Goal: Information Seeking & Learning: Learn about a topic

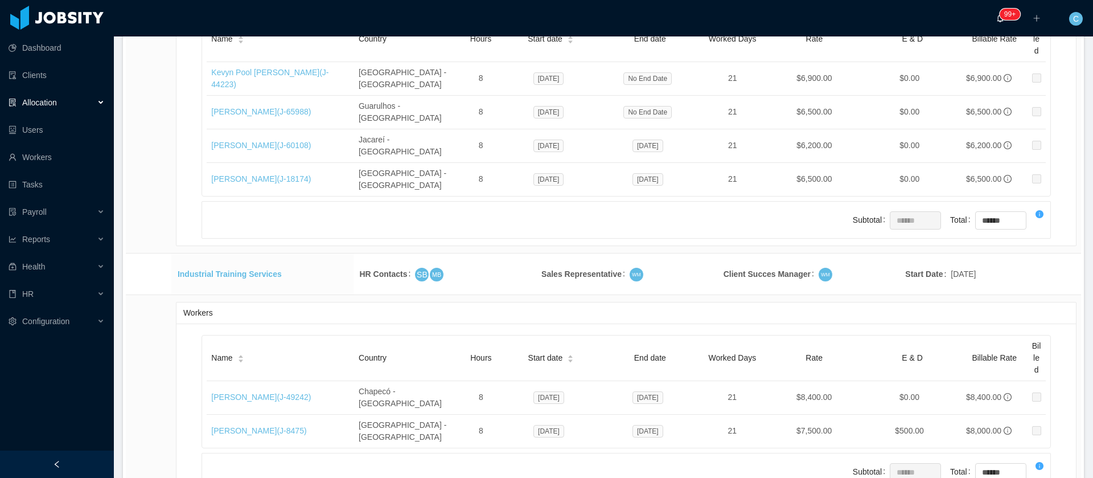
scroll to position [212, 0]
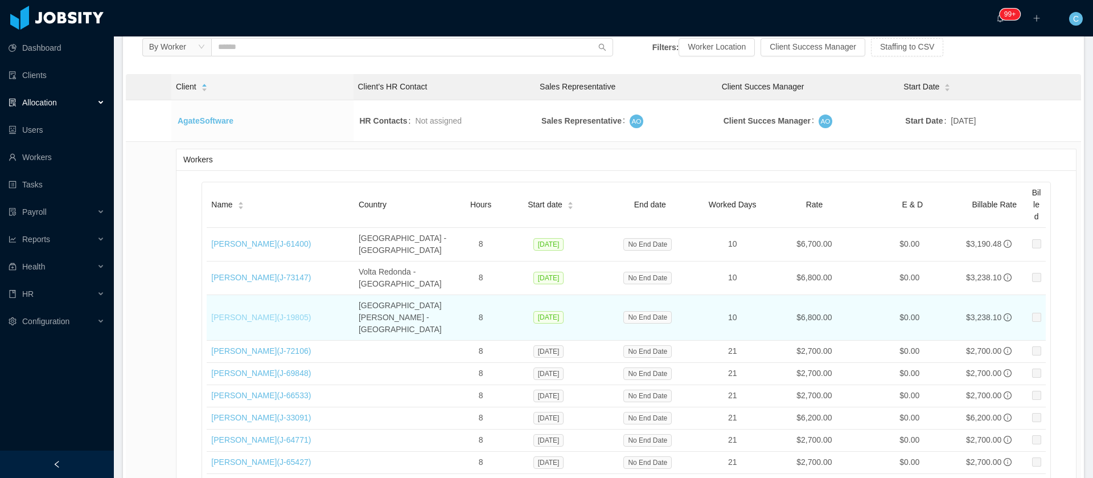
click at [261, 313] on link "André Guimarães (J- 19805 )" at bounding box center [261, 317] width 100 height 9
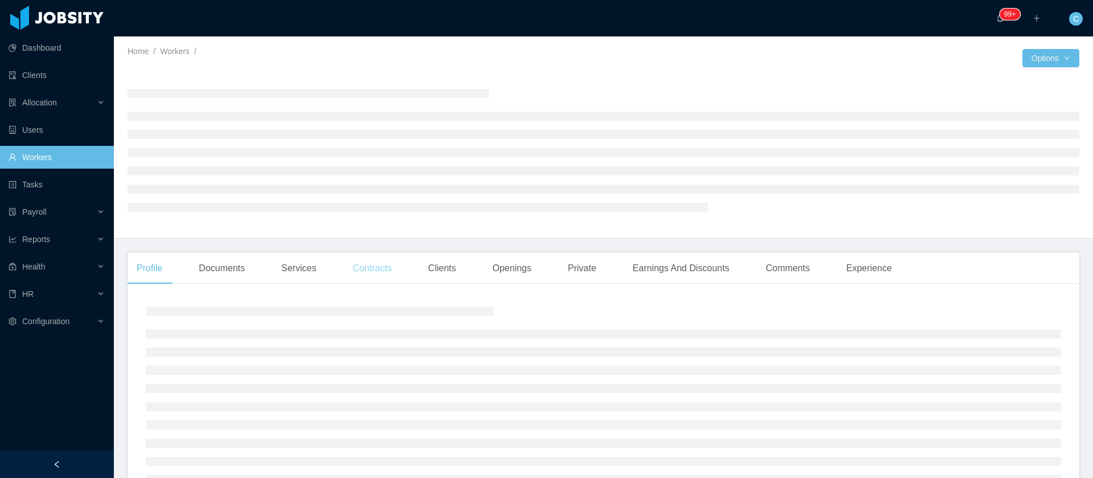
click at [379, 271] on div "Contracts" at bounding box center [372, 268] width 57 height 32
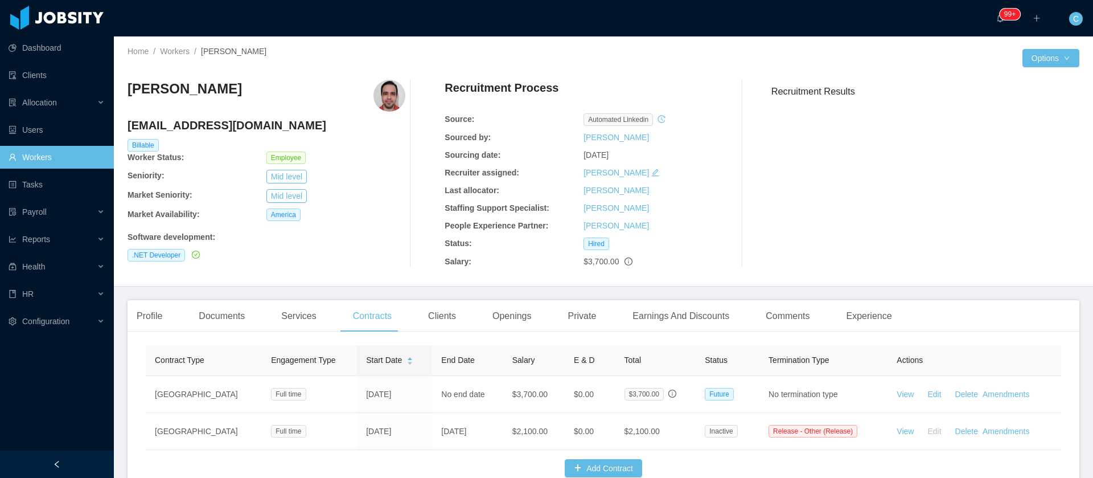
click at [219, 84] on h3 "[PERSON_NAME]" at bounding box center [185, 89] width 114 height 18
copy h3 "[PERSON_NAME]"
click at [452, 318] on div "Clients" at bounding box center [442, 316] width 46 height 32
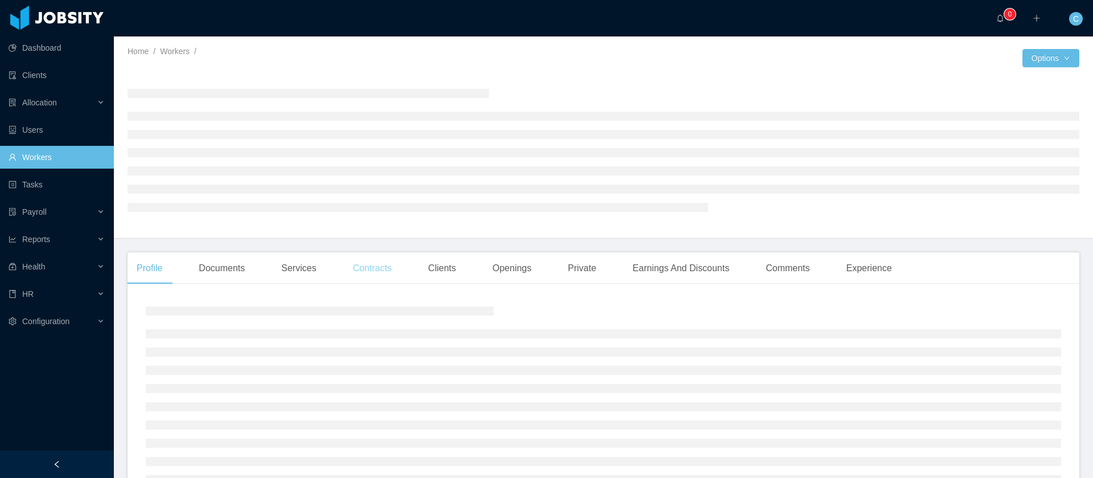
click at [378, 264] on div "Contracts" at bounding box center [372, 268] width 57 height 32
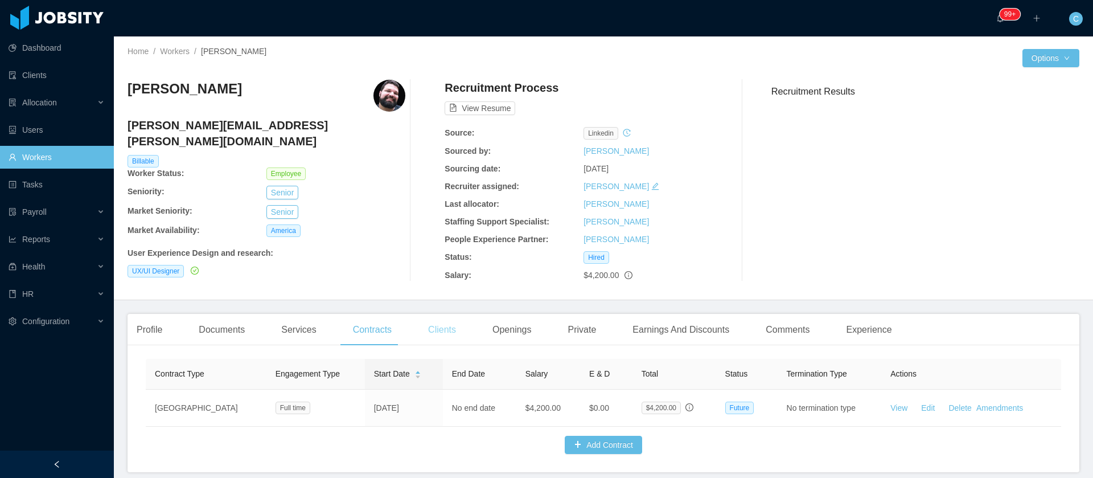
click at [436, 327] on div "Clients" at bounding box center [442, 330] width 46 height 32
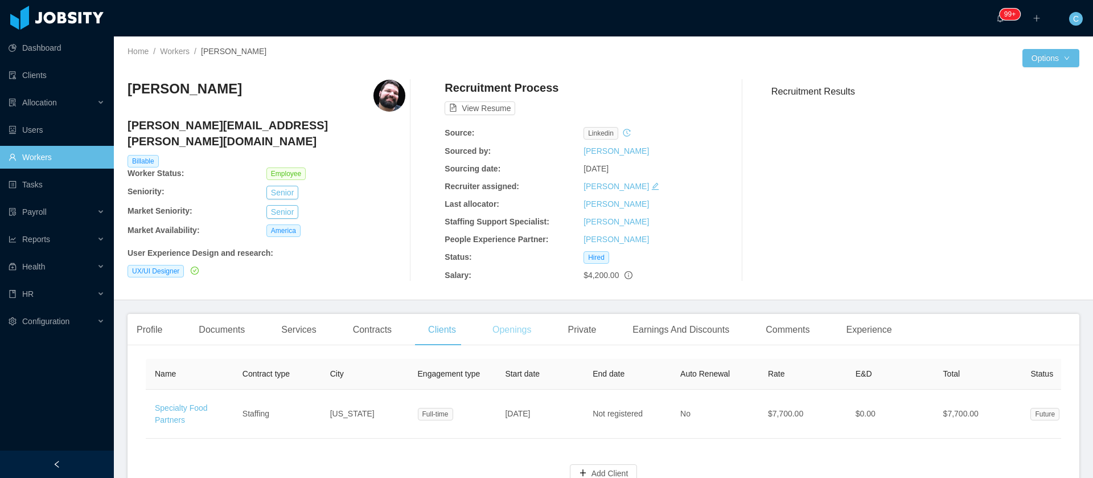
click at [516, 339] on div "Openings" at bounding box center [512, 330] width 58 height 32
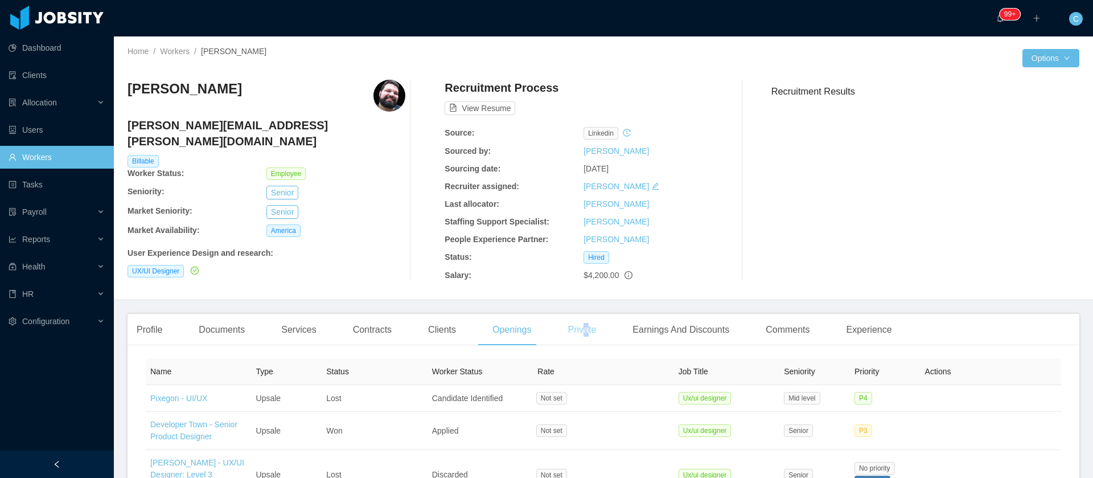
click at [580, 337] on div "Private" at bounding box center [582, 330] width 47 height 32
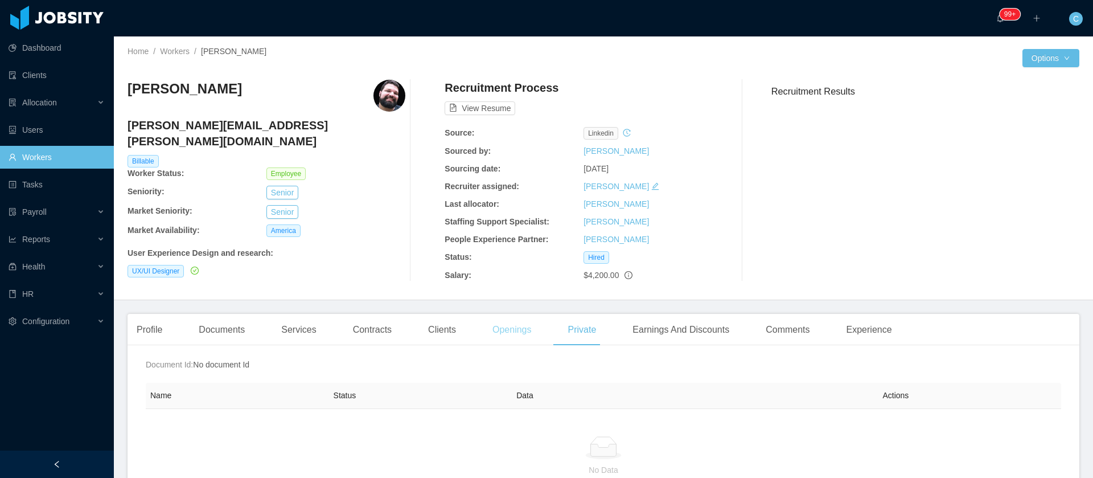
click at [528, 330] on div "Openings" at bounding box center [512, 330] width 58 height 32
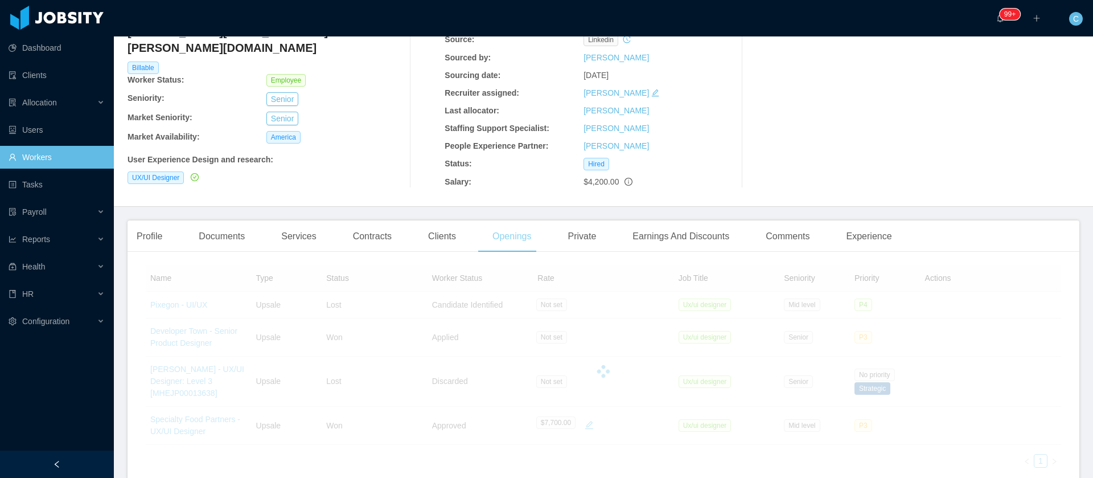
scroll to position [171, 0]
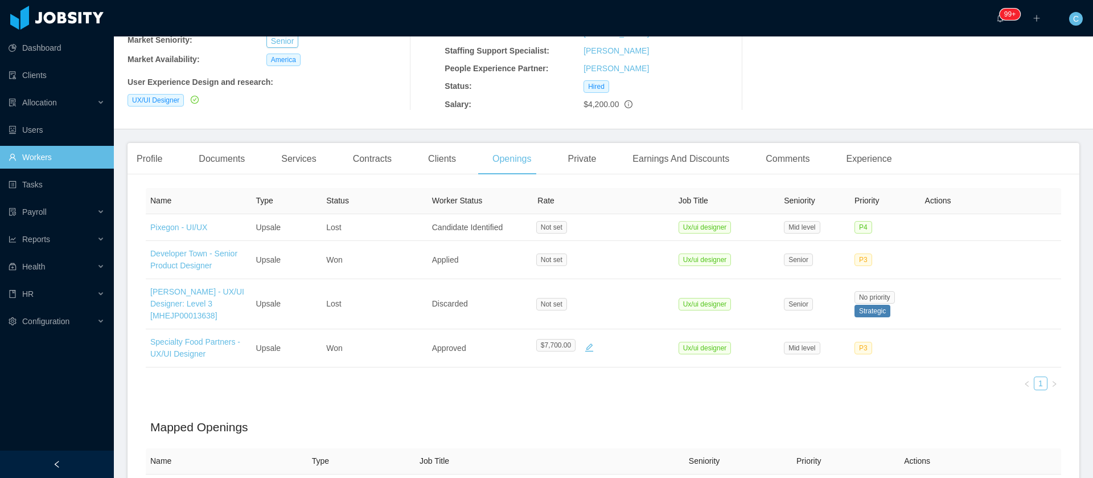
click at [364, 167] on div "Contracts" at bounding box center [372, 159] width 57 height 32
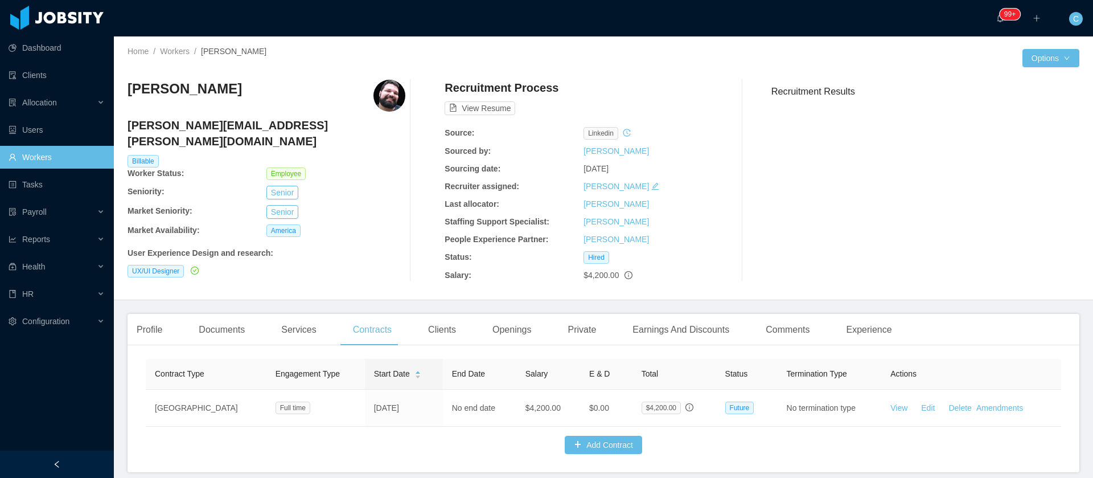
click at [244, 126] on h4 "leonardo.abreu@jobsity.com" at bounding box center [267, 133] width 278 height 32
copy h4 "leonardo.abreu@jobsity.com"
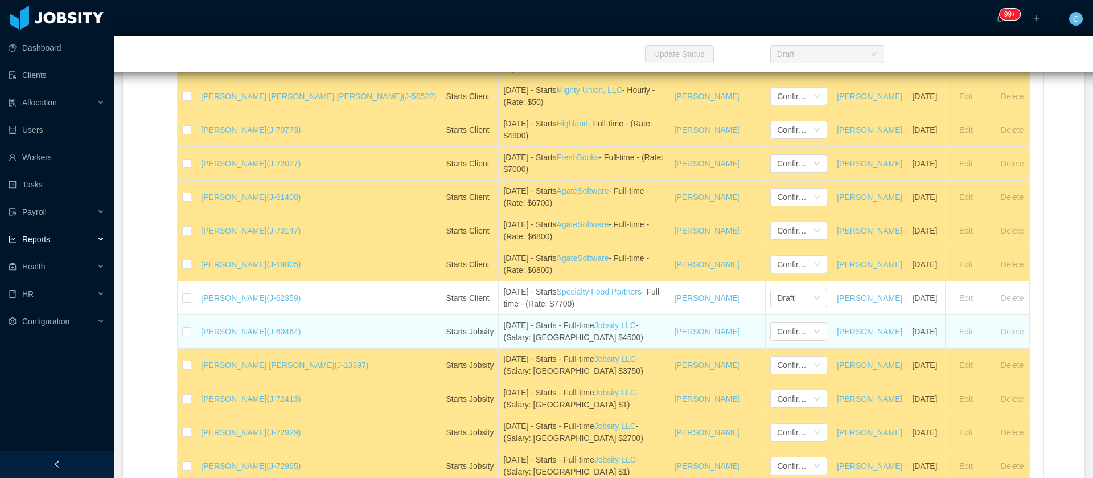
scroll to position [513, 0]
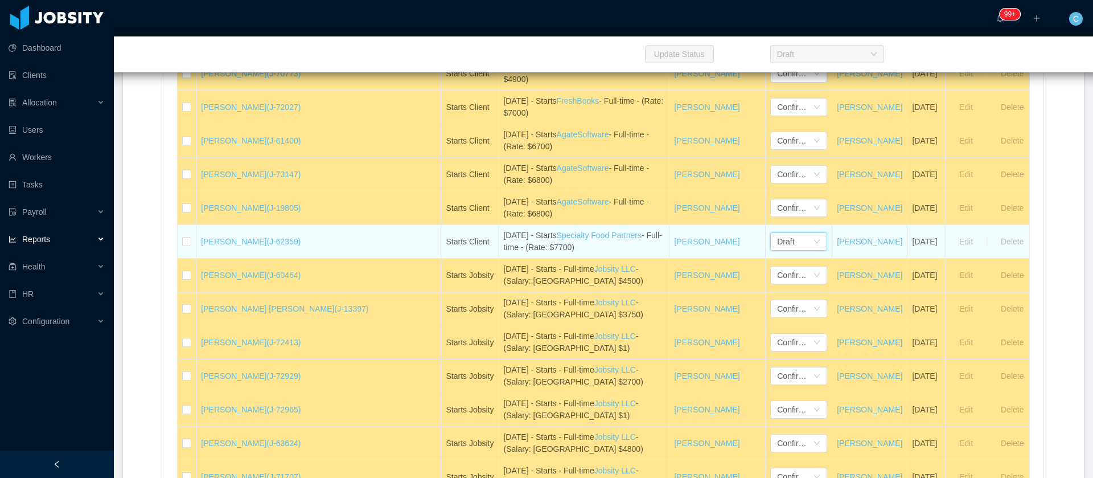
click at [777, 240] on div "Draft" at bounding box center [795, 241] width 36 height 17
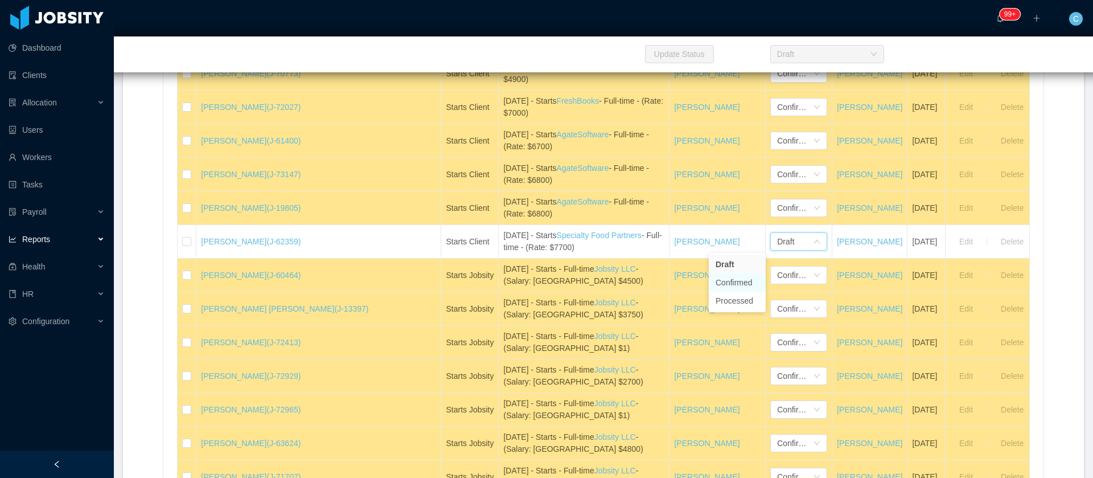
drag, startPoint x: 733, startPoint y: 282, endPoint x: 749, endPoint y: 31, distance: 252.2
click at [733, 284] on li "Confirmed" at bounding box center [737, 282] width 57 height 18
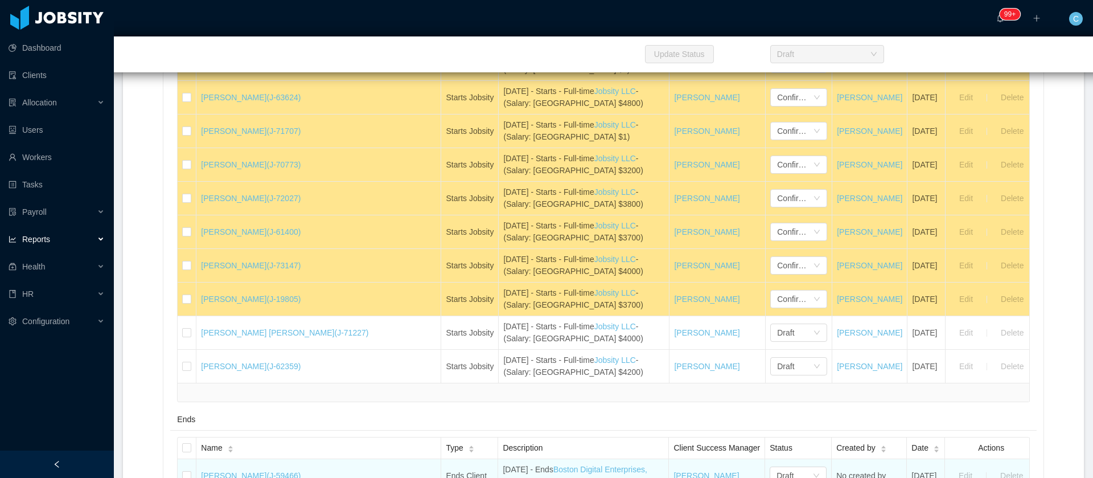
scroll to position [1025, 0]
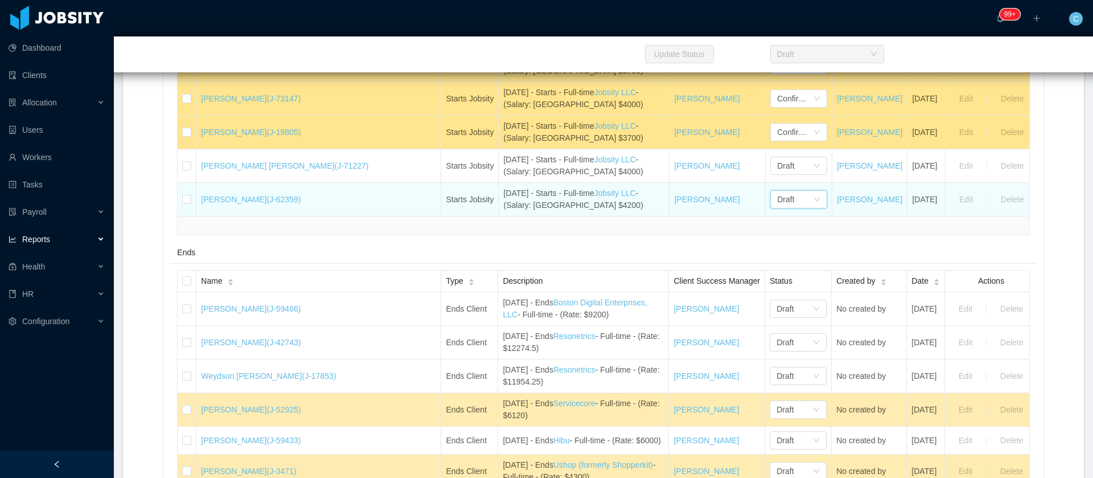
click at [777, 207] on div "Draft" at bounding box center [795, 199] width 36 height 17
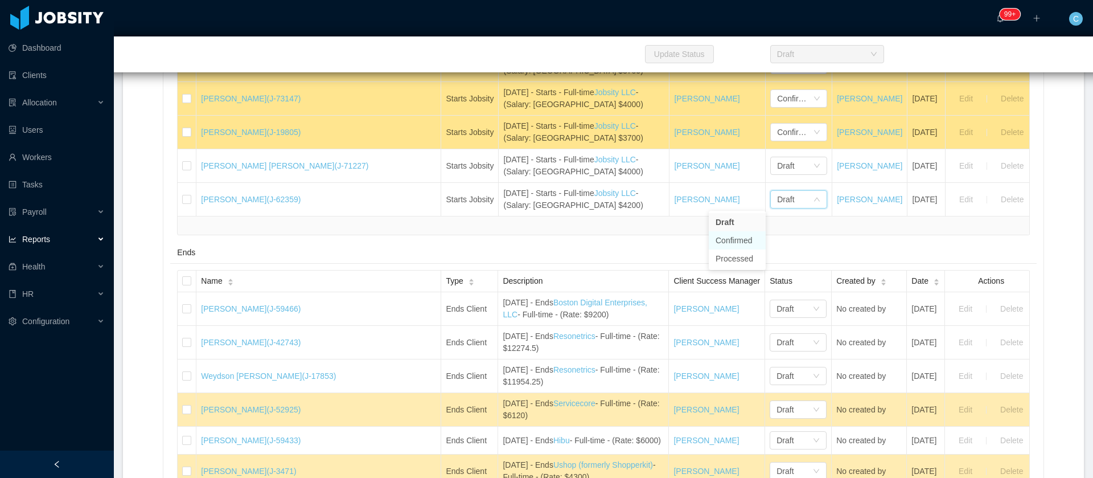
click at [750, 242] on li "Confirmed" at bounding box center [737, 240] width 57 height 18
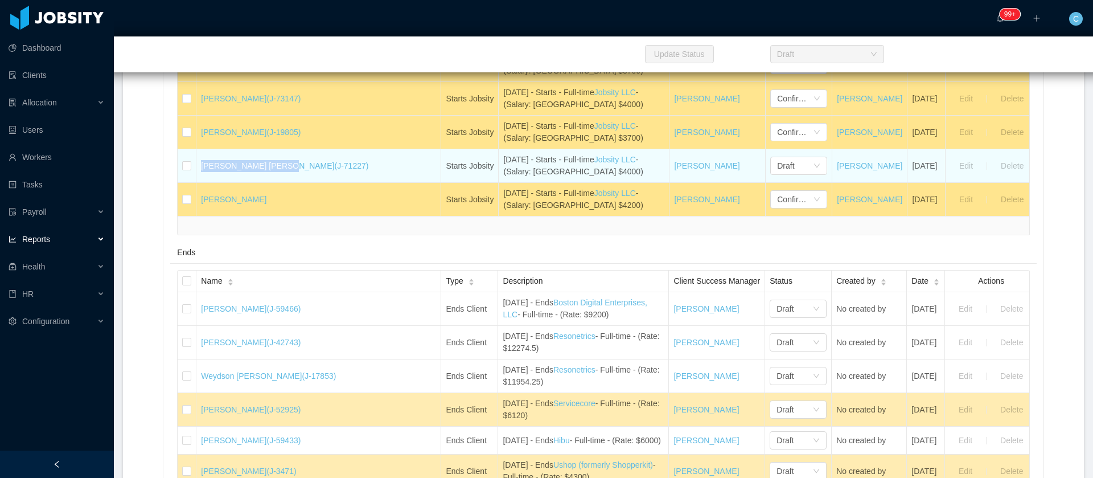
drag, startPoint x: 208, startPoint y: 173, endPoint x: 276, endPoint y: 181, distance: 68.8
click at [276, 181] on td "Andre Felippe Farias (J-71227)" at bounding box center [318, 166] width 245 height 34
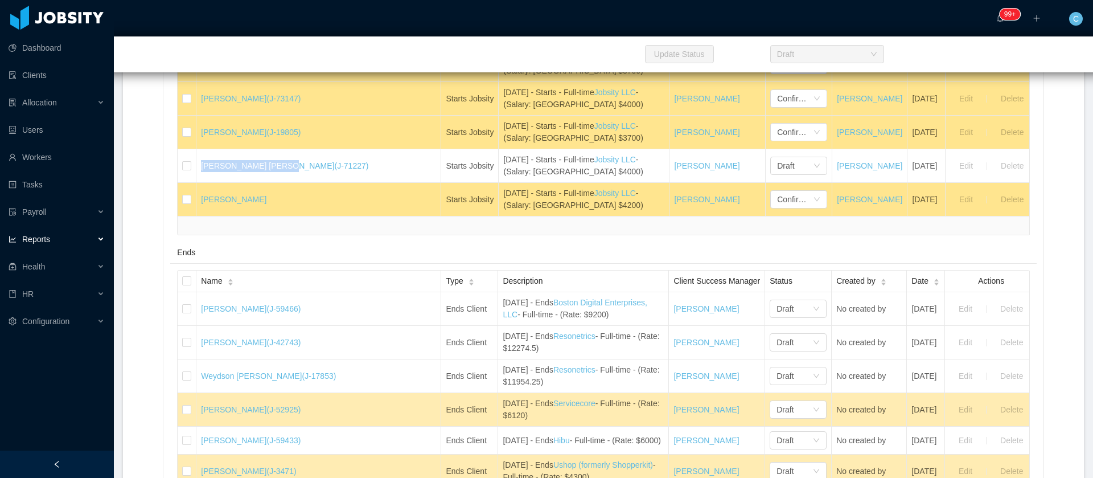
copy link "Andre Felippe Farias"
drag, startPoint x: 257, startPoint y: 157, endPoint x: 231, endPoint y: 162, distance: 26.7
click at [231, 162] on link "Andre Felippe Farias (J-71227)" at bounding box center [284, 165] width 167 height 9
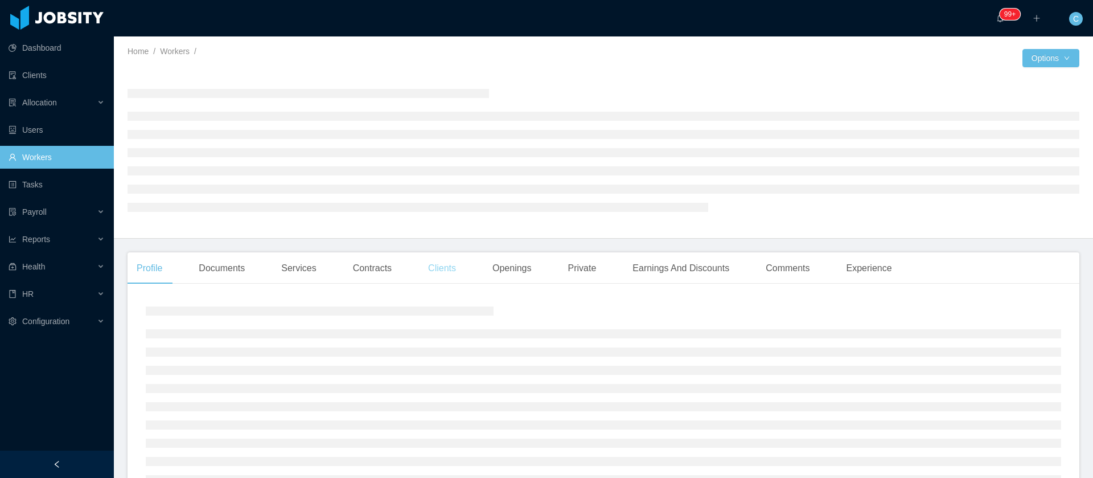
click at [420, 269] on div "Clients" at bounding box center [442, 268] width 46 height 32
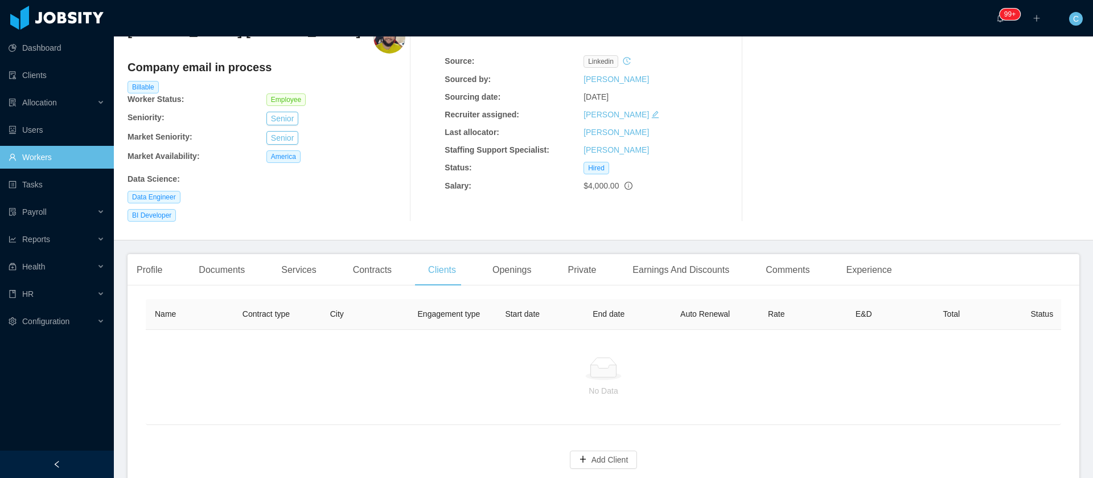
scroll to position [85, 0]
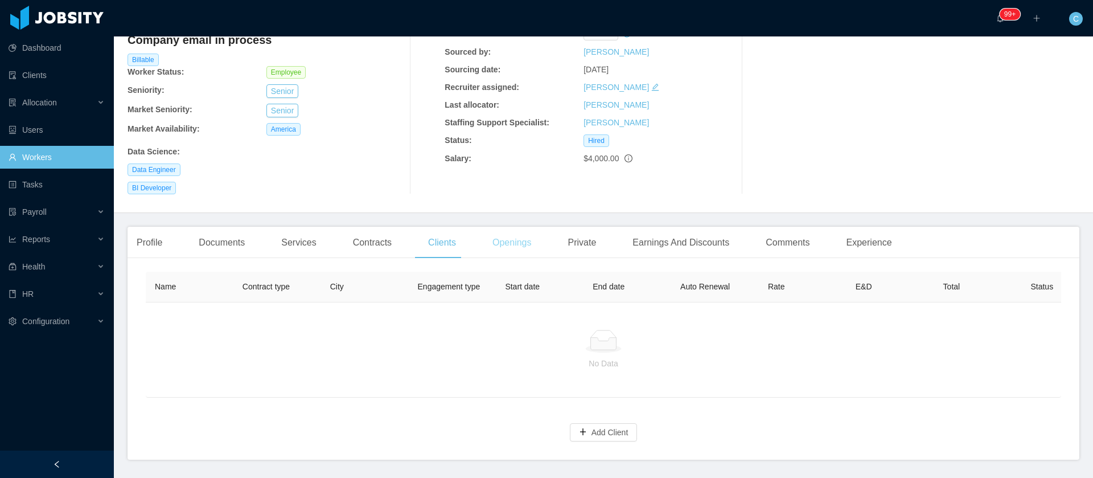
click at [494, 244] on div "Openings" at bounding box center [512, 243] width 58 height 32
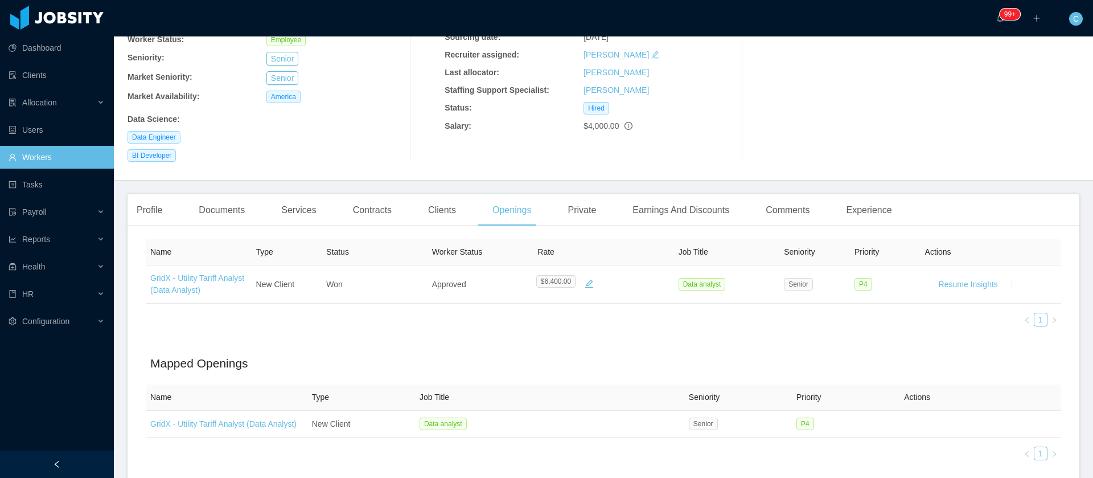
scroll to position [23, 0]
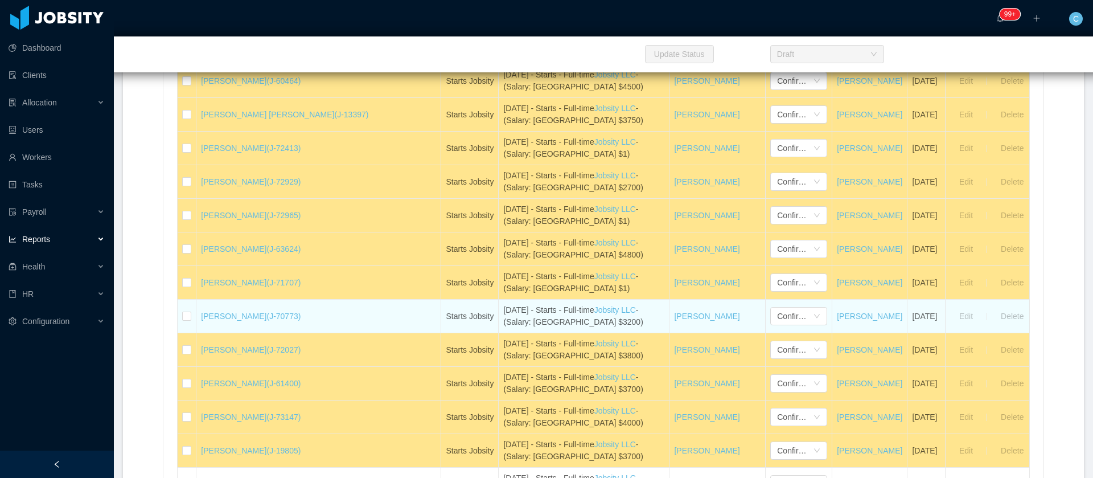
scroll to position [878, 0]
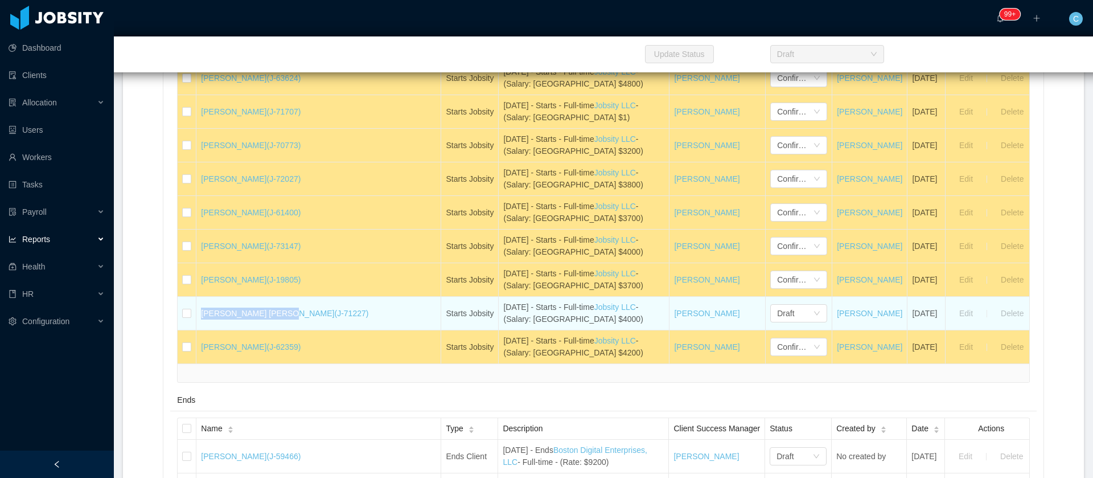
drag, startPoint x: 260, startPoint y: 319, endPoint x: 277, endPoint y: 320, distance: 16.5
click at [277, 319] on td "Andre Felippe Farias (J-71227)" at bounding box center [318, 314] width 245 height 34
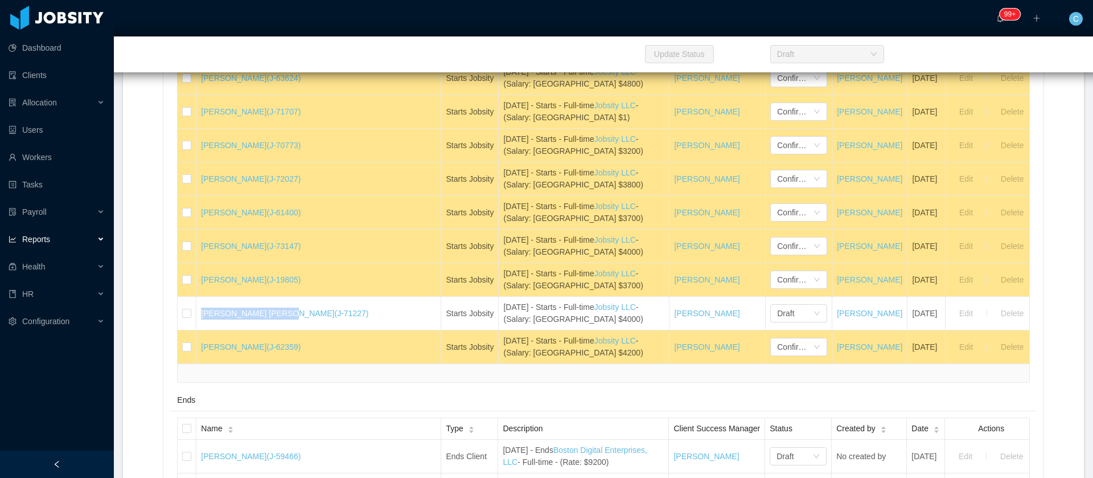
copy link "Andre Felippe Farias"
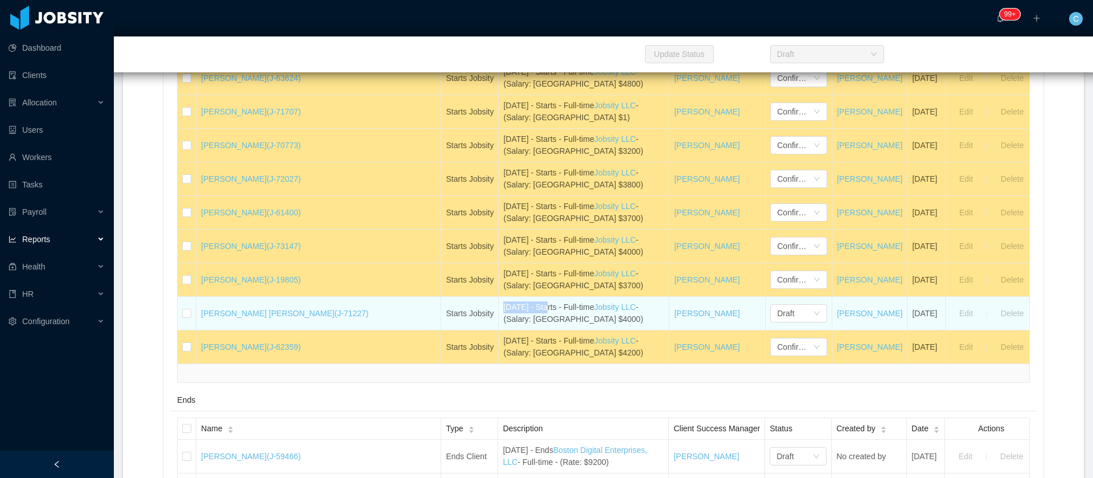
drag, startPoint x: 437, startPoint y: 303, endPoint x: 428, endPoint y: 308, distance: 11.0
click at [503, 308] on div "August 25th - Starts - Full-time Jobsity LLC - (Salary: USA $4000)" at bounding box center [583, 313] width 161 height 24
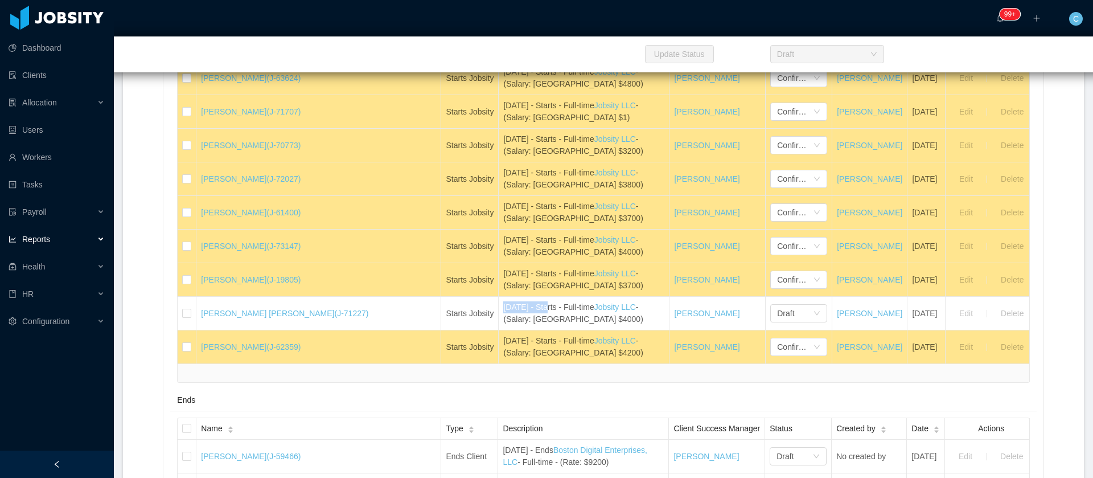
copy div "August 25th"
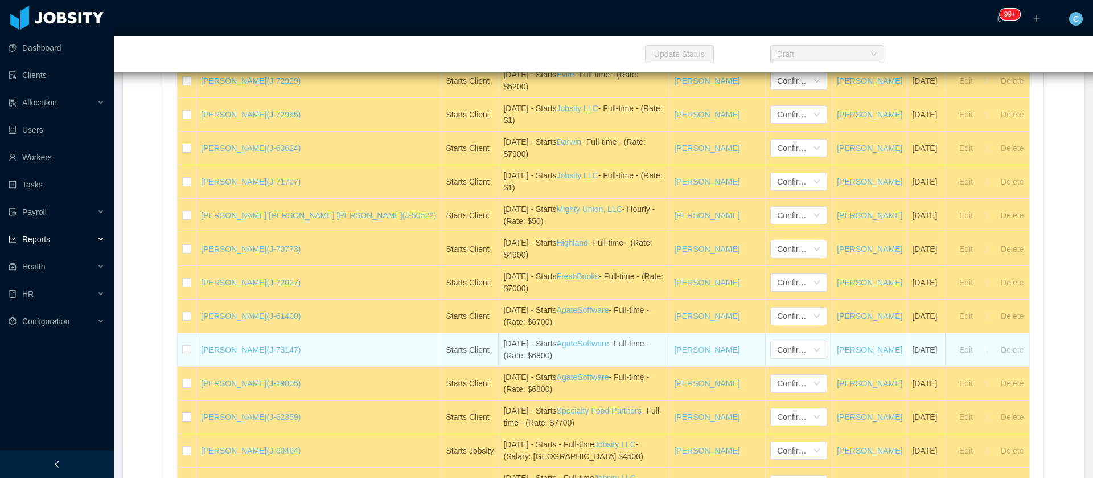
scroll to position [854, 0]
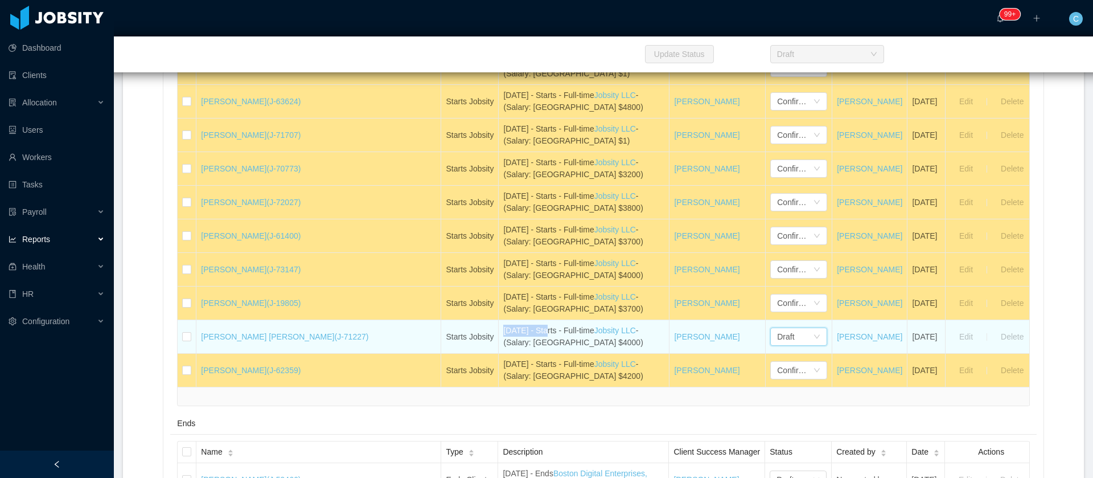
click at [777, 341] on div "Draft" at bounding box center [795, 336] width 36 height 17
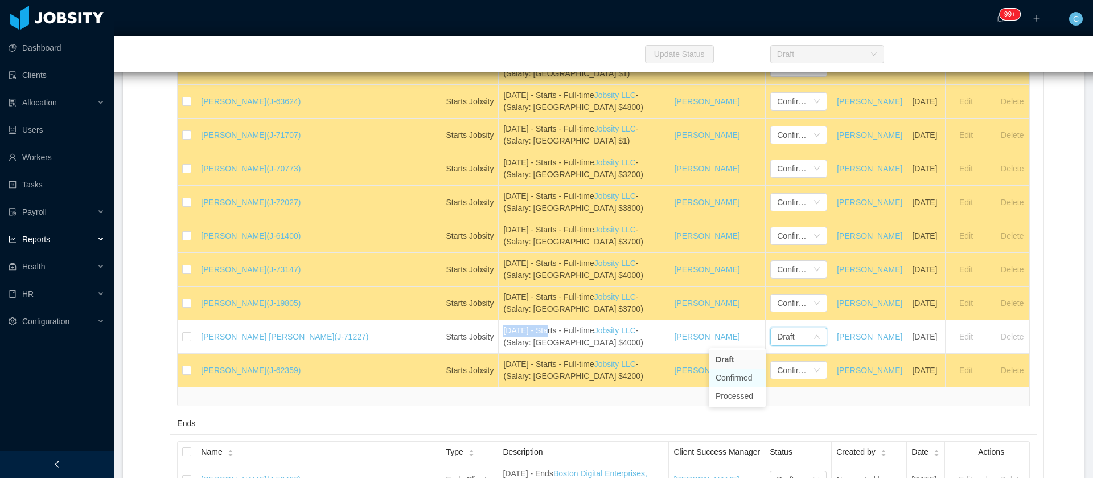
click at [739, 378] on li "Confirmed" at bounding box center [737, 377] width 57 height 18
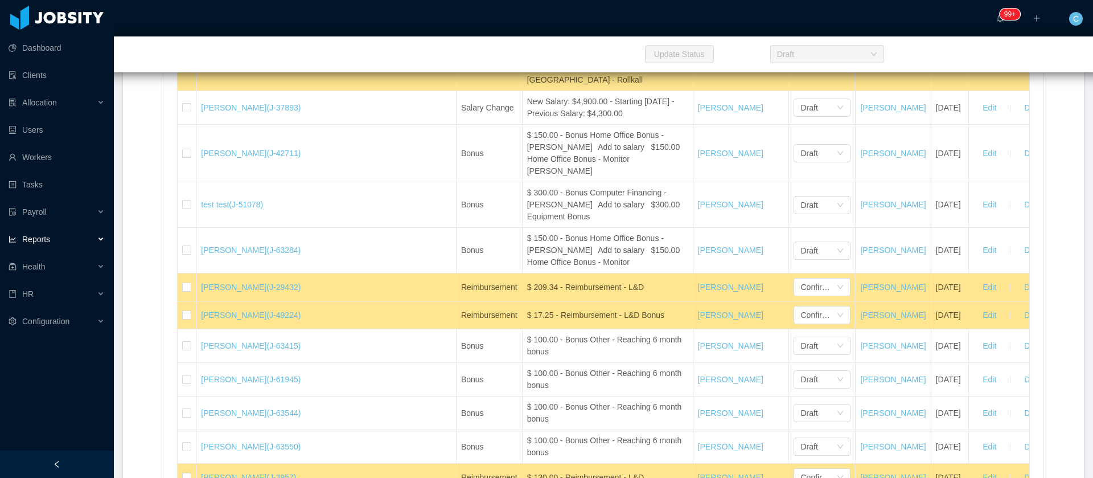
scroll to position [17845, 0]
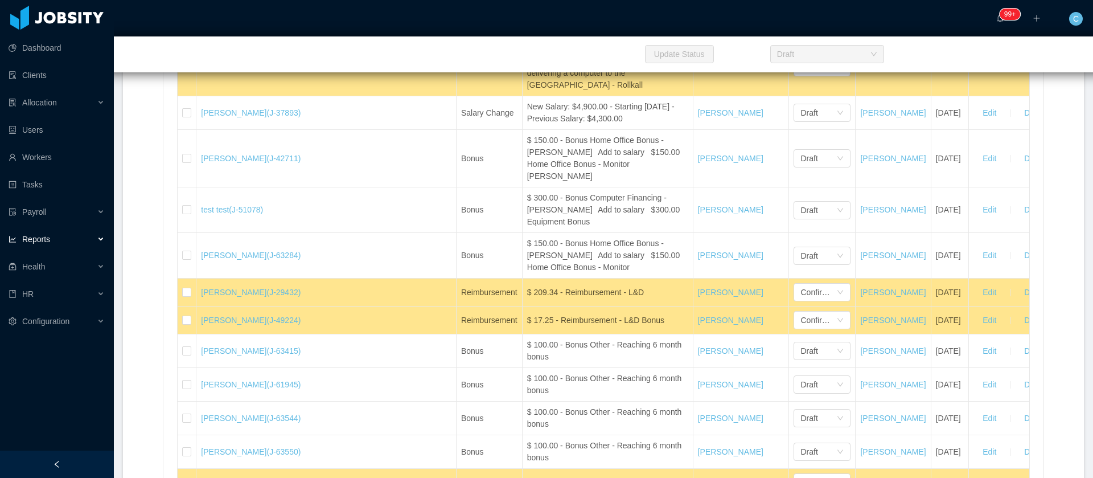
click at [735, 140] on li "Draft" at bounding box center [738, 142] width 57 height 18
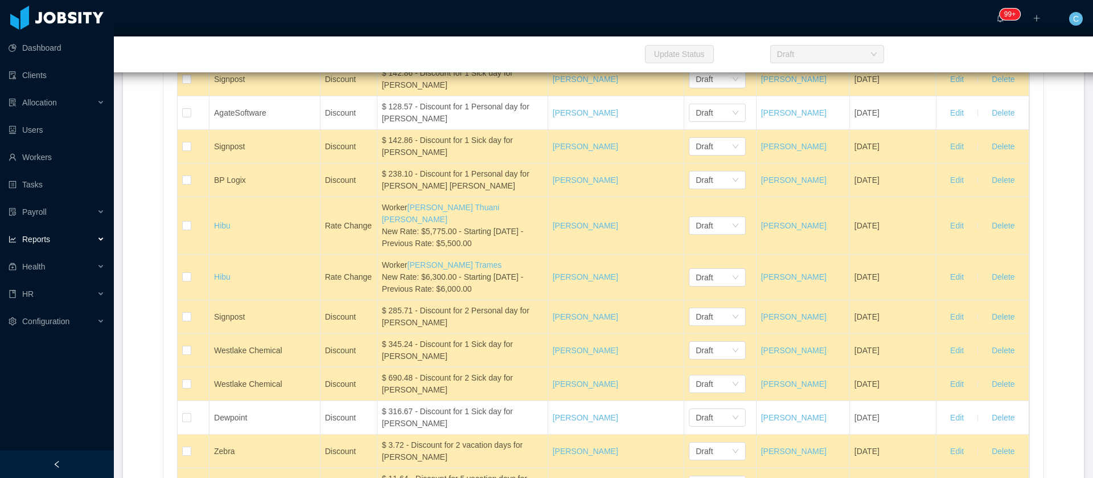
scroll to position [5040, 0]
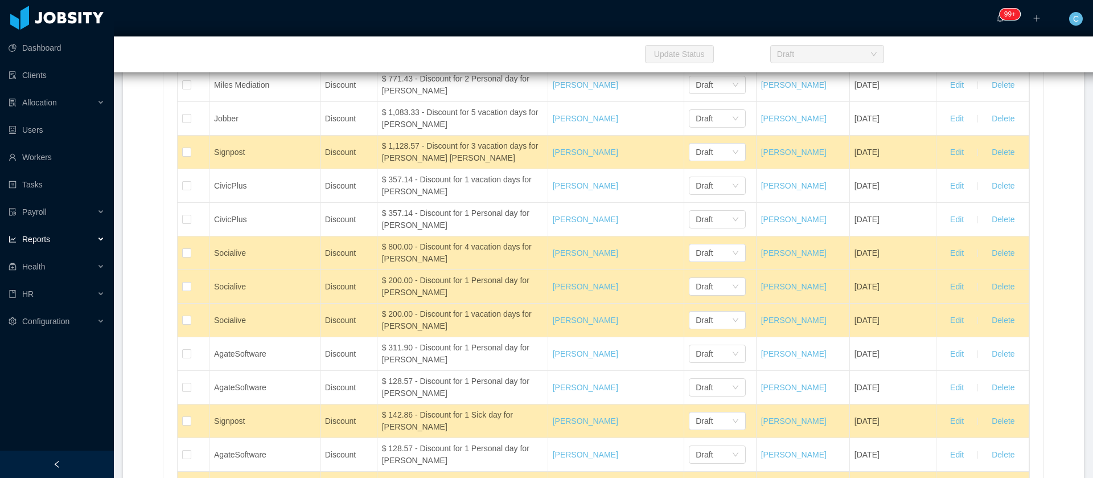
click at [247, 30] on div "Name" at bounding box center [230, 24] width 32 height 12
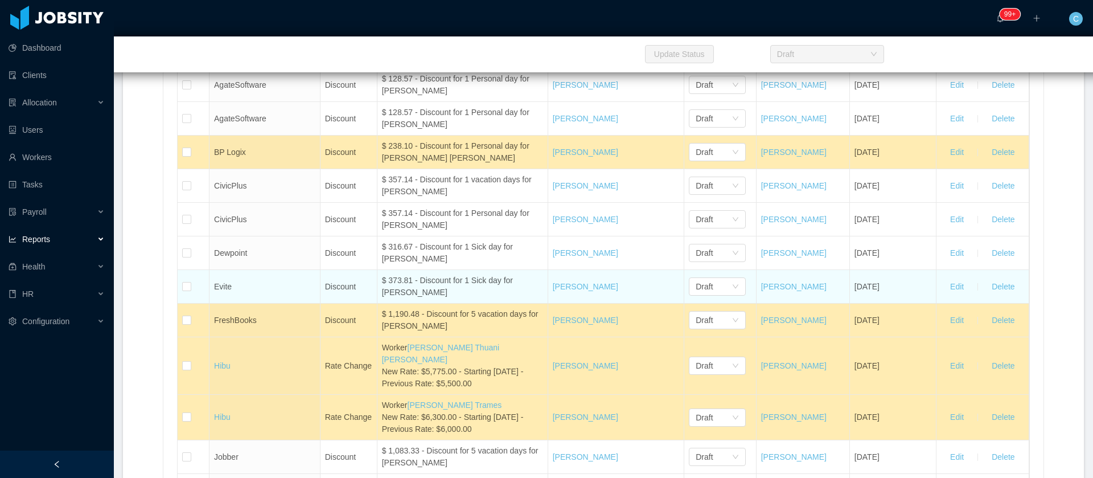
scroll to position [5467, 0]
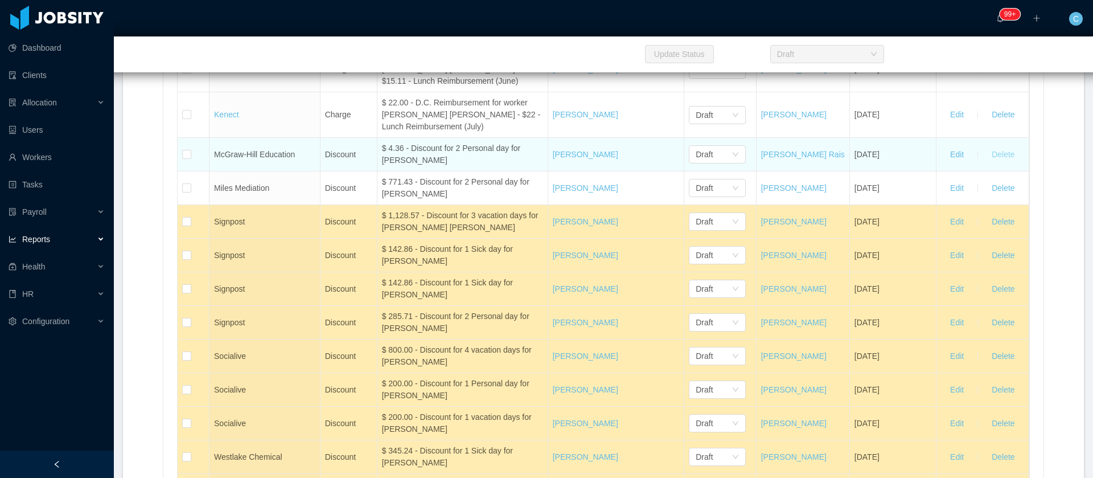
click at [998, 163] on button "Delete" at bounding box center [1003, 154] width 41 height 18
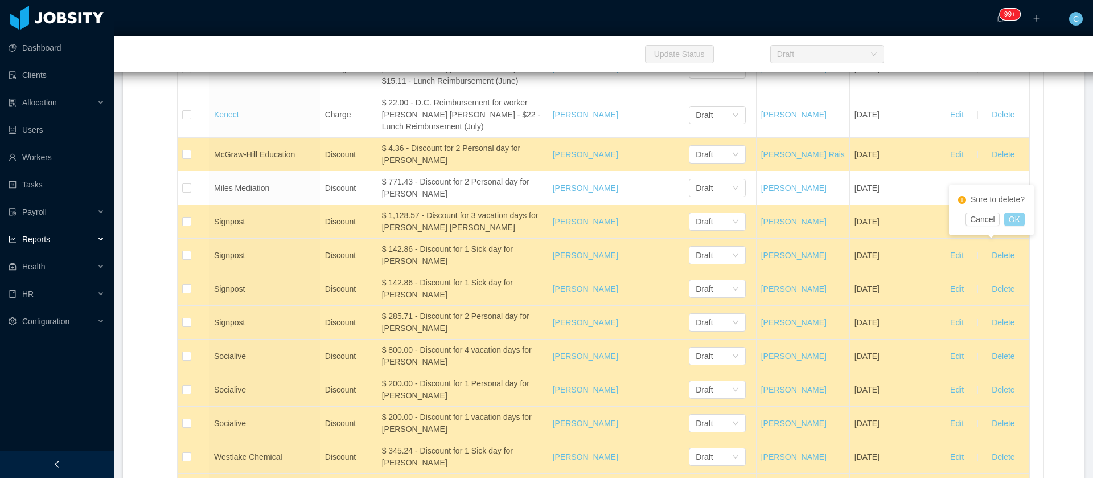
click at [1013, 220] on button "OK" at bounding box center [1015, 219] width 21 height 14
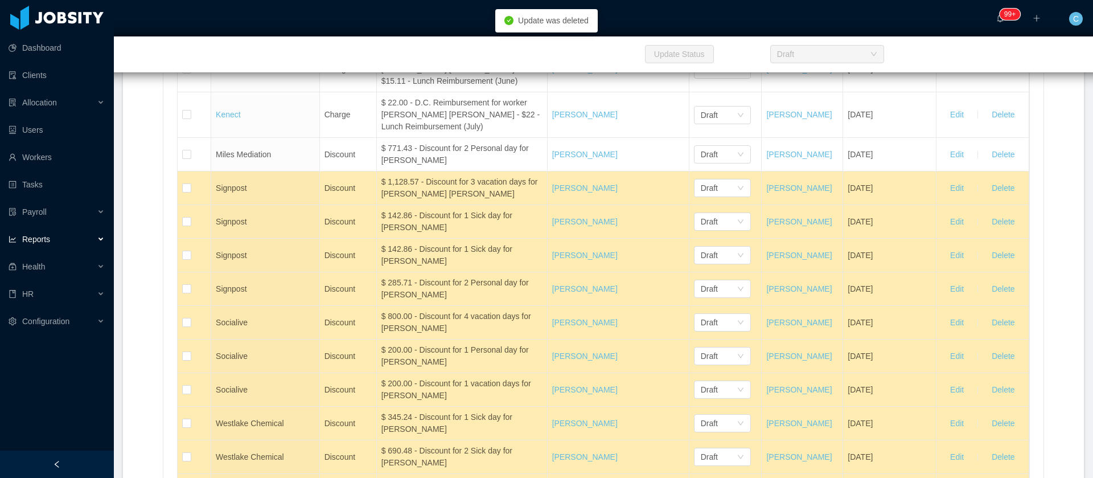
scroll to position [5808, 0]
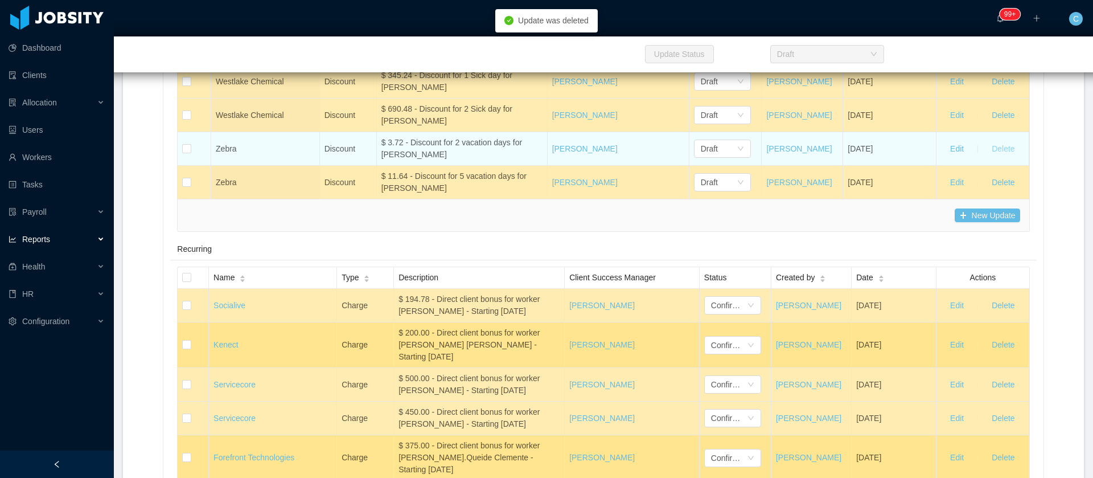
click at [987, 158] on button "Delete" at bounding box center [1003, 149] width 41 height 18
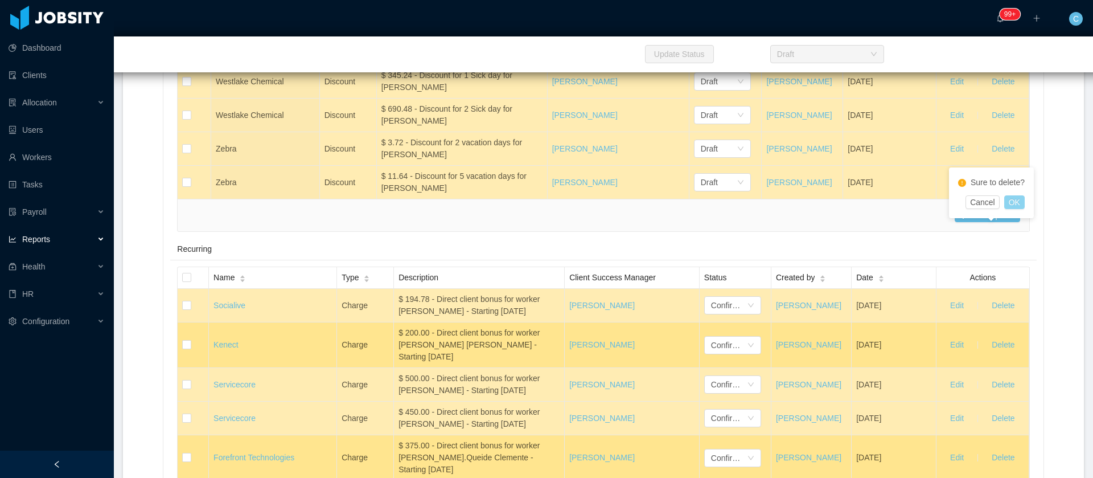
click at [1015, 201] on button "OK" at bounding box center [1015, 202] width 21 height 14
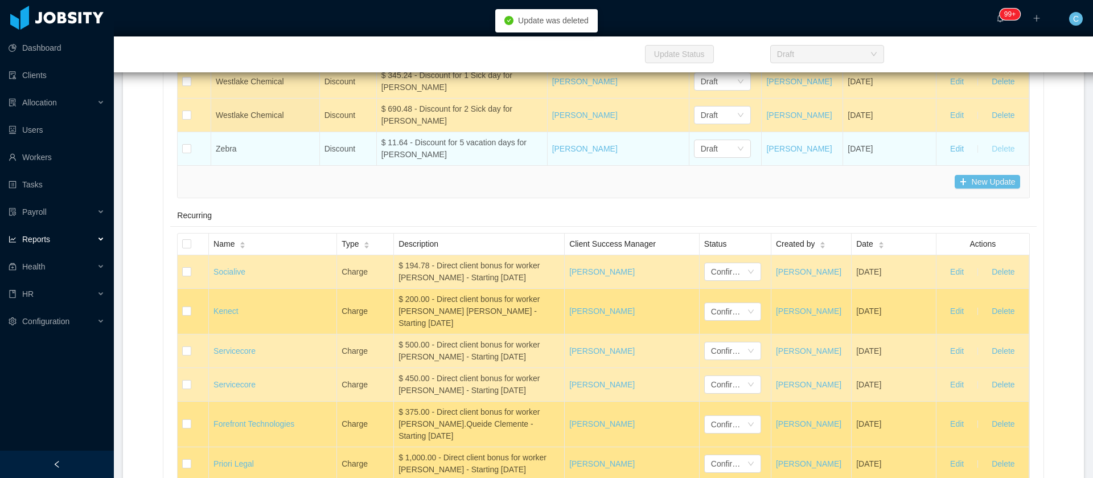
click at [988, 158] on button "Delete" at bounding box center [1003, 149] width 41 height 18
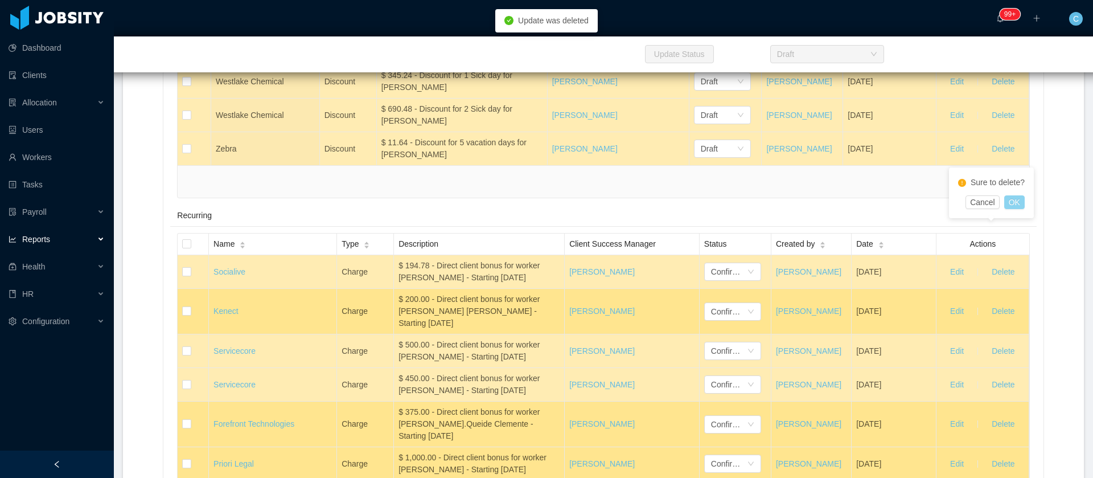
click at [1020, 205] on button "OK" at bounding box center [1015, 202] width 21 height 14
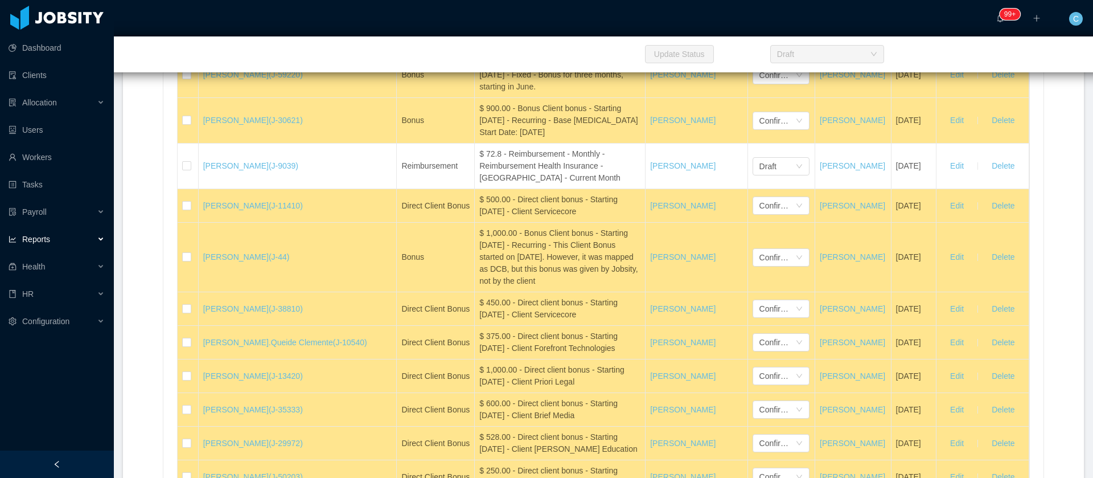
scroll to position [20904, 0]
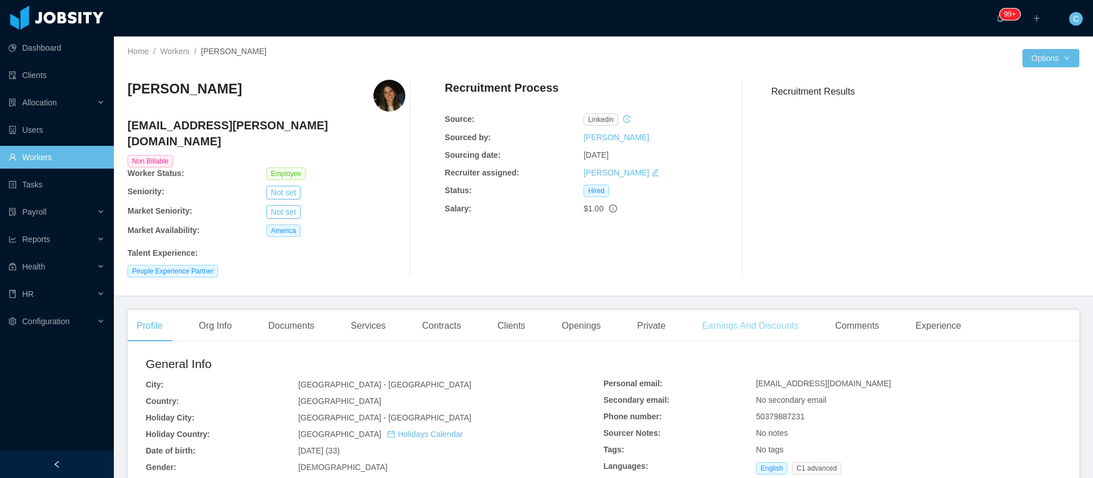
click at [734, 315] on div "Earnings And Discounts" at bounding box center [750, 326] width 115 height 32
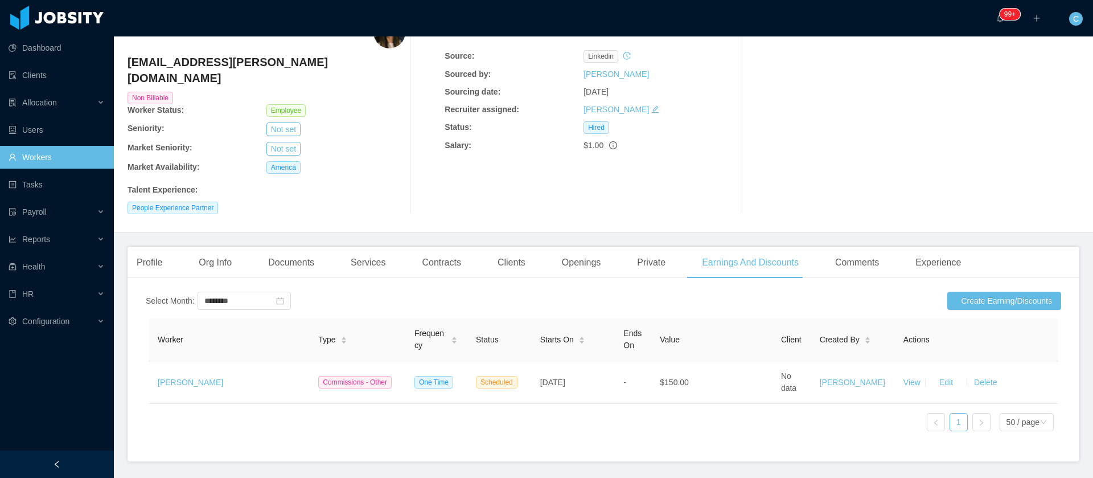
scroll to position [97, 0]
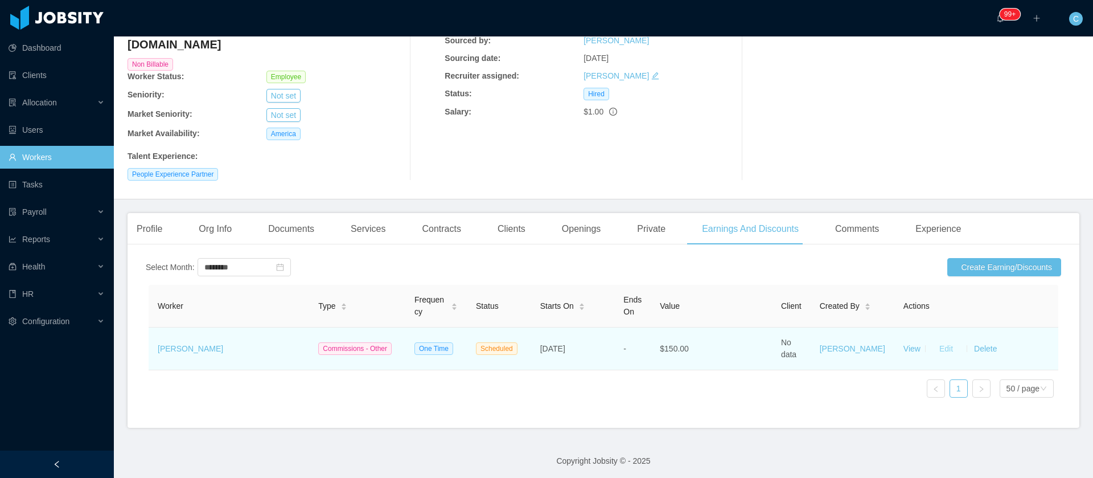
click at [936, 339] on button "Edit" at bounding box center [946, 348] width 32 height 18
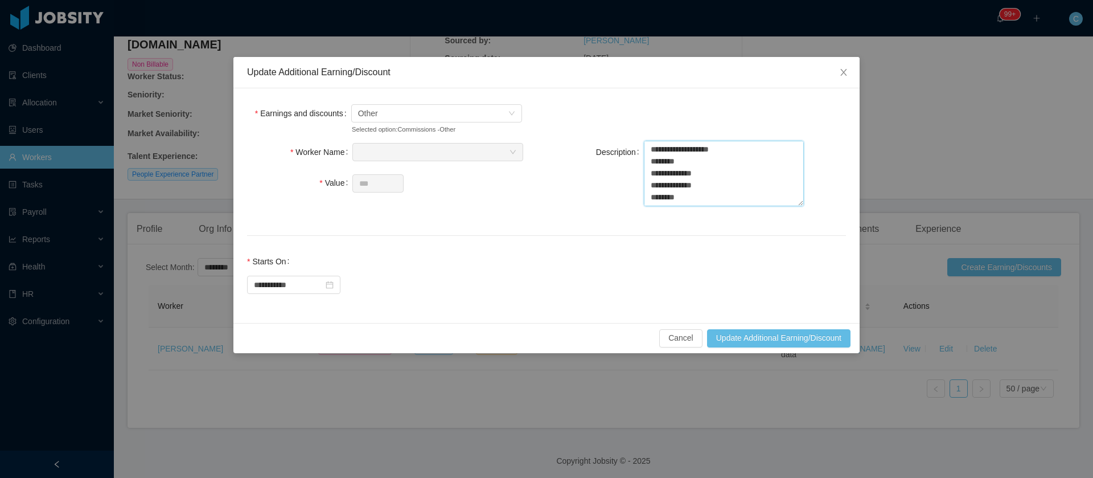
click at [695, 174] on textarea "**********" at bounding box center [724, 173] width 160 height 65
drag, startPoint x: 699, startPoint y: 203, endPoint x: 626, endPoint y: 139, distance: 97.2
click at [627, 139] on form "**********" at bounding box center [546, 205] width 599 height 207
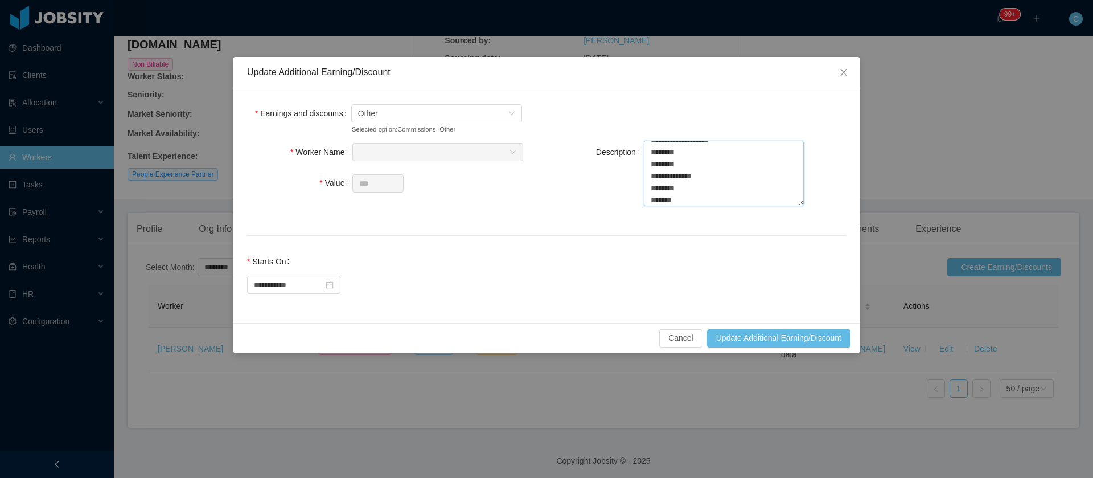
scroll to position [12, 0]
type textarea "**********"
click at [831, 71] on span "Close" at bounding box center [844, 73] width 32 height 32
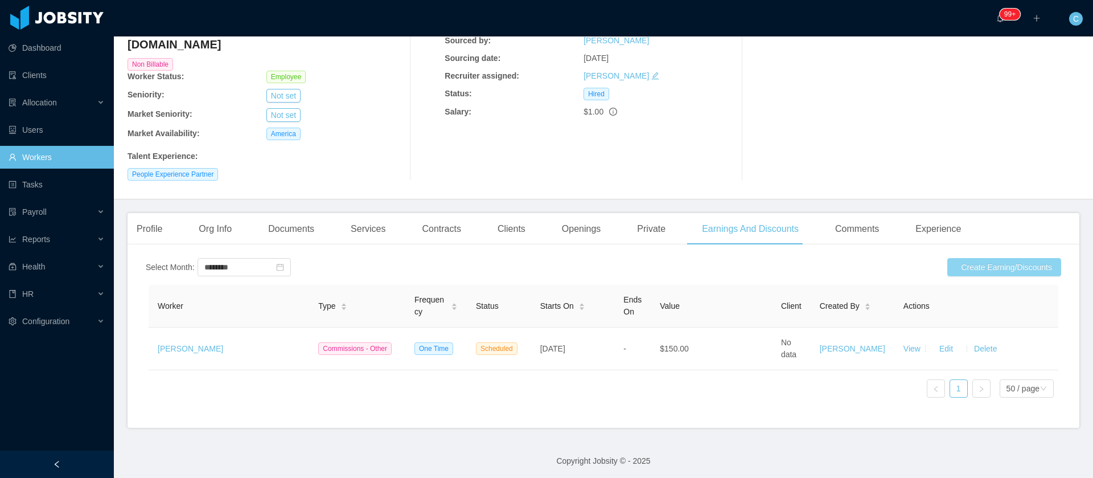
click at [974, 258] on button "Create Earning/Discounts" at bounding box center [1005, 267] width 114 height 18
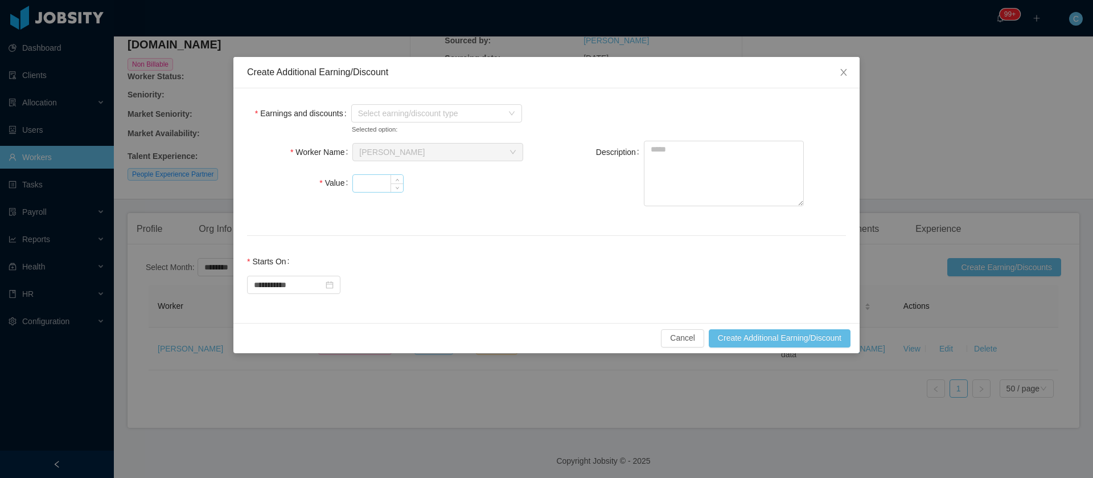
click at [370, 178] on input "Value" at bounding box center [378, 183] width 50 height 17
type input "***"
click at [690, 180] on textarea "Description" at bounding box center [724, 173] width 160 height 65
paste textarea "**********"
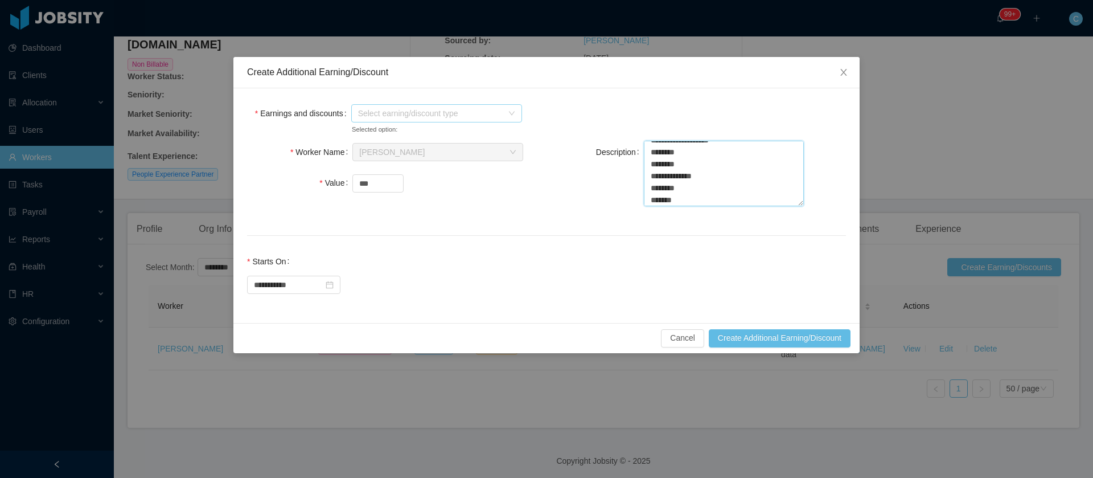
type textarea "**********"
click at [431, 116] on span "Select earning/discount type" at bounding box center [430, 113] width 145 height 11
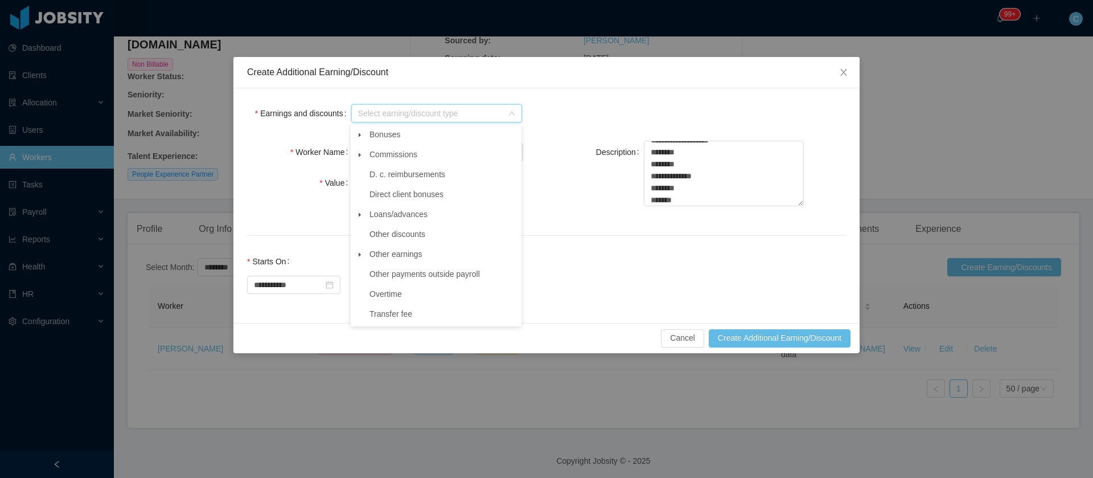
click at [363, 155] on span at bounding box center [360, 155] width 14 height 14
click at [387, 198] on span "Other" at bounding box center [390, 194] width 20 height 9
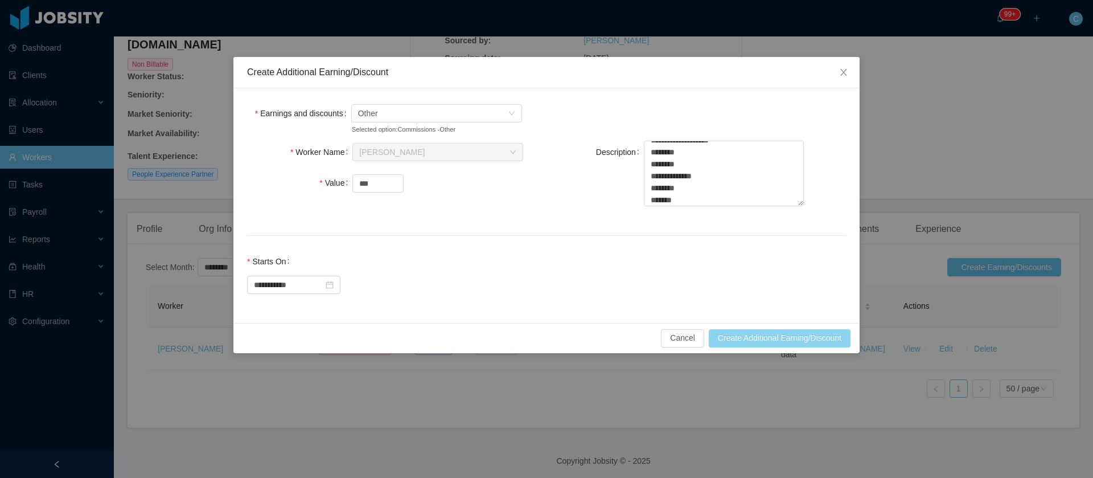
click at [752, 340] on button "Create Additional Earning/Discount" at bounding box center [780, 338] width 142 height 18
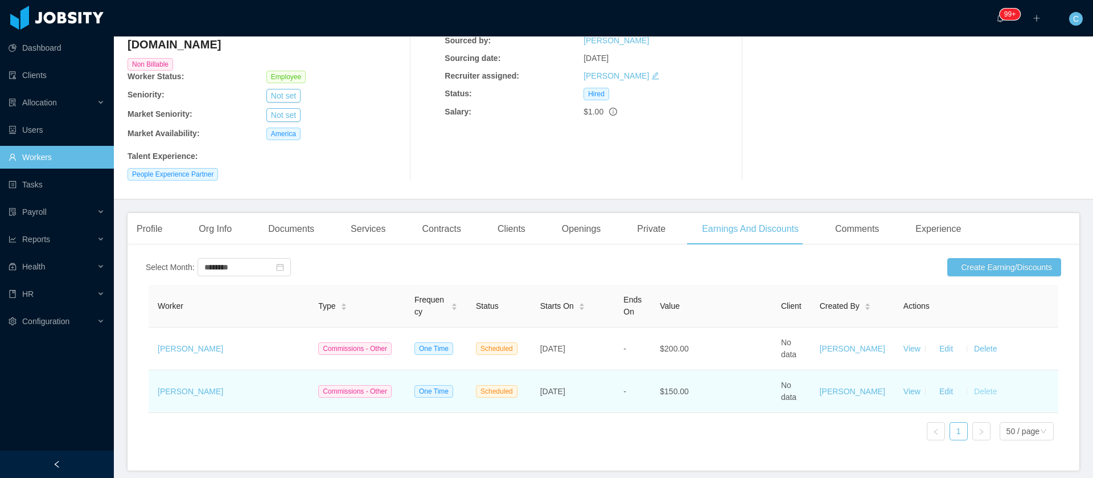
click at [972, 382] on button "Delete" at bounding box center [985, 391] width 27 height 18
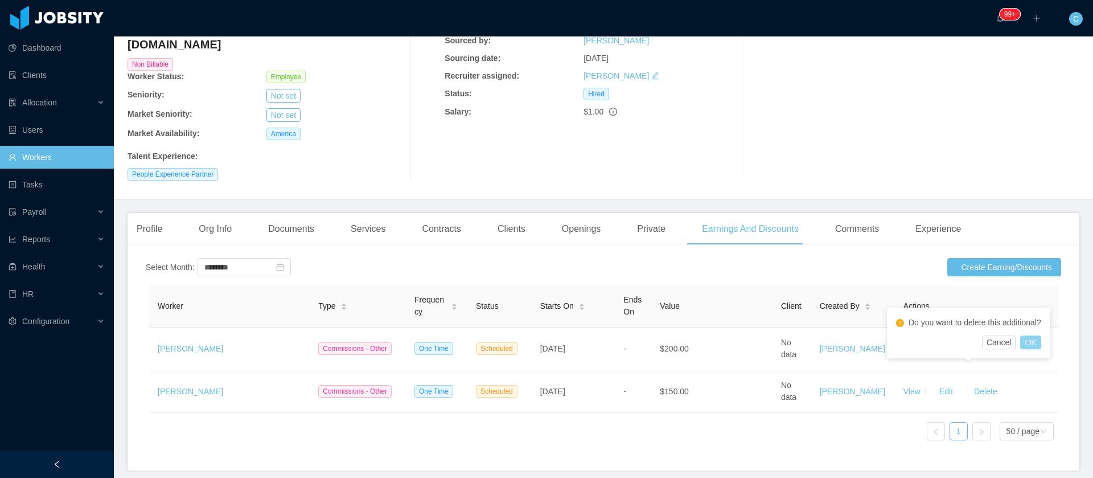
click at [1023, 343] on div "Cancel OK" at bounding box center [968, 342] width 145 height 14
click at [1027, 343] on button "OK" at bounding box center [1030, 342] width 21 height 14
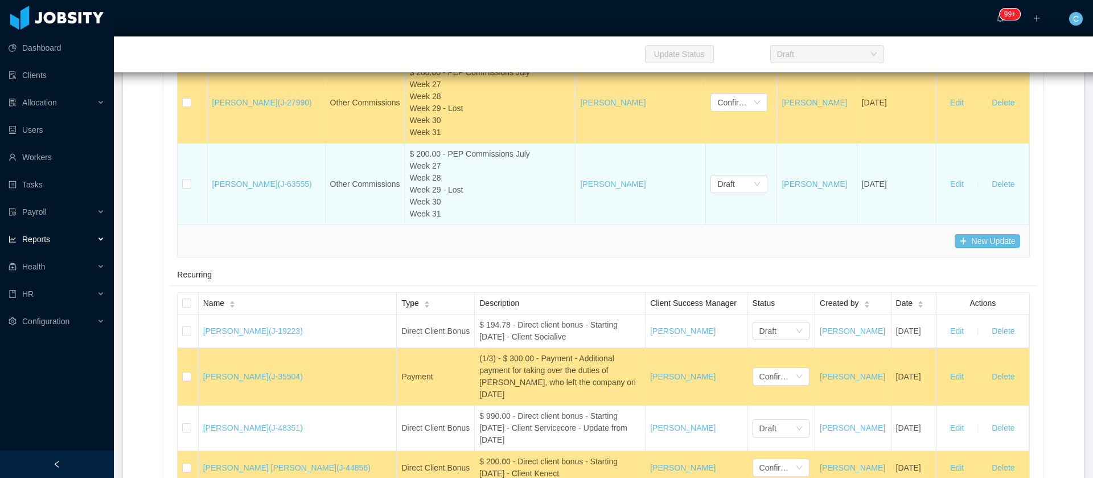
scroll to position [12044, 0]
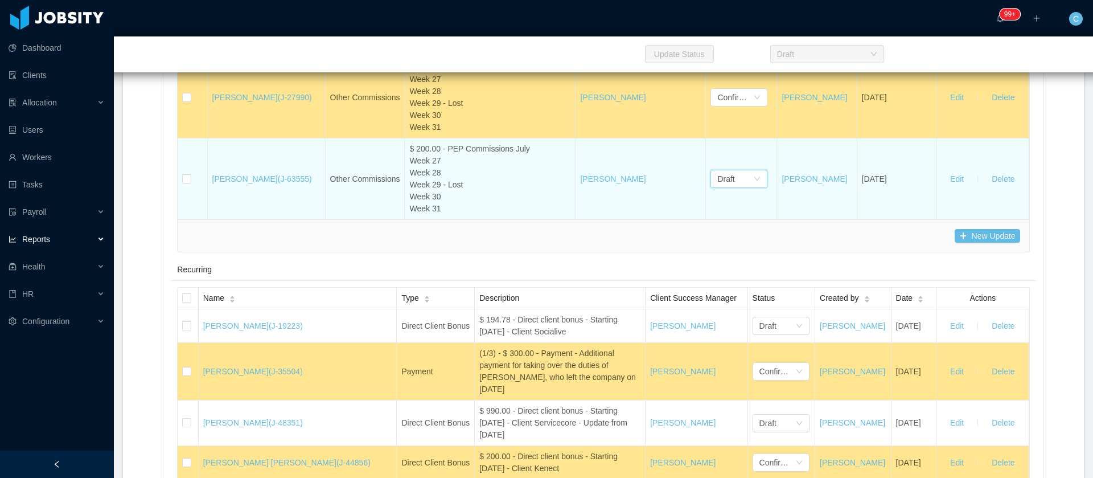
click at [740, 187] on div "Draft" at bounding box center [736, 178] width 36 height 17
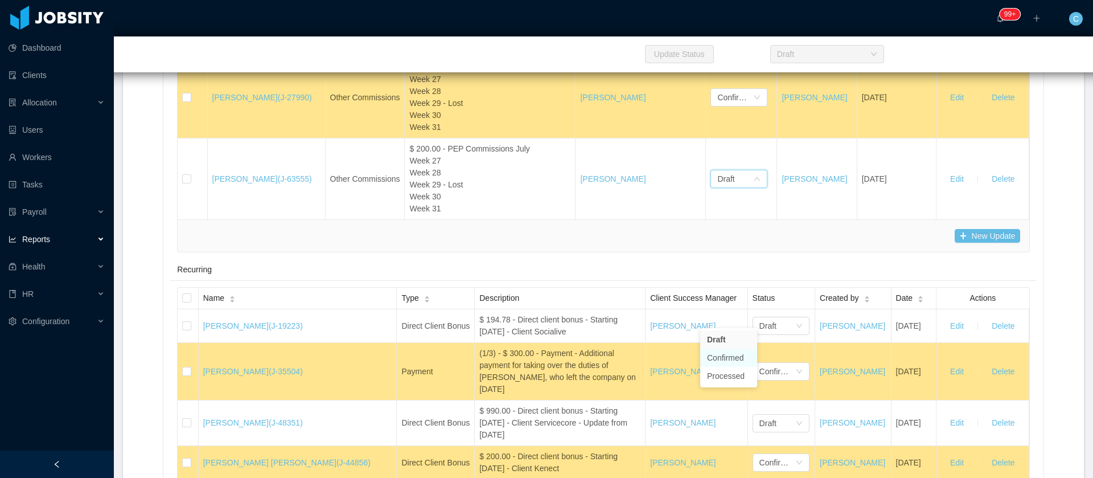
click at [723, 358] on li "Confirmed" at bounding box center [728, 358] width 57 height 18
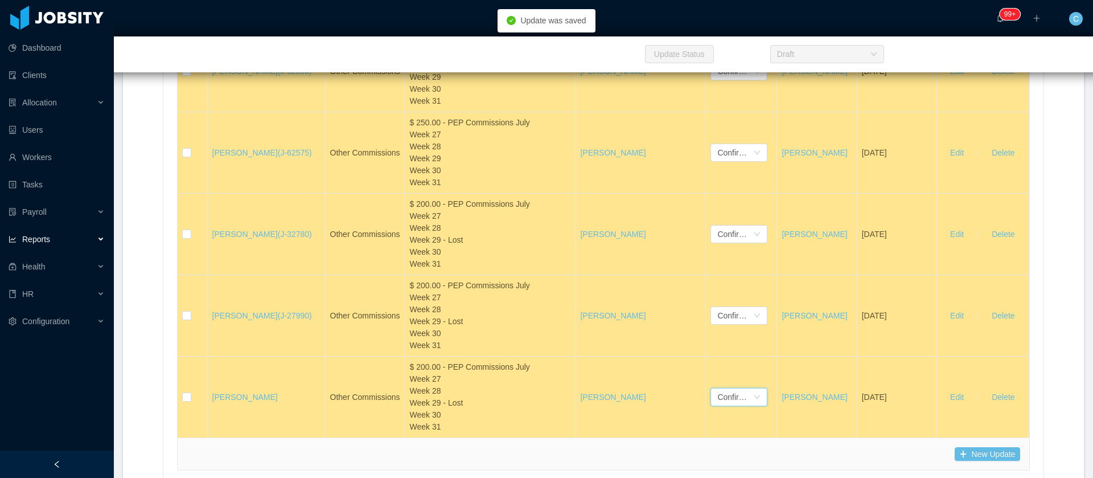
scroll to position [11702, 0]
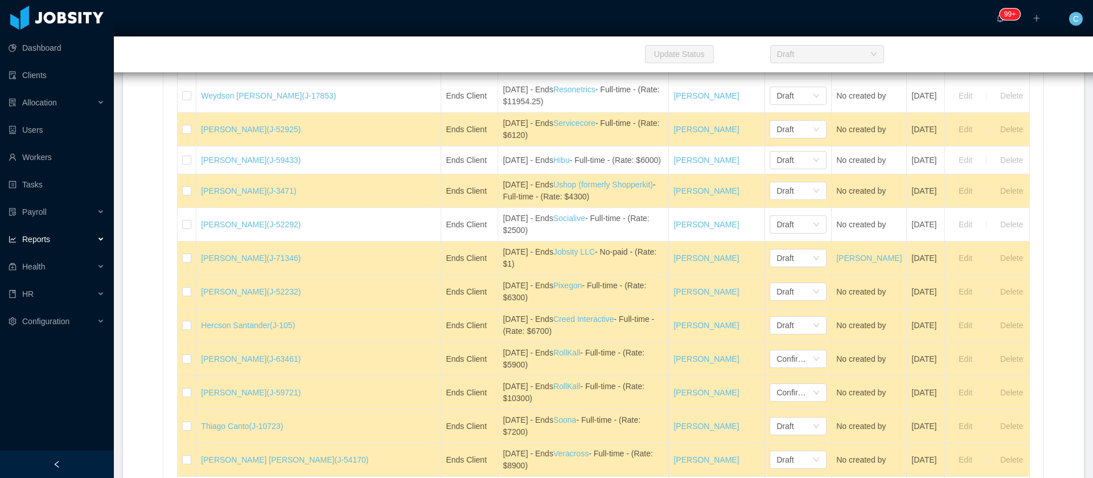
scroll to position [1134, 0]
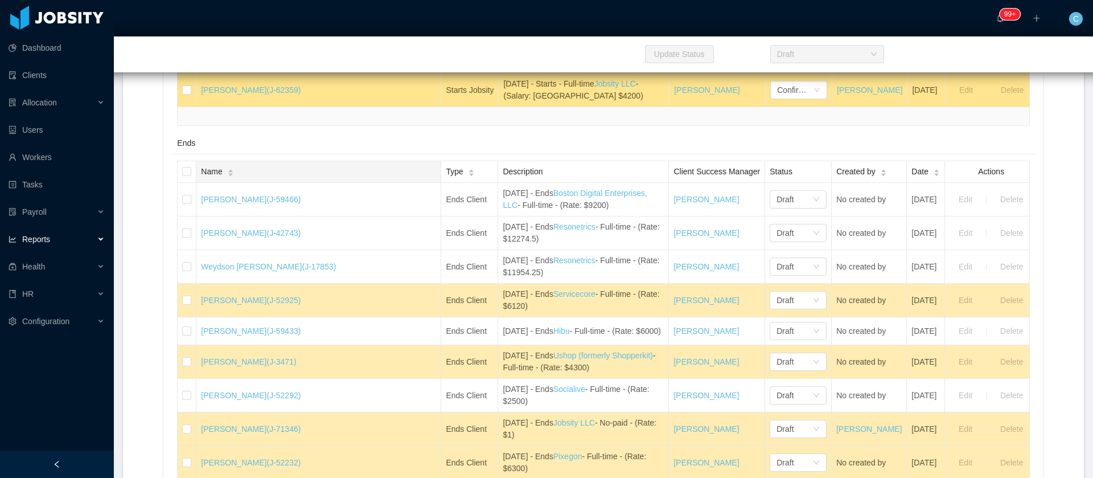
click at [221, 178] on span "Name" at bounding box center [211, 172] width 21 height 12
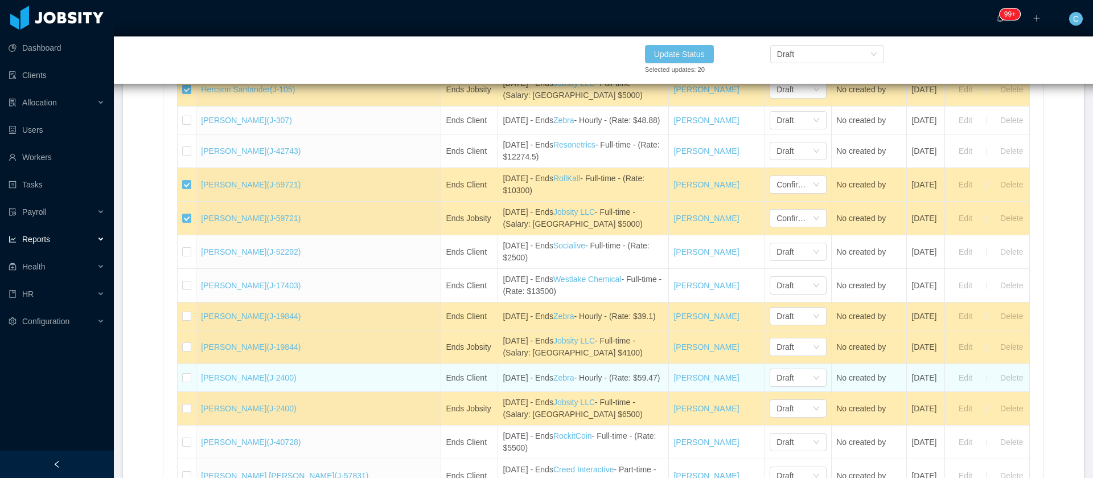
scroll to position [2119, 0]
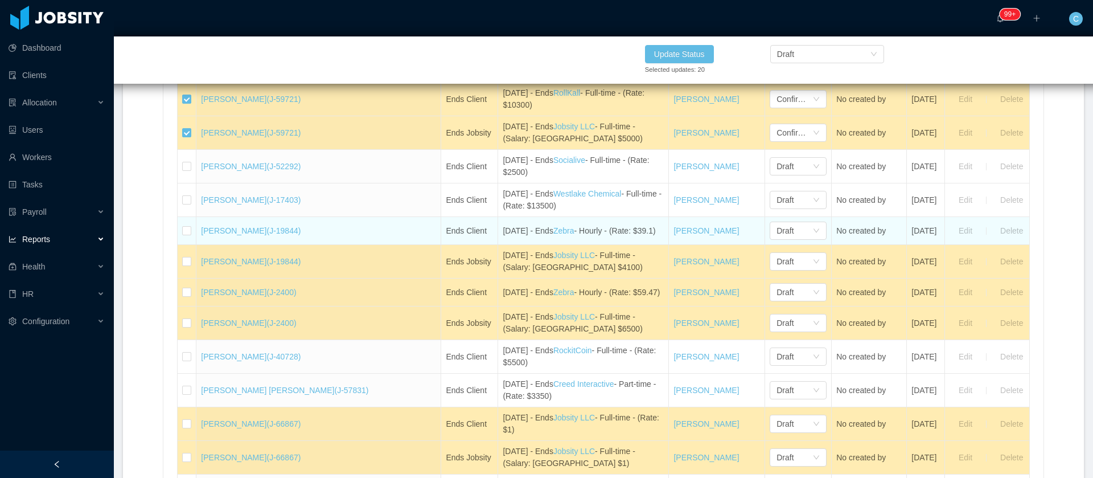
click at [191, 245] on td at bounding box center [187, 231] width 19 height 28
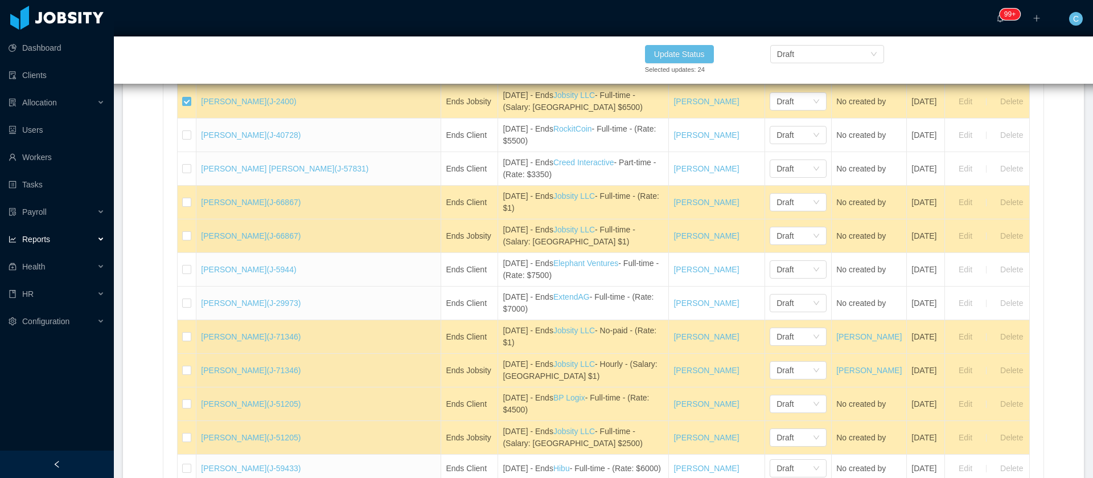
scroll to position [2375, 0]
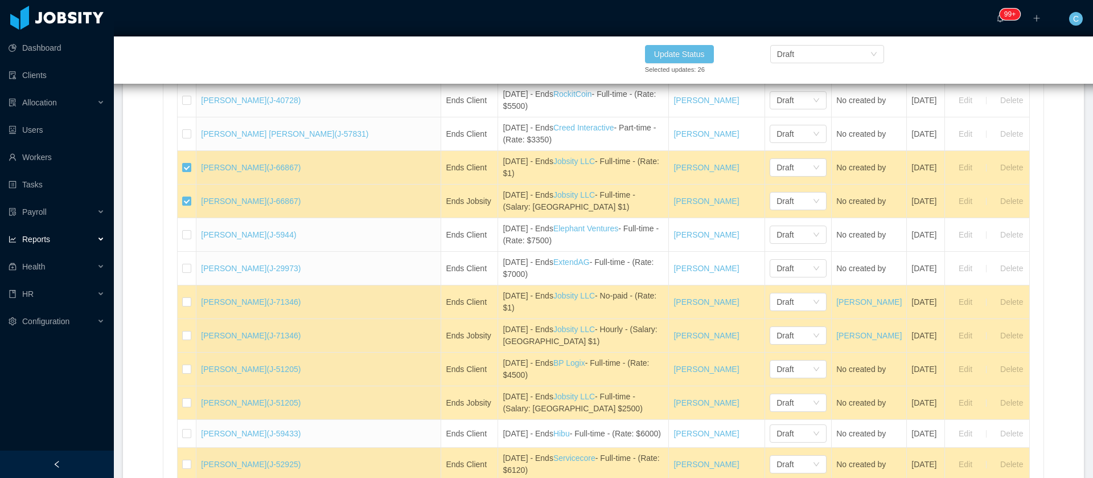
click at [115, 282] on section "··· 99+ ··· ··· C ··· Home / End Of Month / End Of Month Report Select Month **…" at bounding box center [603, 239] width 979 height 478
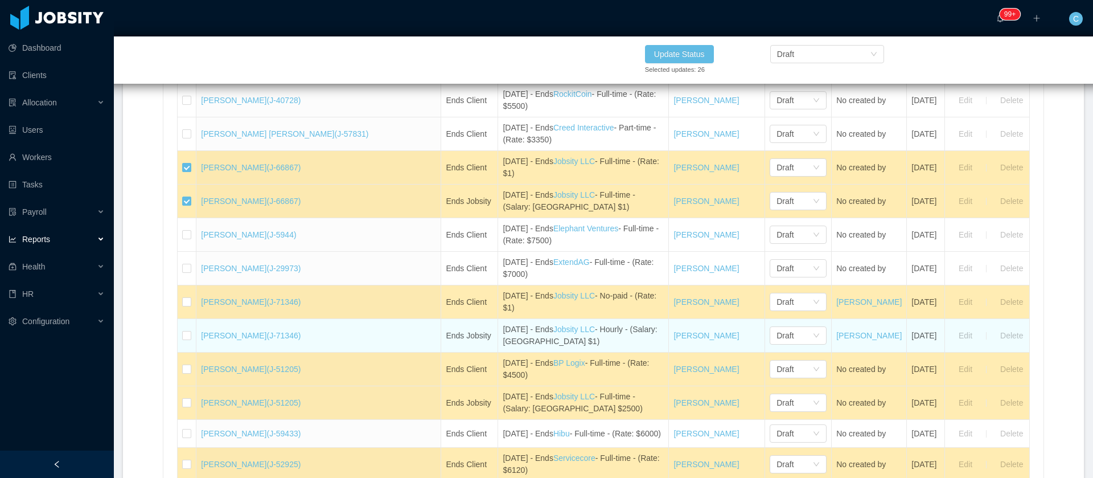
scroll to position [2546, 0]
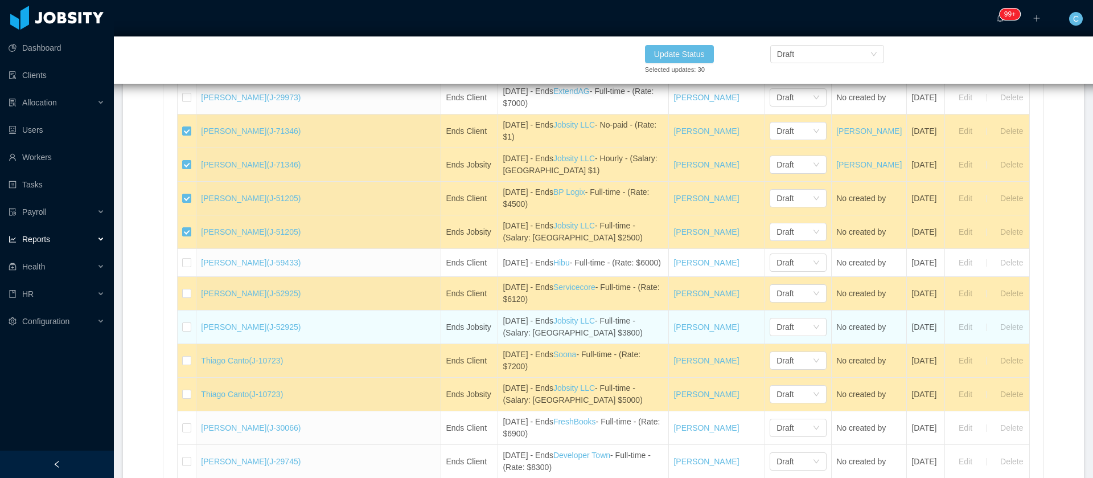
drag, startPoint x: 183, startPoint y: 351, endPoint x: 192, endPoint y: 395, distance: 44.7
click at [183, 300] on label at bounding box center [186, 294] width 9 height 12
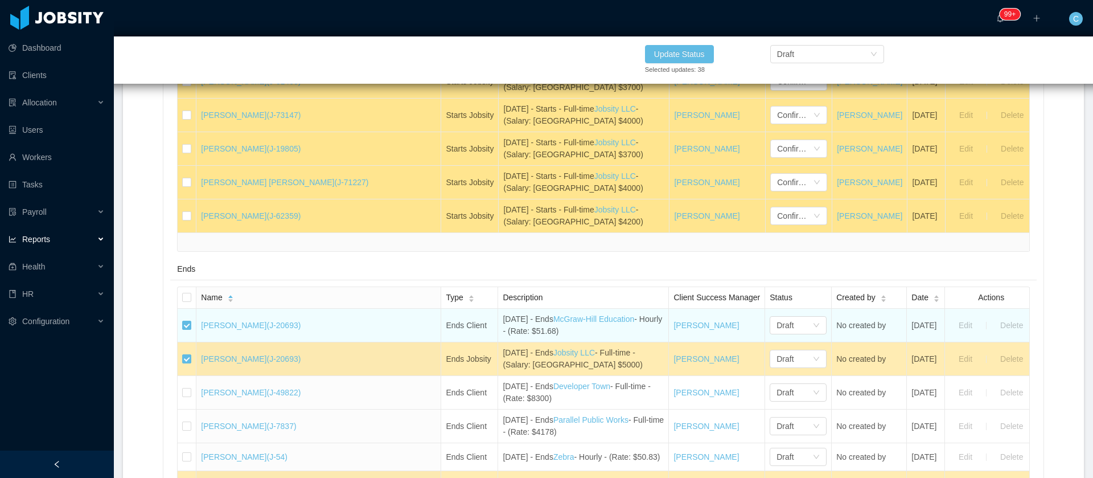
scroll to position [1094, 0]
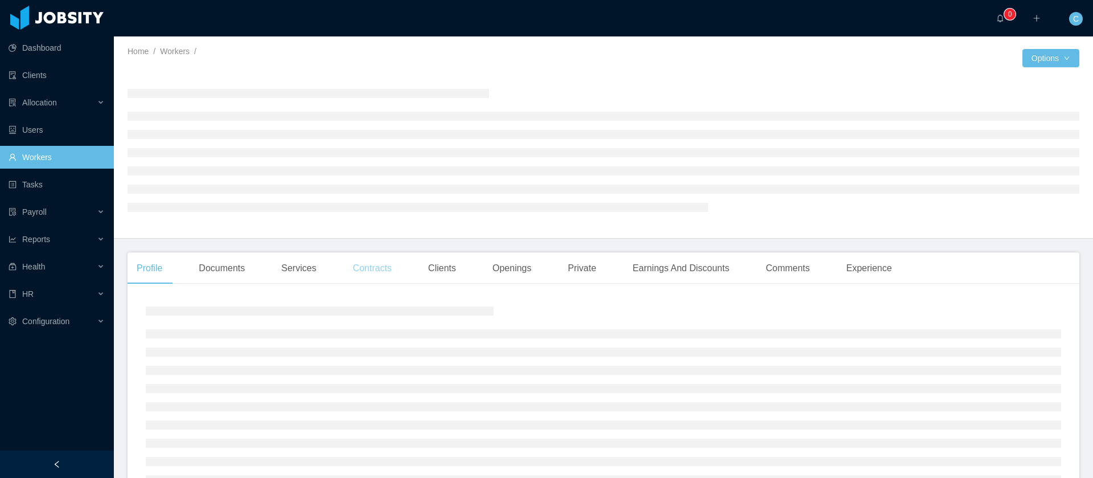
click at [370, 267] on div "Contracts" at bounding box center [372, 268] width 57 height 32
click at [453, 277] on div "Clients" at bounding box center [442, 268] width 46 height 32
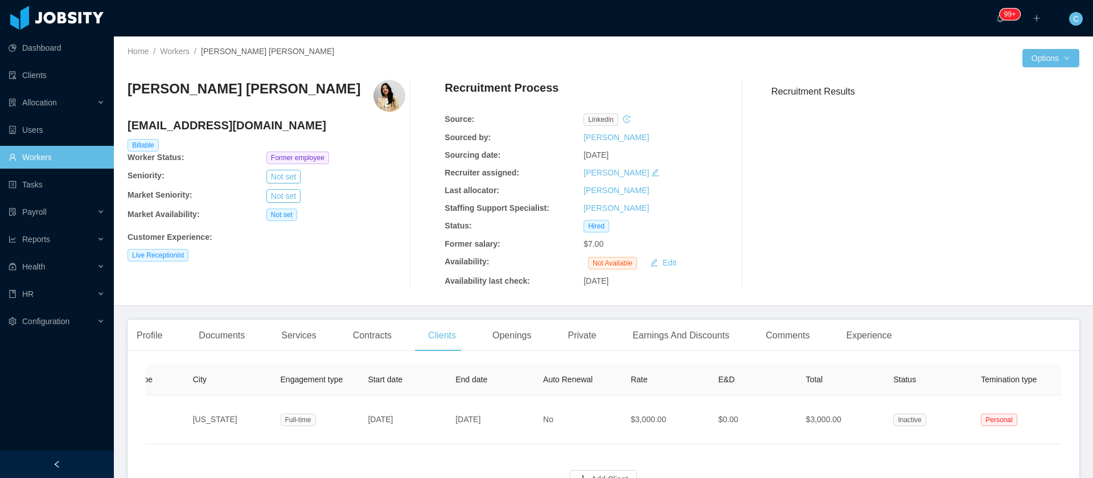
scroll to position [0, 182]
click at [375, 330] on div "Contracts" at bounding box center [372, 335] width 57 height 32
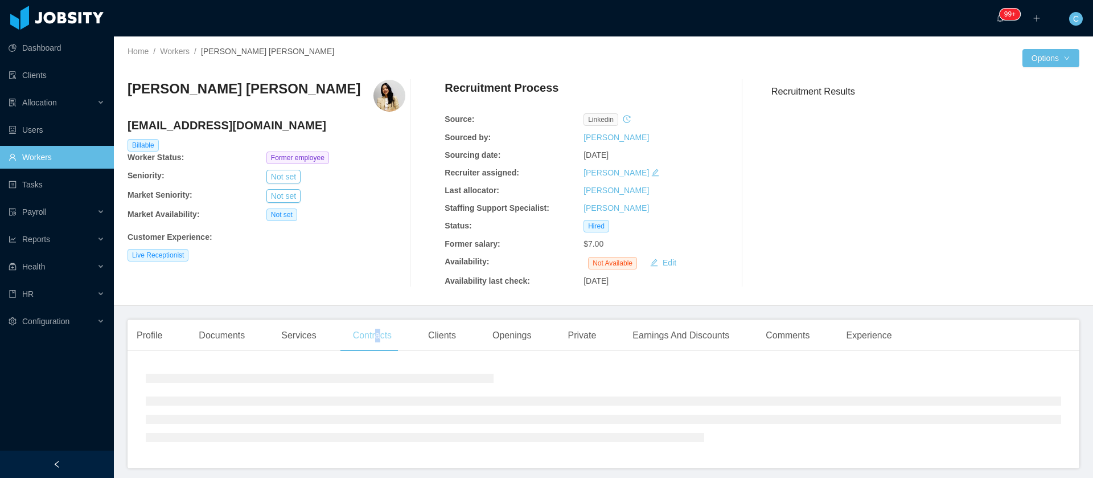
scroll to position [0, 200]
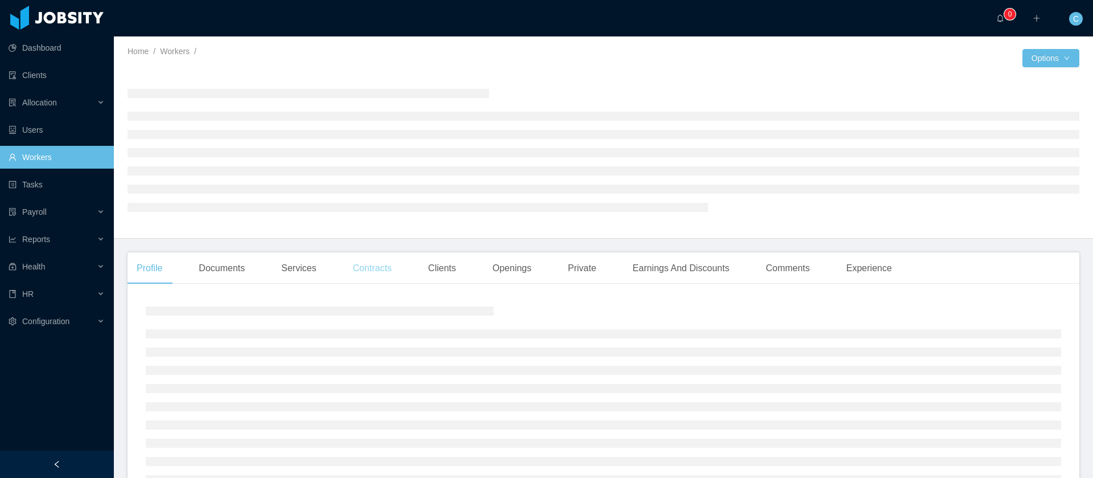
click at [390, 267] on div "Contracts" at bounding box center [372, 268] width 57 height 32
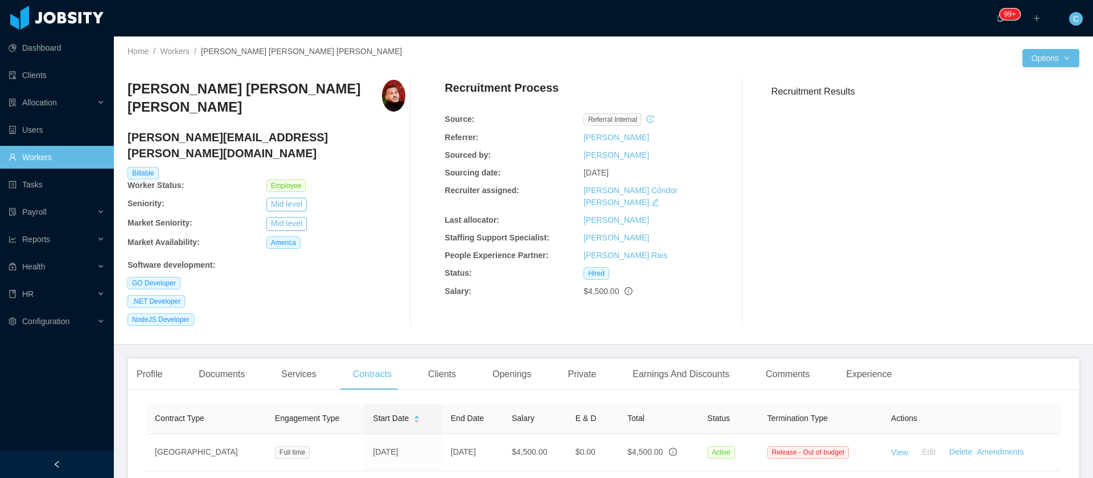
click at [442, 358] on div "Clients" at bounding box center [442, 374] width 46 height 32
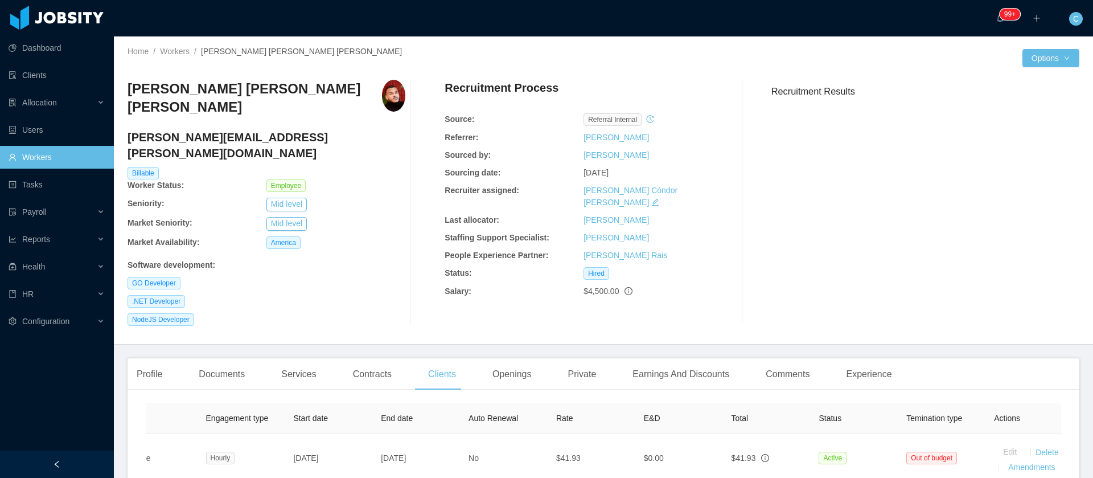
scroll to position [0, 223]
drag, startPoint x: 382, startPoint y: 305, endPoint x: 589, endPoint y: 93, distance: 296.4
click at [382, 305] on div "[PERSON_NAME] [PERSON_NAME] Sanchez [EMAIL_ADDRESS][PERSON_NAME][DOMAIN_NAME] B…" at bounding box center [604, 203] width 952 height 264
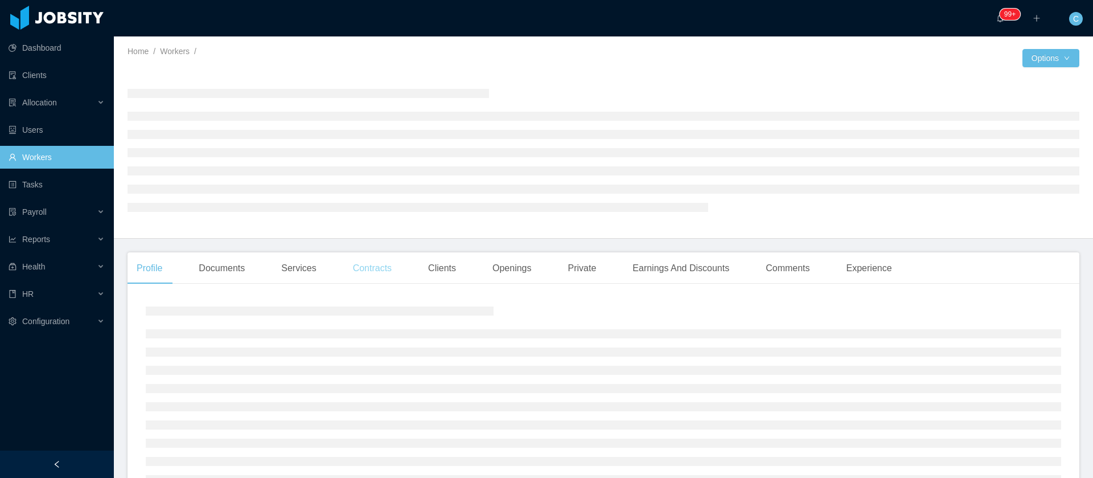
click at [373, 273] on div "Contracts" at bounding box center [372, 268] width 57 height 32
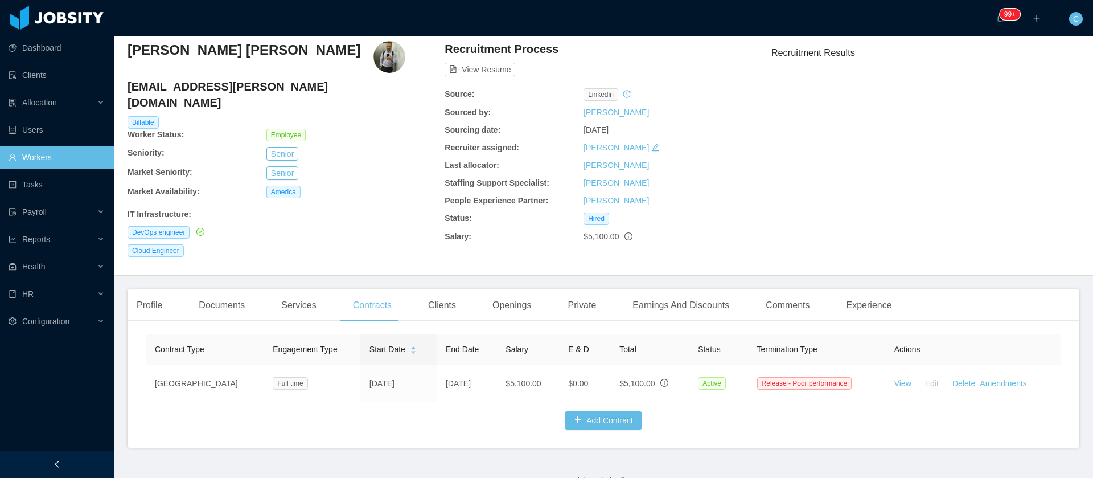
scroll to position [60, 0]
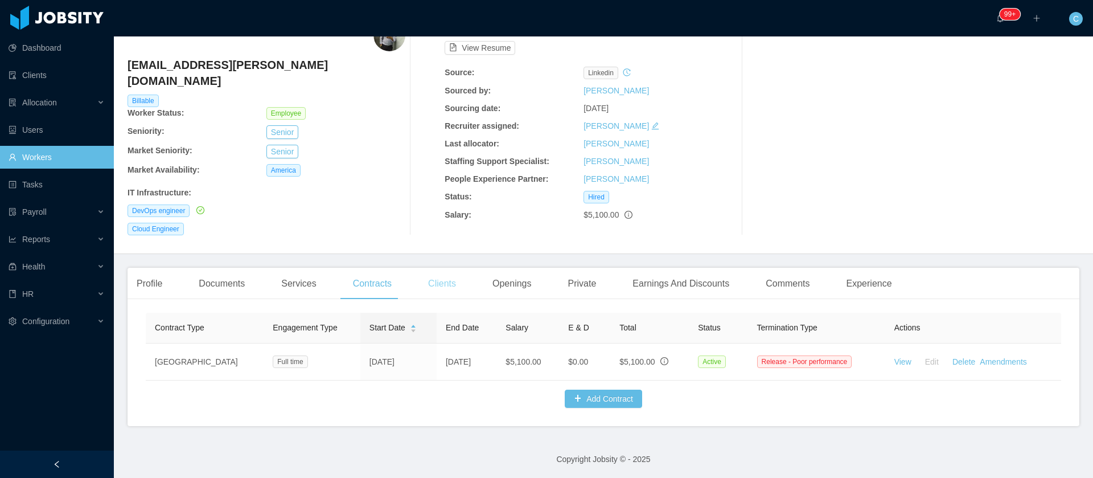
click at [432, 269] on div "Clients" at bounding box center [442, 284] width 46 height 32
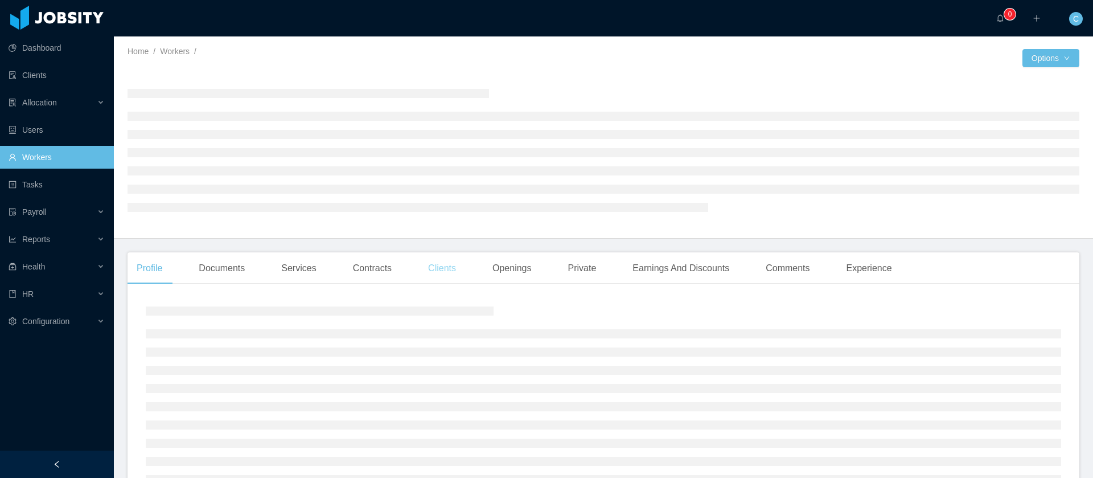
click at [431, 274] on div "Clients" at bounding box center [442, 268] width 46 height 32
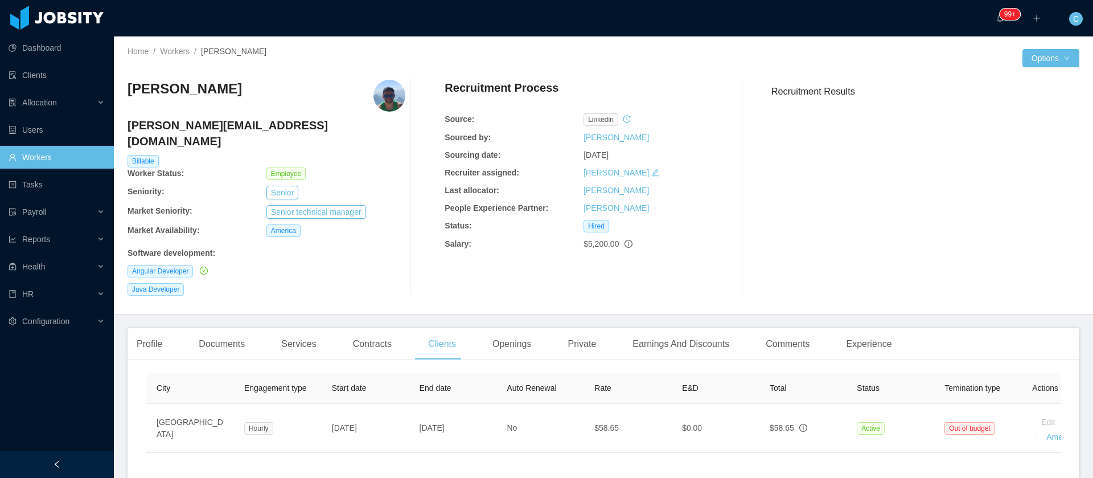
scroll to position [0, 236]
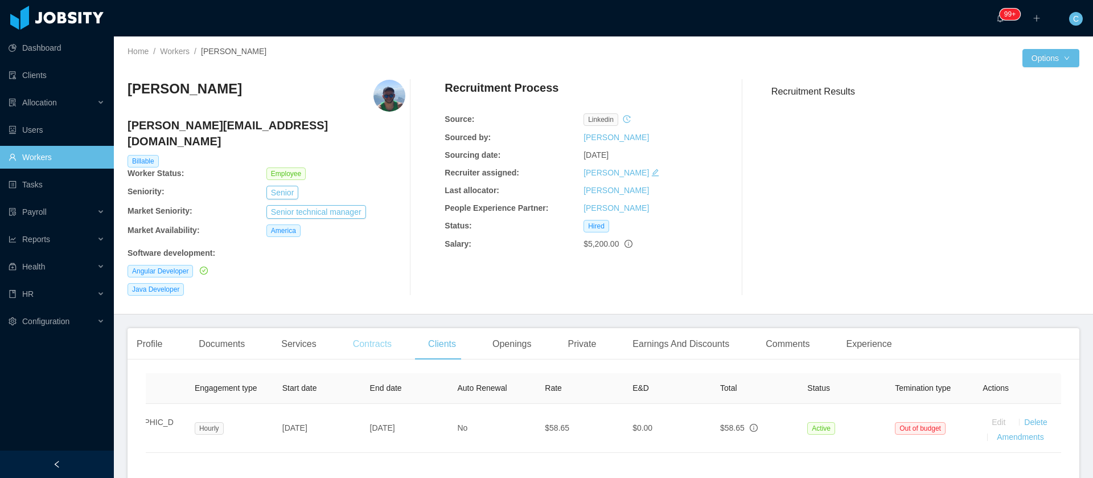
click at [376, 328] on div "Contracts" at bounding box center [372, 344] width 57 height 32
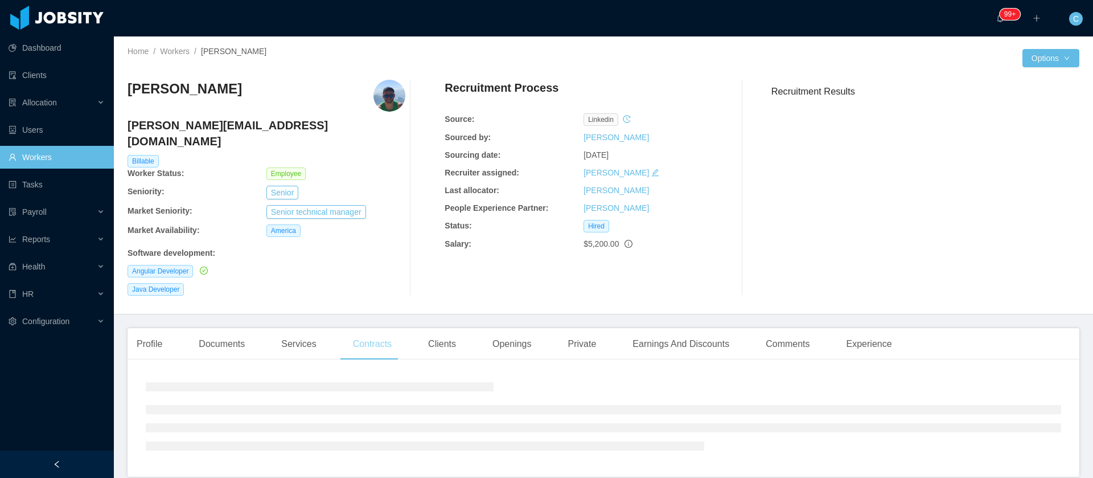
scroll to position [0, 200]
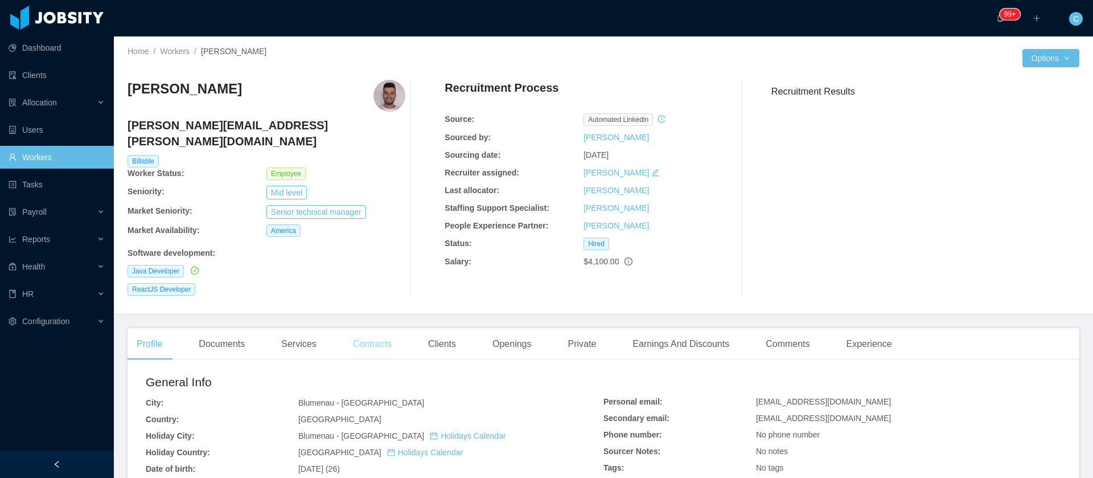
click at [376, 328] on div "Contracts" at bounding box center [372, 344] width 57 height 32
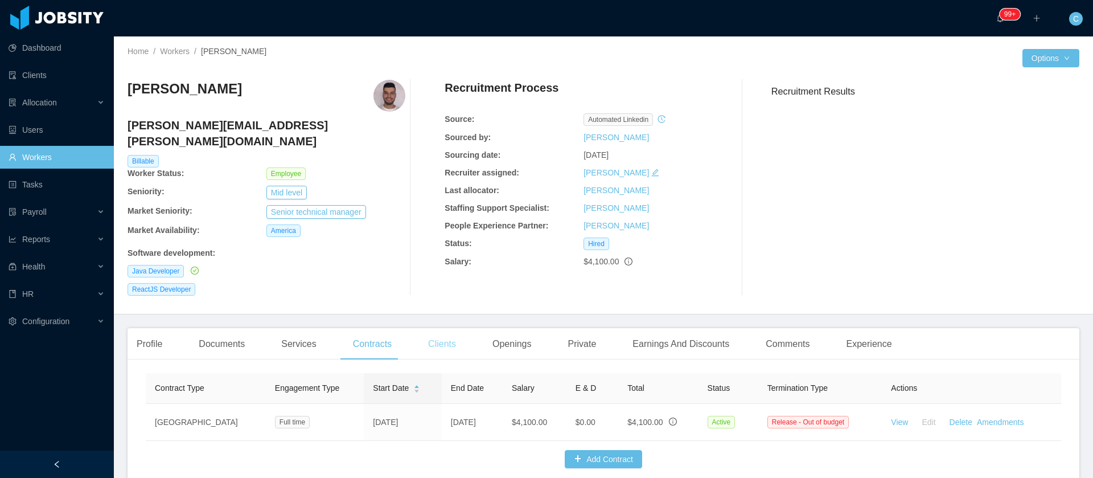
click at [448, 328] on div "Clients" at bounding box center [442, 344] width 46 height 32
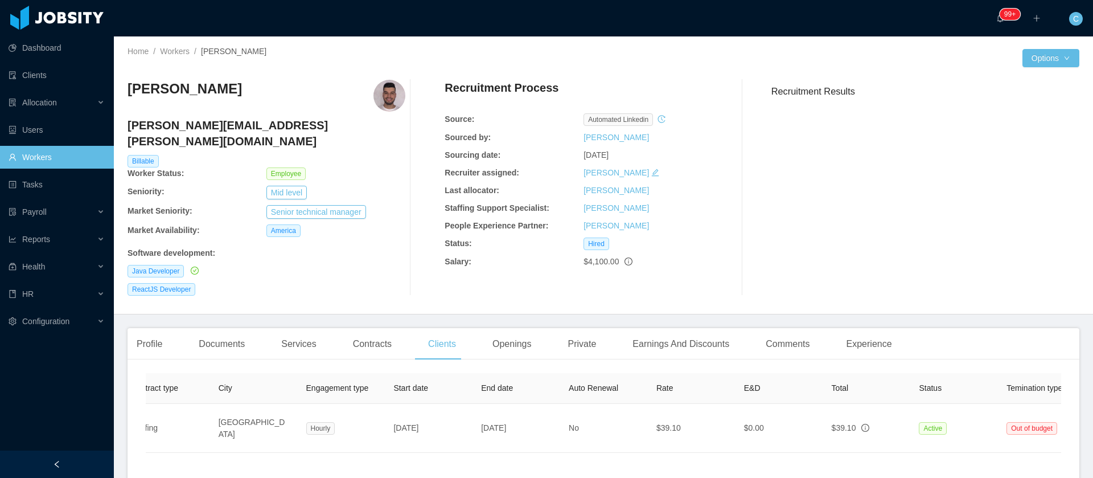
scroll to position [0, 236]
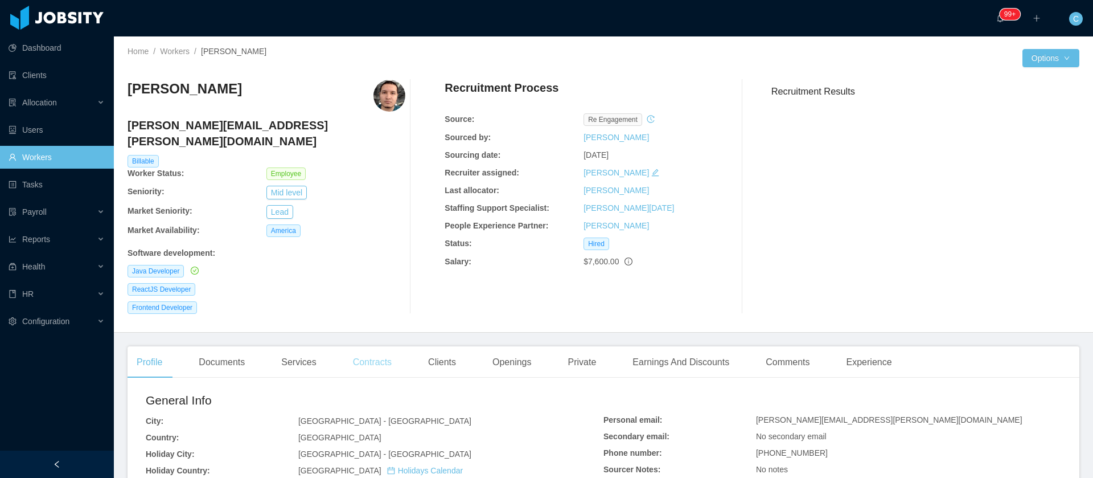
click at [387, 351] on div "Contracts" at bounding box center [372, 362] width 57 height 32
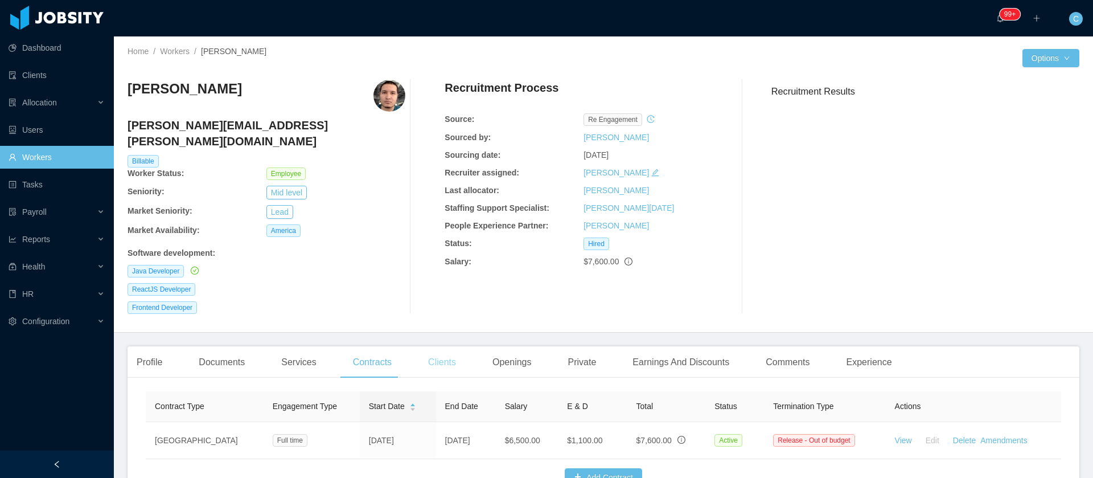
click at [437, 346] on div "Clients" at bounding box center [442, 362] width 46 height 32
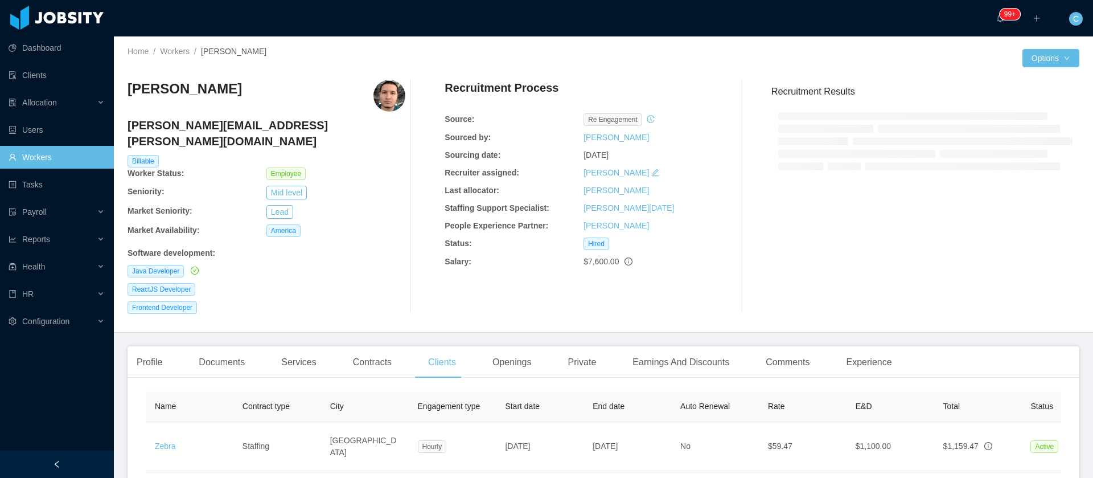
click at [700, 401] on span "Auto Renewal" at bounding box center [705, 405] width 50 height 9
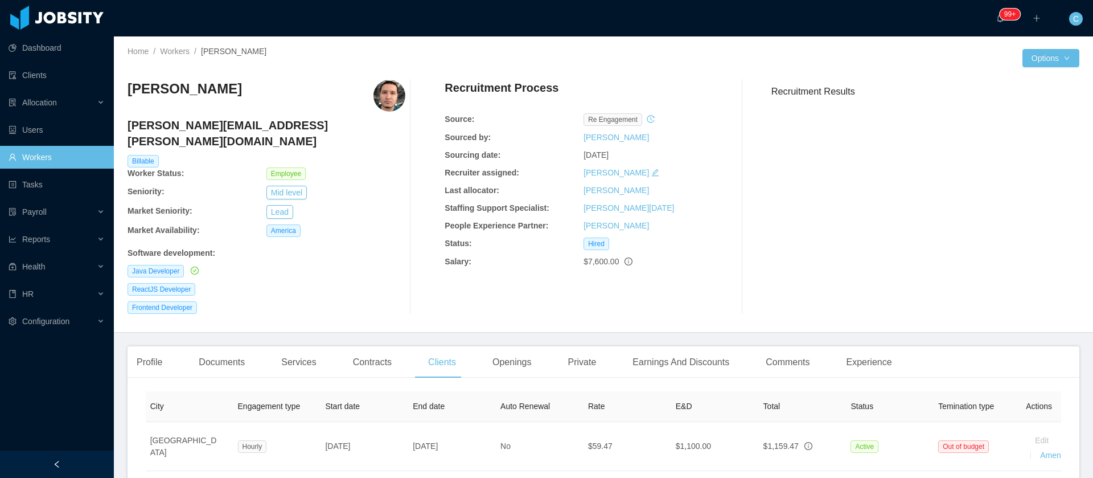
scroll to position [0, 179]
click at [53, 101] on span "Allocation" at bounding box center [39, 102] width 35 height 9
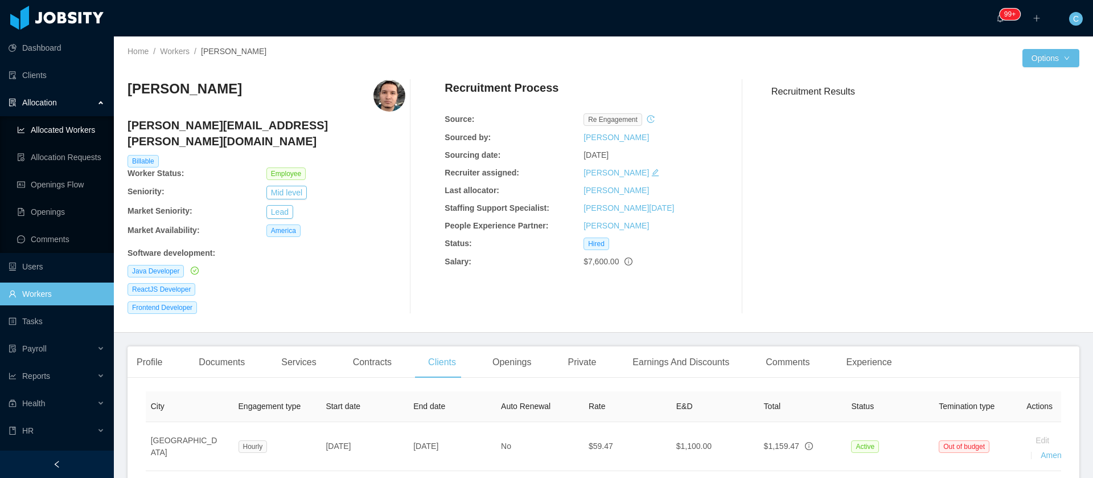
click at [60, 133] on link "Allocated Workers" at bounding box center [61, 129] width 88 height 23
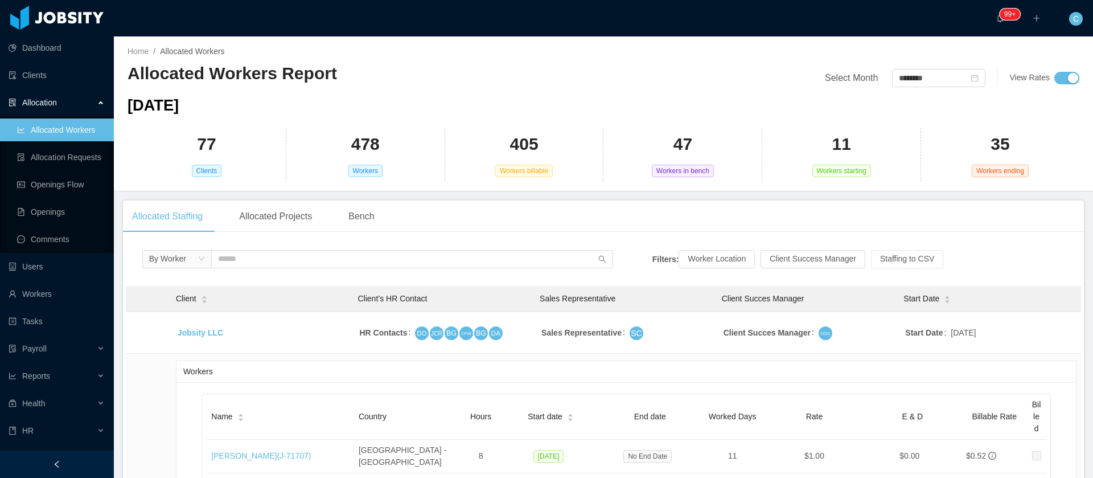
scroll to position [342, 0]
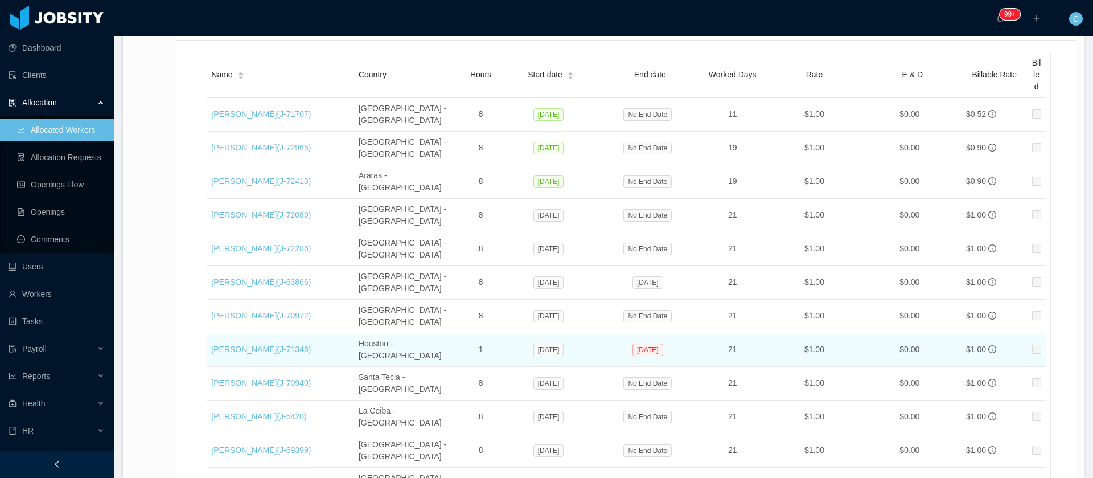
drag, startPoint x: 400, startPoint y: 277, endPoint x: 354, endPoint y: 265, distance: 47.7
click at [354, 333] on td "Houston - [GEOGRAPHIC_DATA]" at bounding box center [407, 350] width 106 height 34
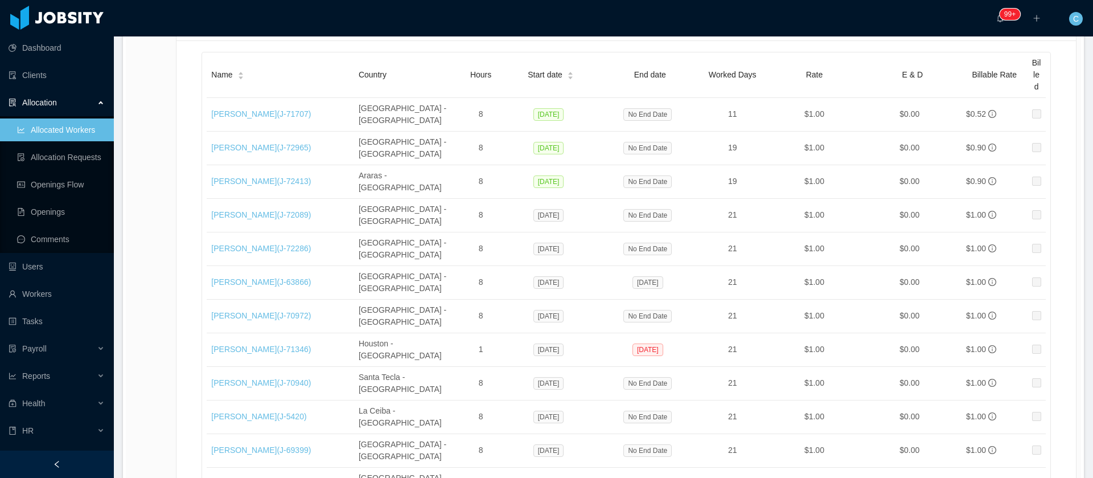
copy td "Houston - [GEOGRAPHIC_DATA]"
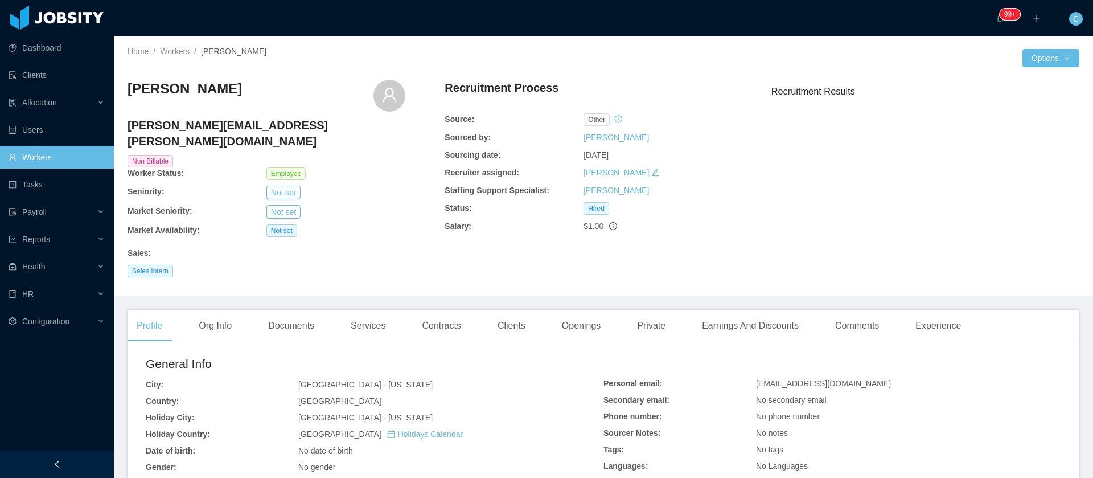
drag, startPoint x: 313, startPoint y: 272, endPoint x: 355, endPoint y: 291, distance: 45.6
click at [315, 272] on div "Home / Workers / [PERSON_NAME] / Options [PERSON_NAME] [PERSON_NAME][EMAIL_ADDR…" at bounding box center [603, 166] width 979 height 260
click at [444, 310] on div "Contracts" at bounding box center [441, 326] width 57 height 32
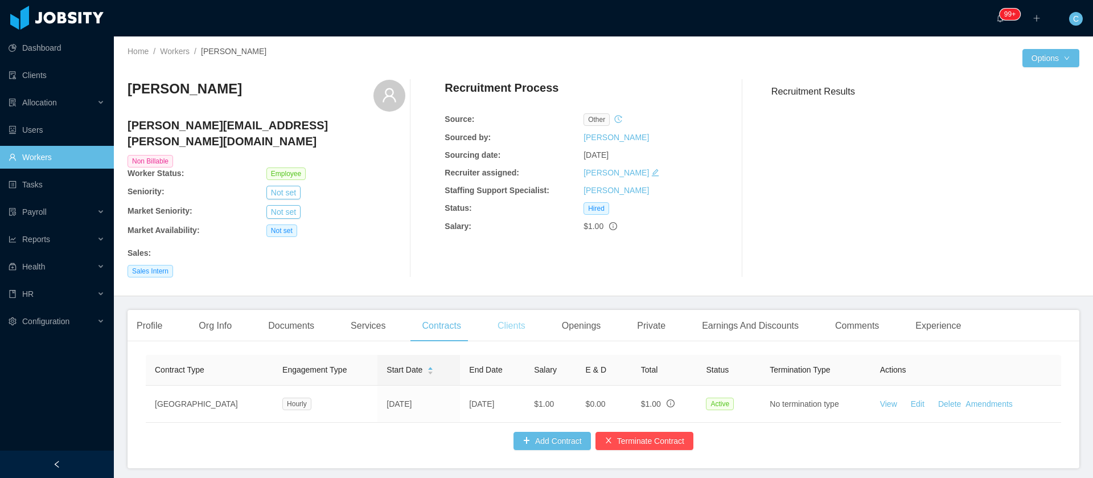
click at [517, 310] on div "Clients" at bounding box center [512, 326] width 46 height 32
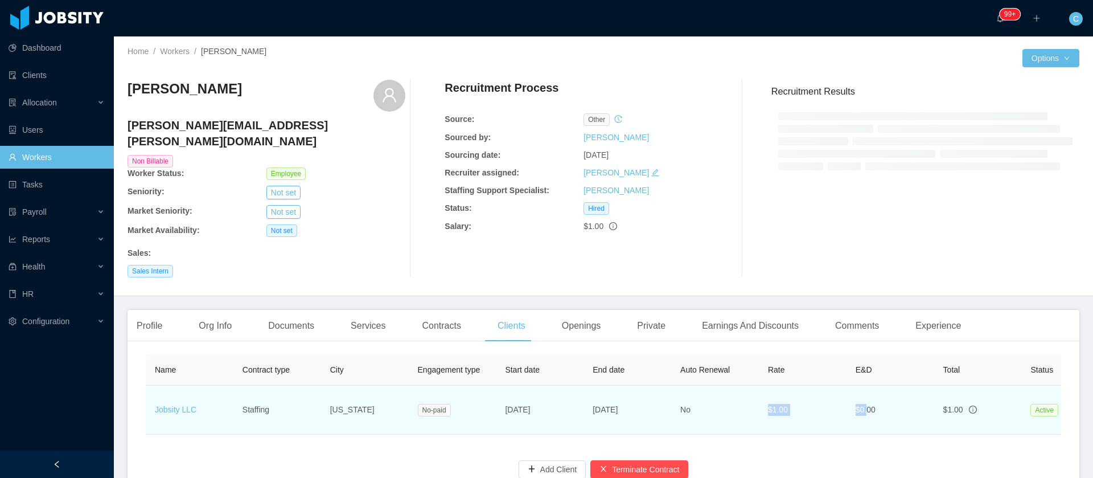
drag, startPoint x: 740, startPoint y: 380, endPoint x: 872, endPoint y: 398, distance: 133.3
click at [870, 397] on tr "Jobsity LLC Staffing [US_STATE] No-paid [DATE] [DATE] No $1.00 $0.00 $1.00 Acti…" at bounding box center [715, 410] width 1139 height 49
click at [514, 405] on span "[DATE]" at bounding box center [517, 409] width 25 height 9
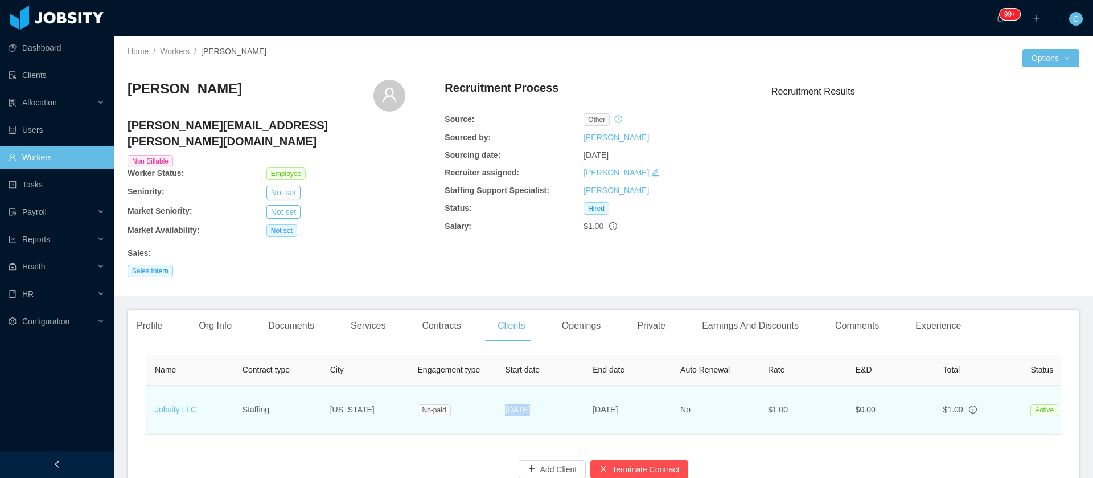
copy span "[DATE]"
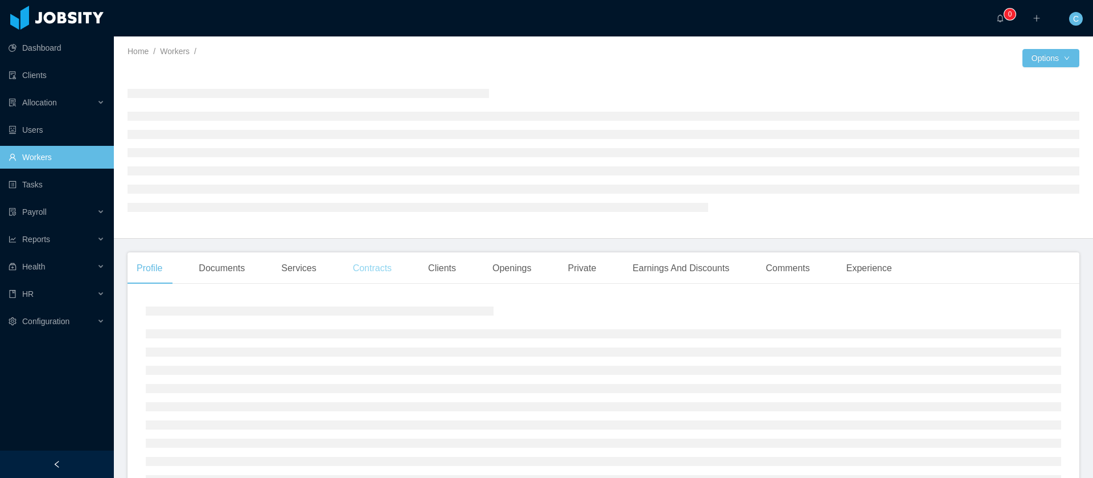
click at [388, 268] on div "Contracts" at bounding box center [372, 268] width 57 height 32
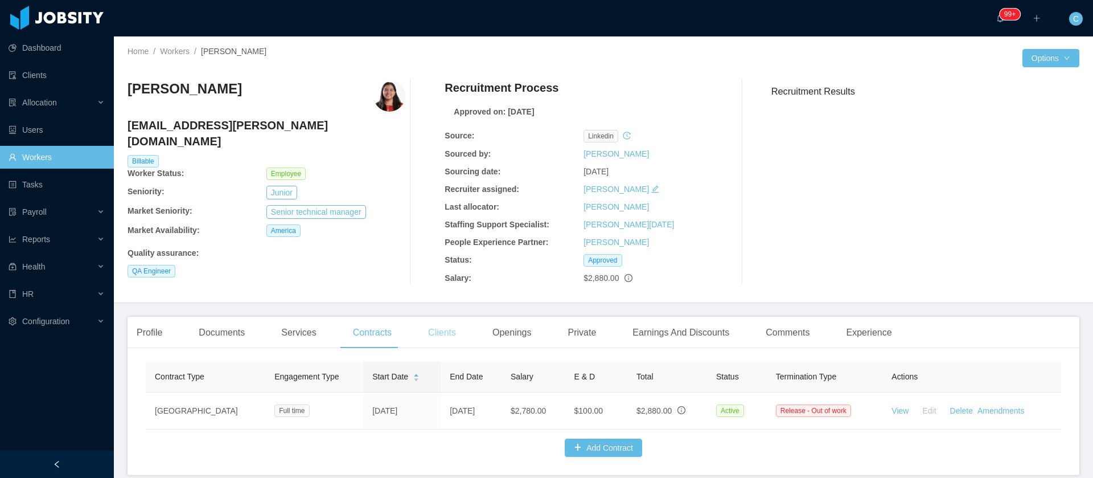
click at [439, 336] on div "Clients" at bounding box center [442, 333] width 46 height 32
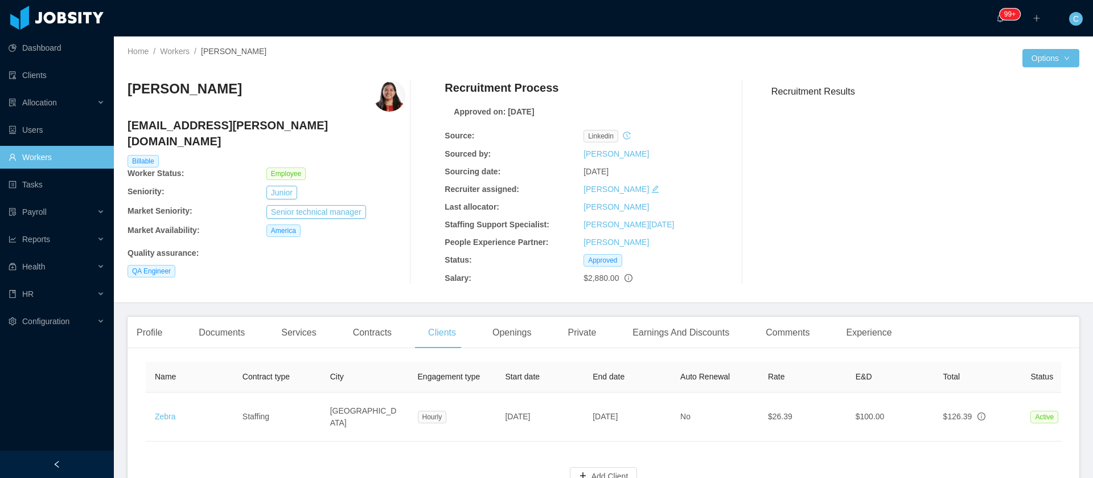
drag, startPoint x: 331, startPoint y: 66, endPoint x: 434, endPoint y: 2, distance: 122.0
click at [331, 65] on div at bounding box center [366, 66] width 476 height 9
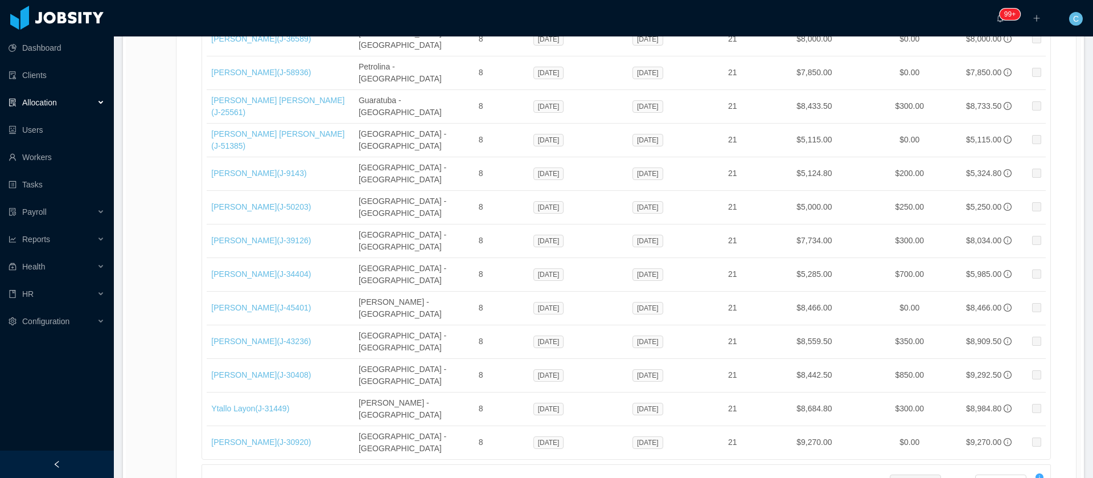
scroll to position [19233, 0]
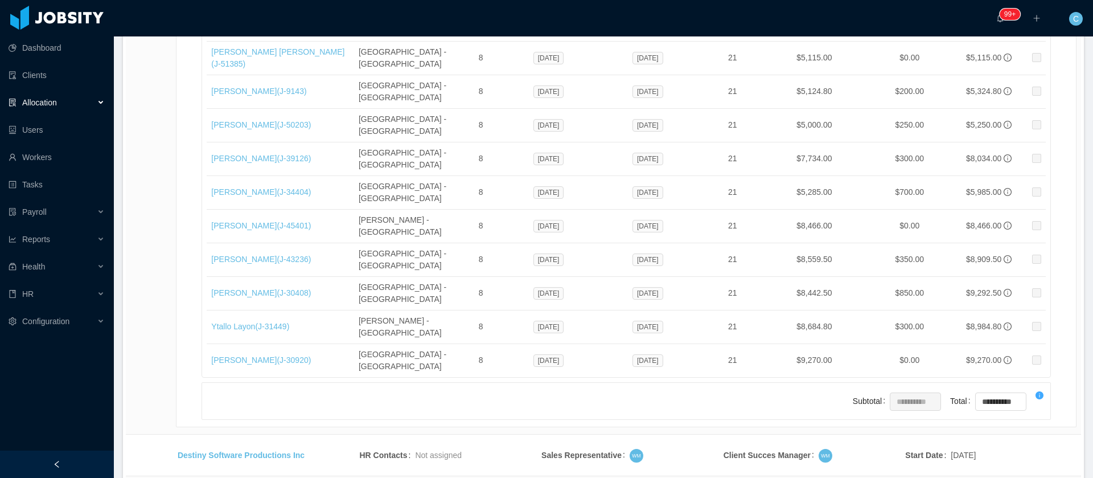
click at [1022, 396] on li "500 / page" at bounding box center [1037, 393] width 52 height 18
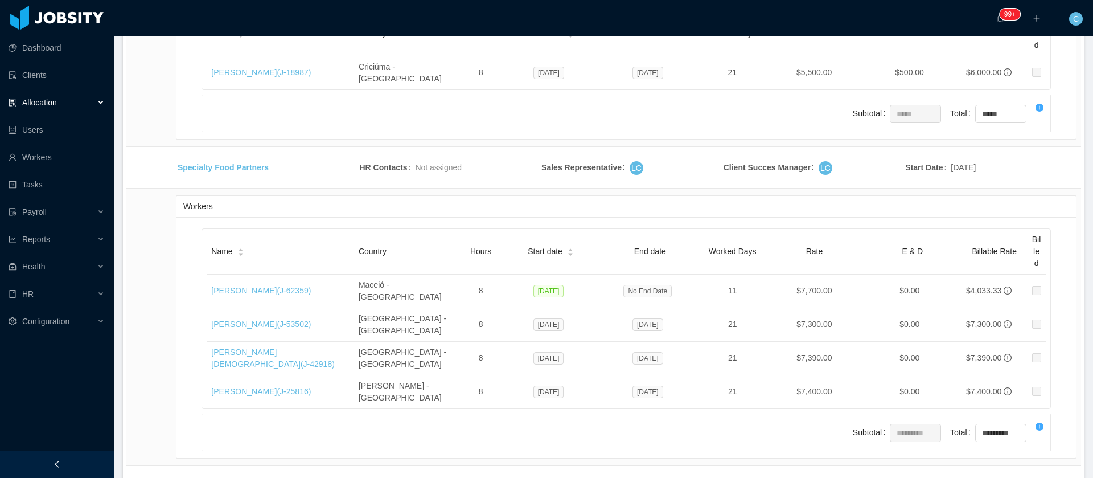
drag, startPoint x: 837, startPoint y: 378, endPoint x: 782, endPoint y: 384, distance: 55.6
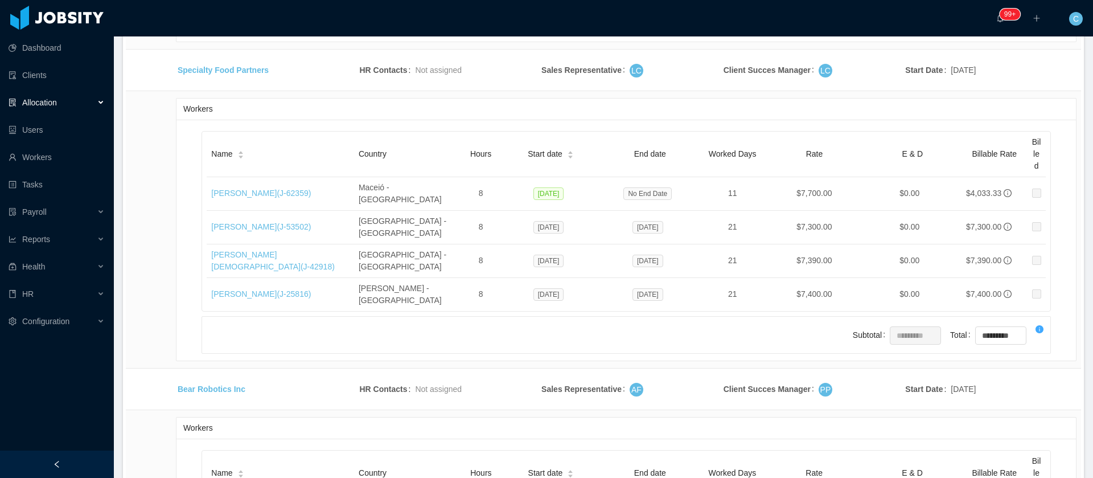
scroll to position [25336, 0]
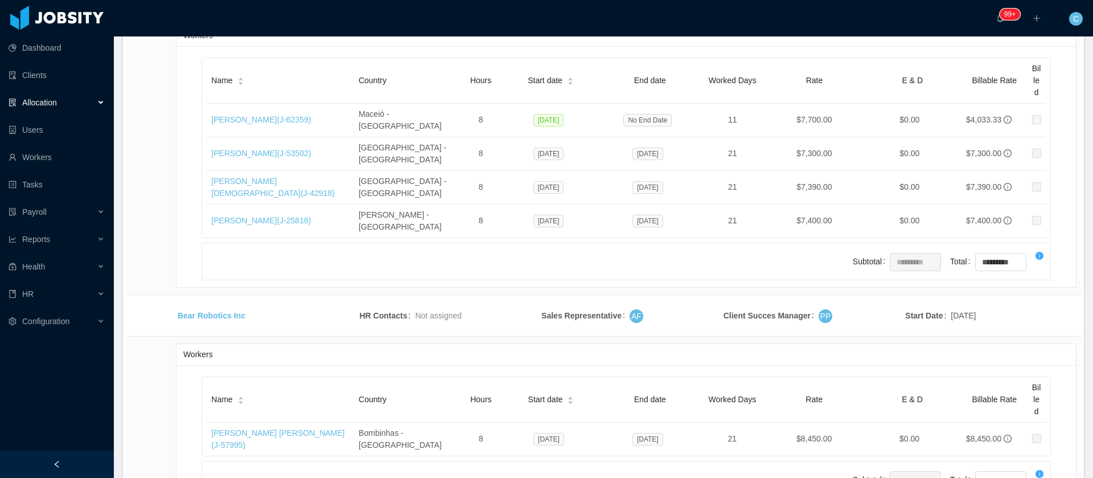
scroll to position [2612, 0]
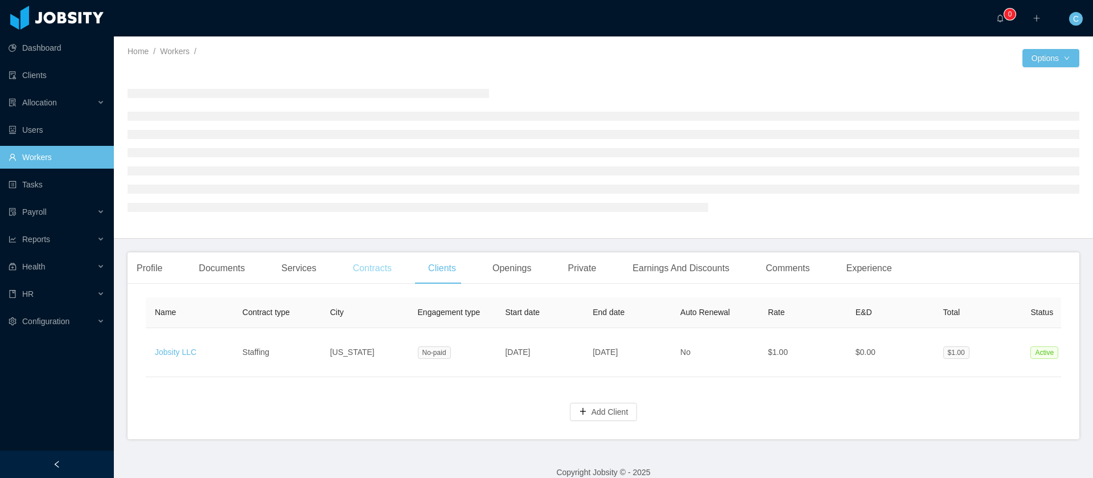
click at [379, 276] on main "Home / Workers / / Options Profile Documents Services Contracts Clients Opening…" at bounding box center [603, 256] width 979 height 441
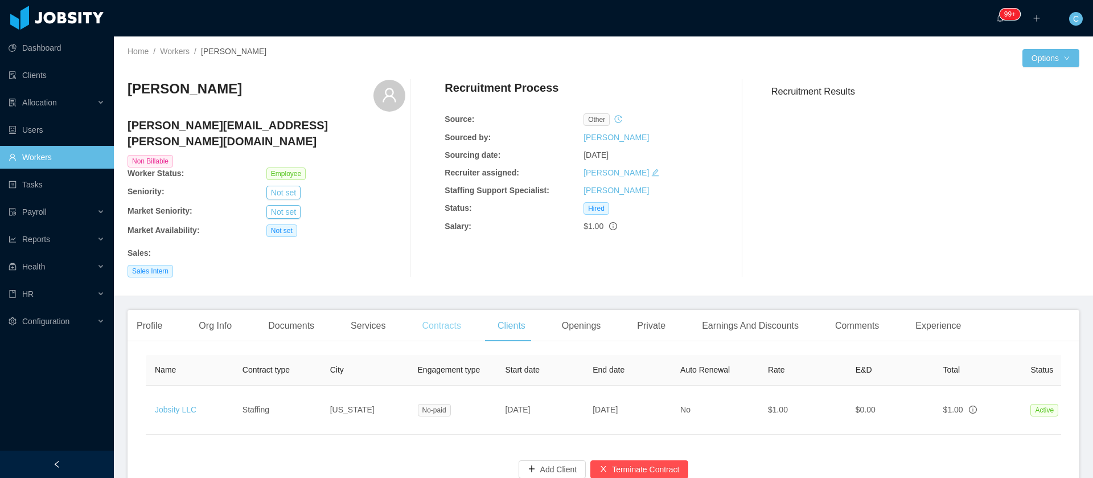
click at [431, 310] on div "Contracts" at bounding box center [441, 326] width 57 height 32
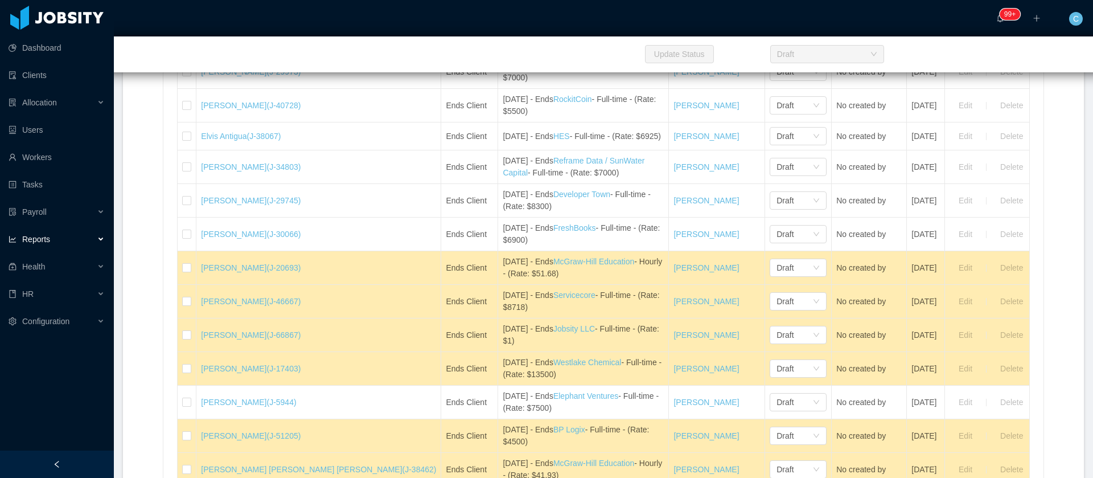
scroll to position [1110, 0]
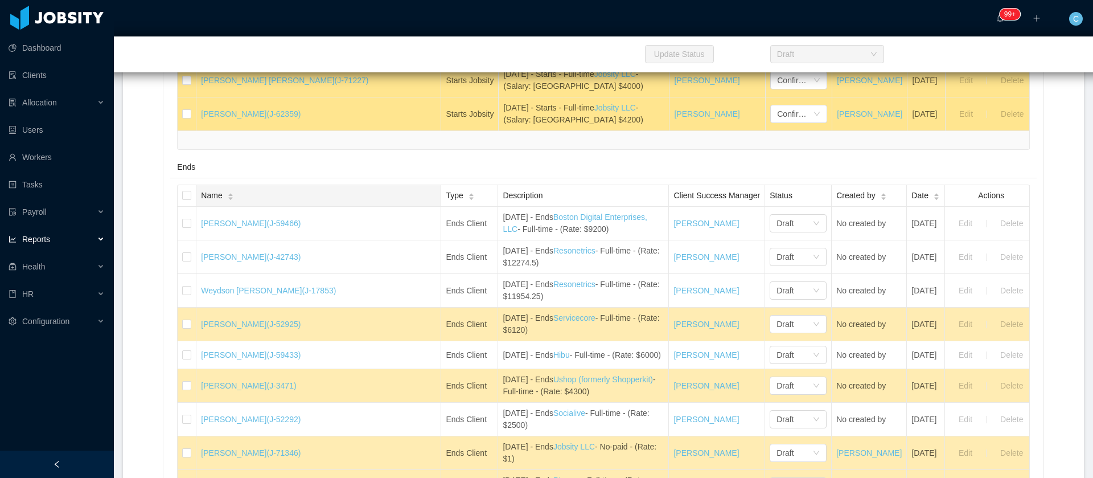
click at [233, 202] on div "Name" at bounding box center [217, 196] width 32 height 12
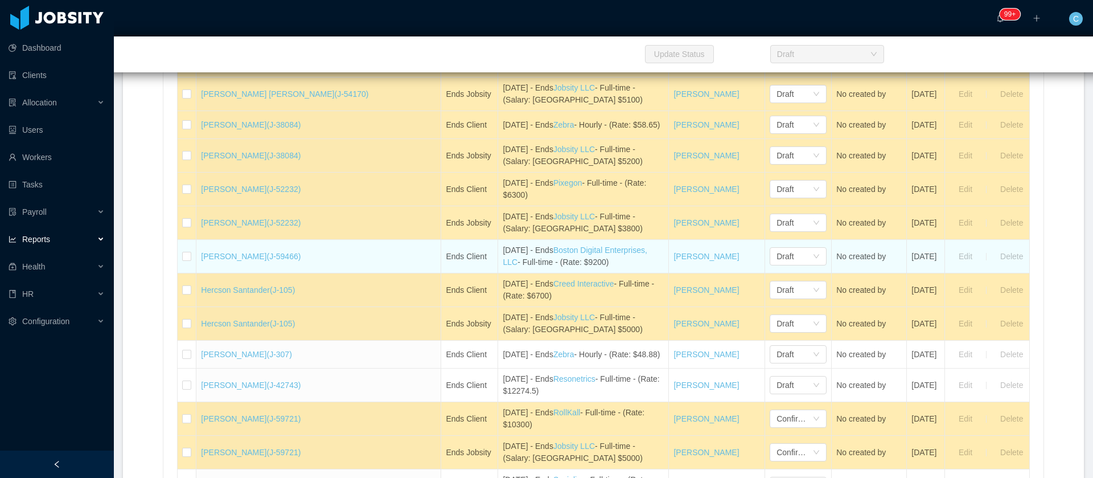
scroll to position [2135, 0]
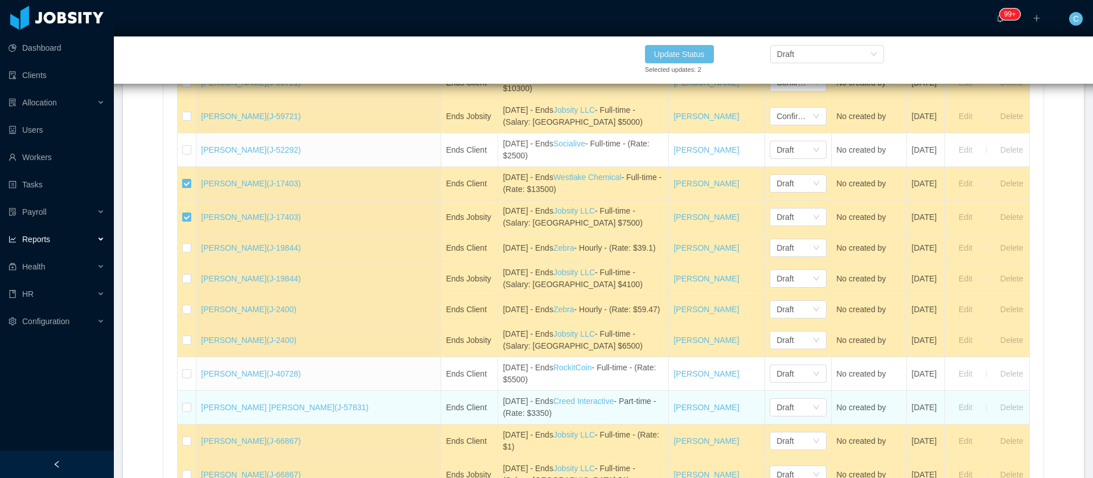
scroll to position [2221, 0]
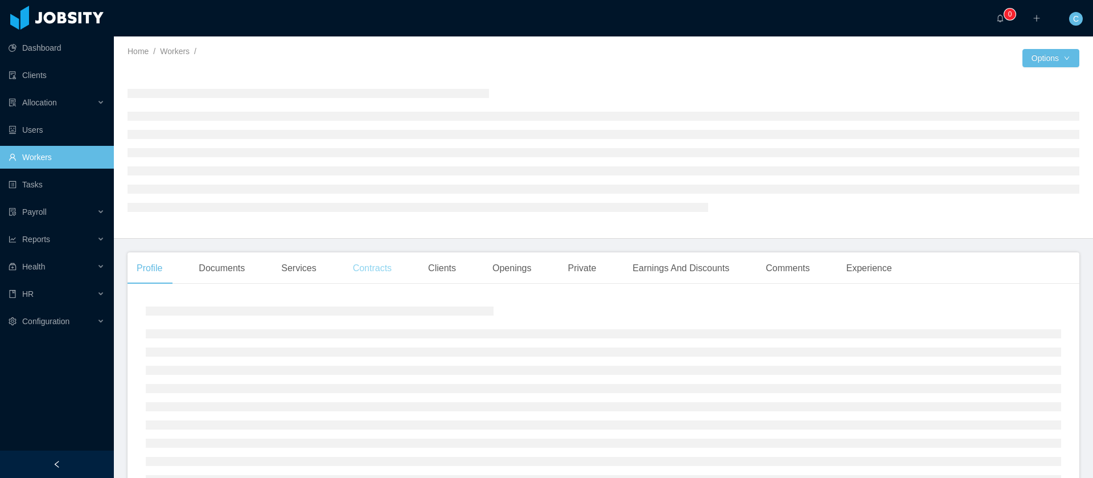
click at [383, 261] on div "Contracts" at bounding box center [372, 268] width 57 height 32
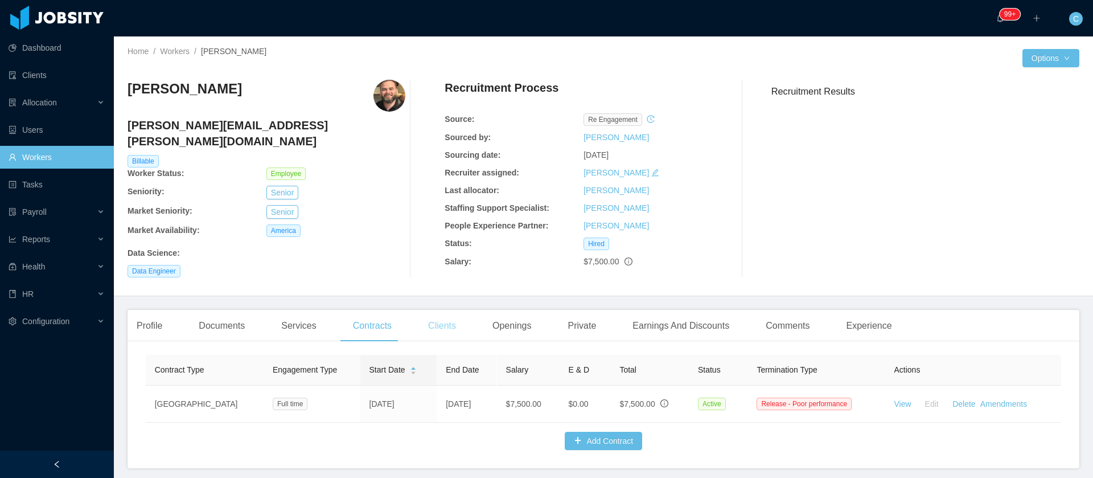
click at [436, 315] on div "Clients" at bounding box center [442, 326] width 46 height 32
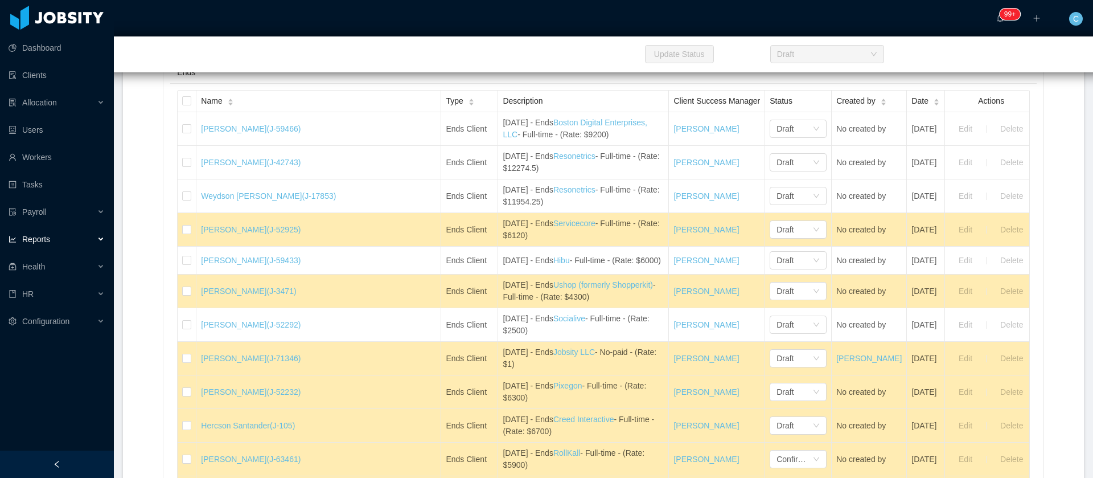
scroll to position [1025, 0]
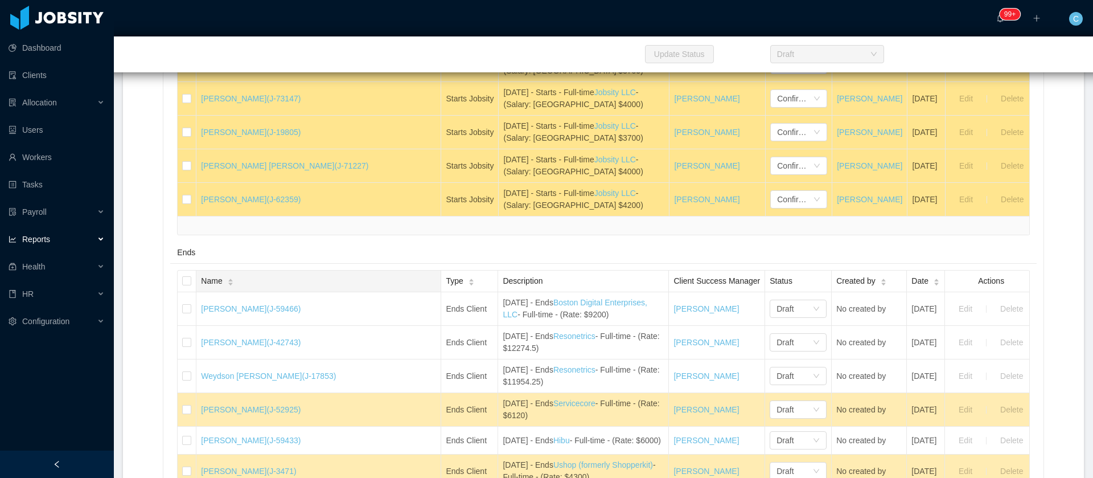
click at [222, 287] on span "Name" at bounding box center [211, 281] width 21 height 12
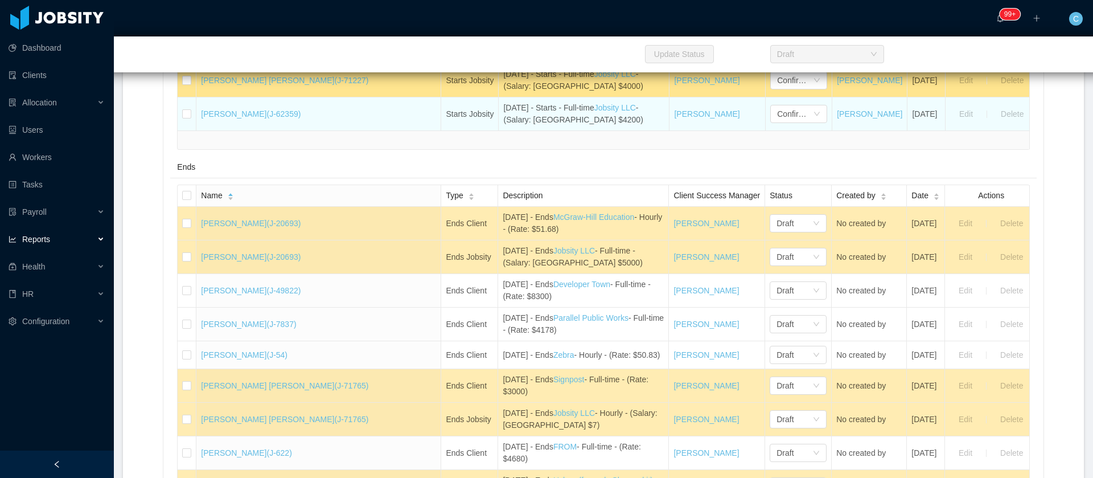
scroll to position [2351, 0]
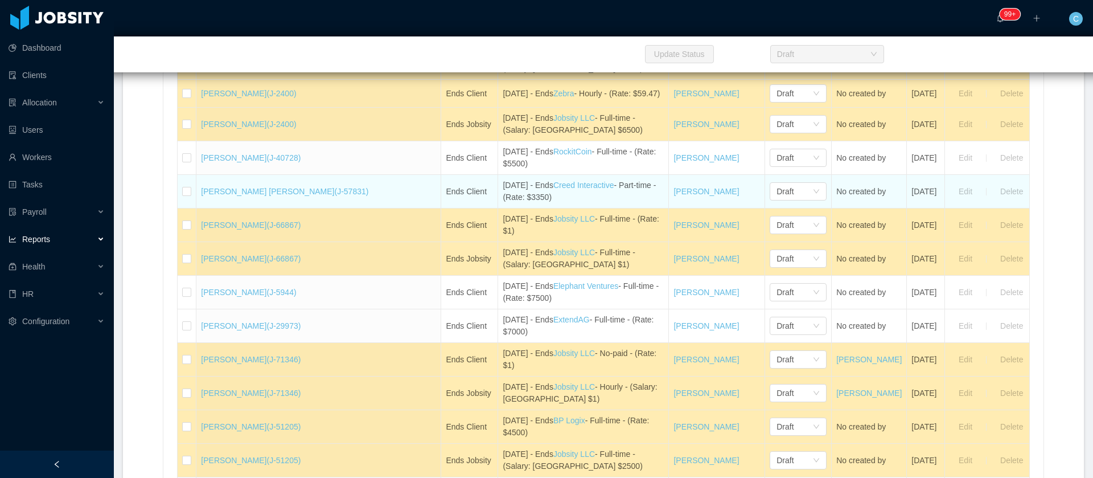
drag, startPoint x: 236, startPoint y: 244, endPoint x: 277, endPoint y: 228, distance: 44.2
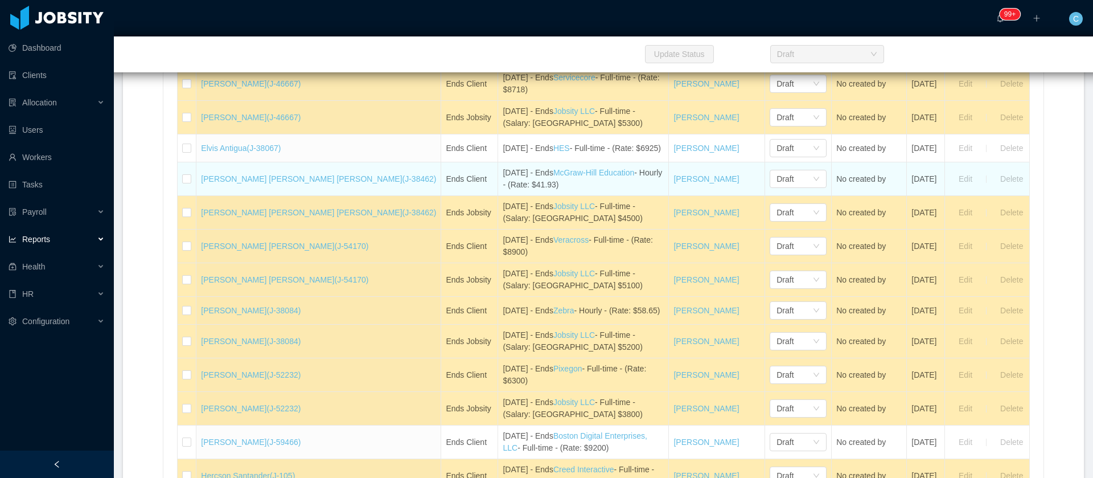
scroll to position [1839, 0]
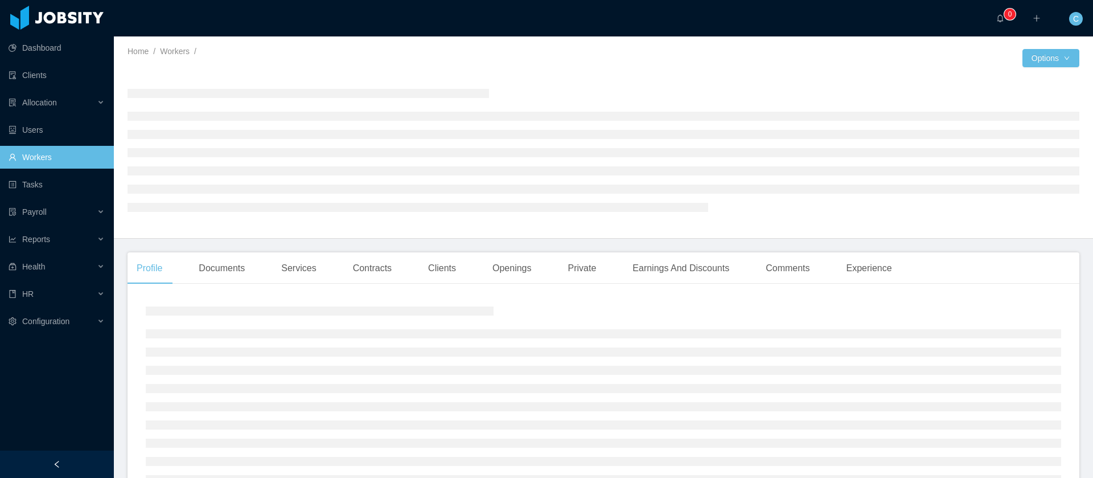
click at [411, 263] on div "Profile Documents Services Contracts Clients Openings Private Earnings And Disc…" at bounding box center [515, 268] width 774 height 32
click at [455, 264] on div "Clients" at bounding box center [442, 268] width 46 height 32
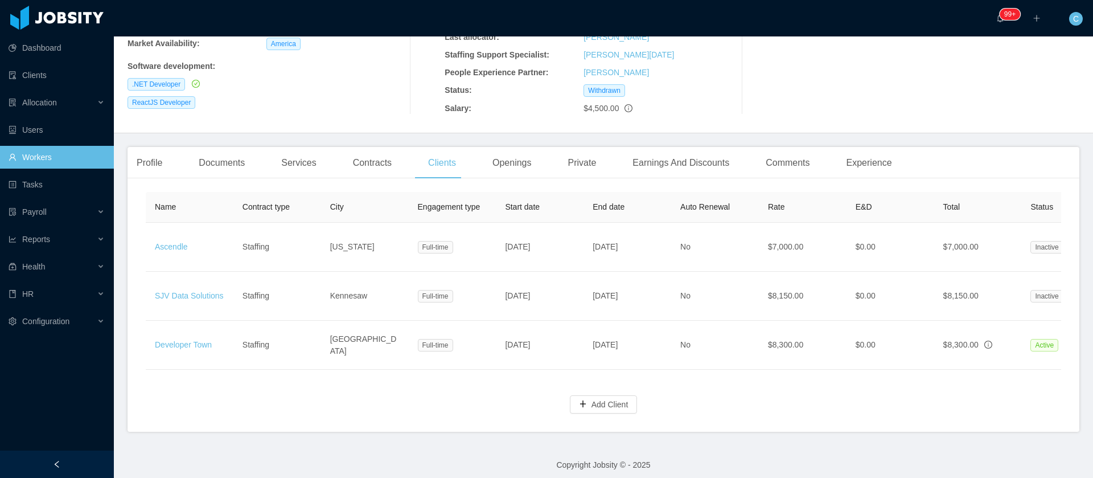
scroll to position [0, 157]
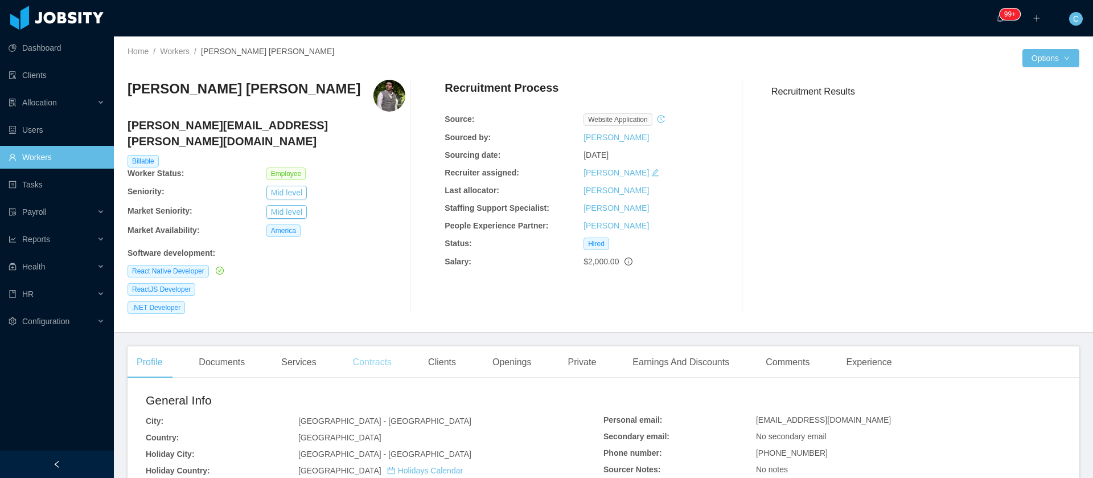
click at [383, 357] on div "Contracts" at bounding box center [372, 362] width 57 height 32
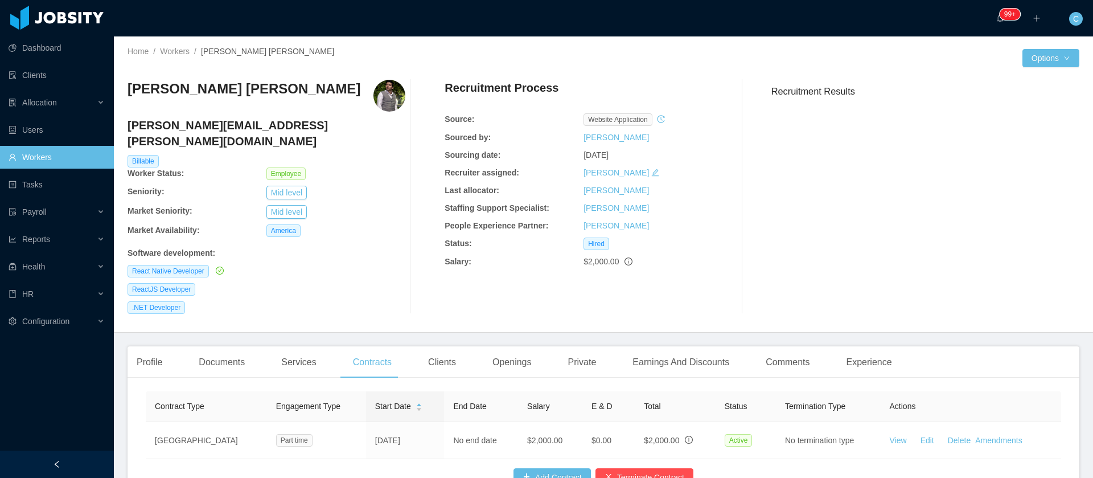
click at [424, 348] on div "Clients" at bounding box center [442, 362] width 46 height 32
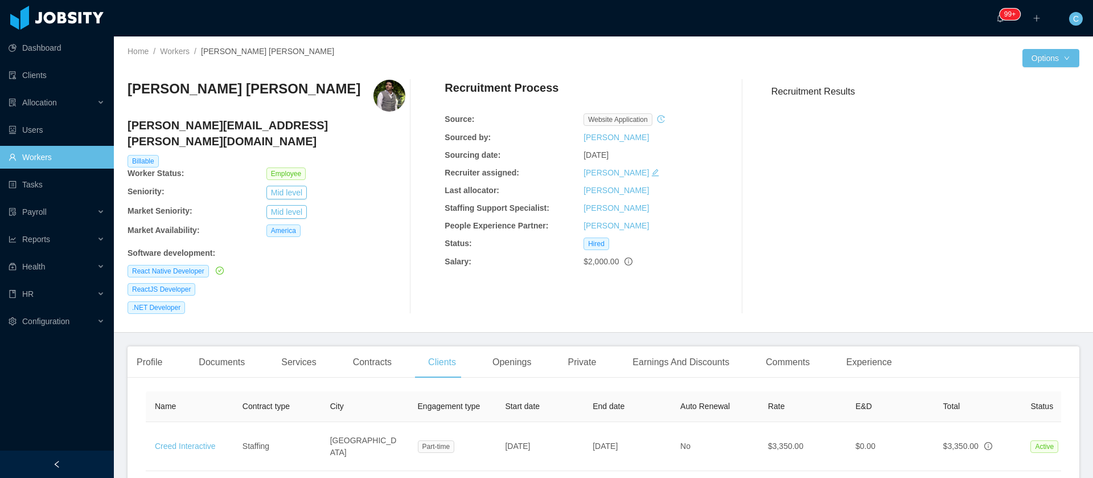
scroll to position [0, 236]
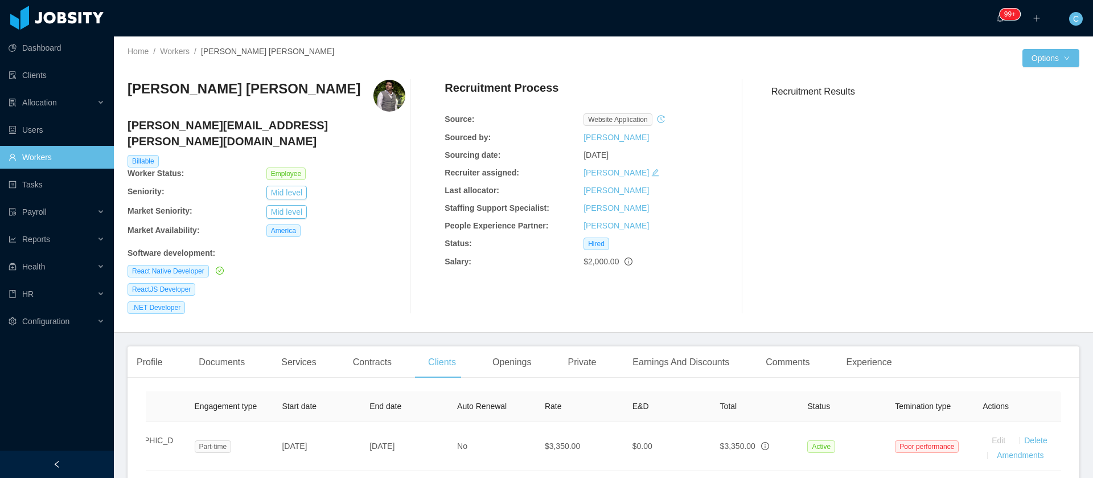
drag, startPoint x: 380, startPoint y: 243, endPoint x: 474, endPoint y: 24, distance: 238.5
click at [380, 243] on div "[PERSON_NAME] [PERSON_NAME] Saucedo [EMAIL_ADDRESS][PERSON_NAME][DOMAIN_NAME] B…" at bounding box center [267, 197] width 278 height 234
click at [364, 352] on div "Contracts" at bounding box center [372, 362] width 57 height 32
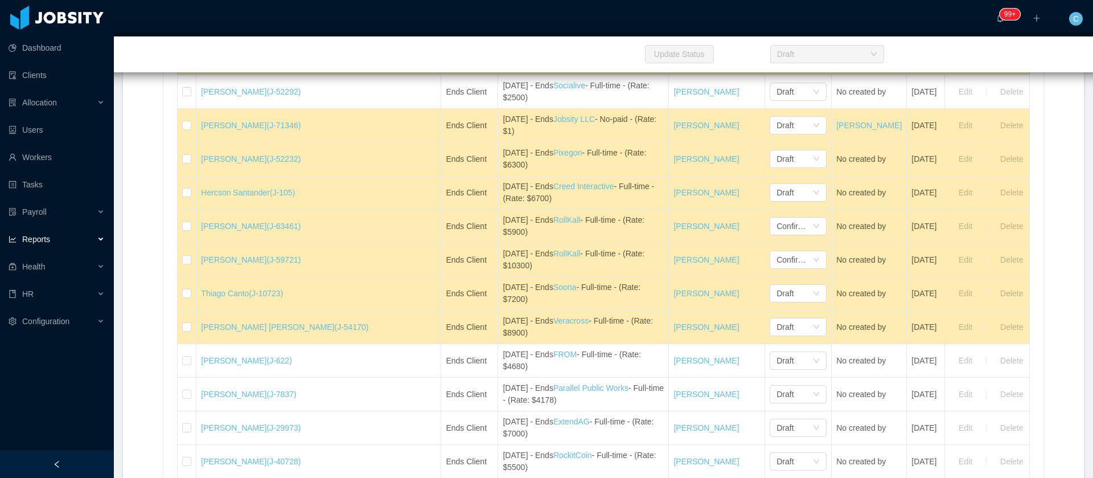
scroll to position [1196, 0]
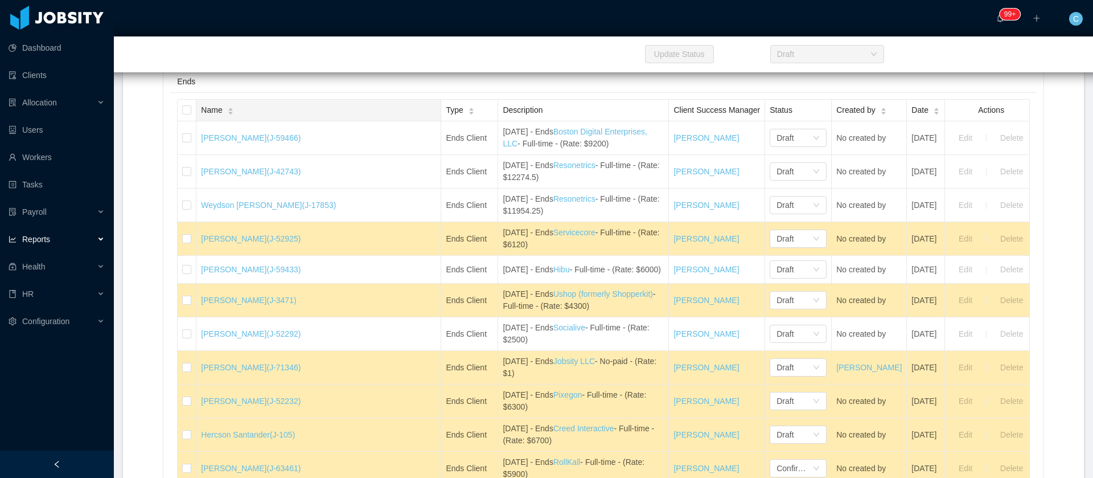
click at [233, 121] on th "Name" at bounding box center [318, 111] width 245 height 22
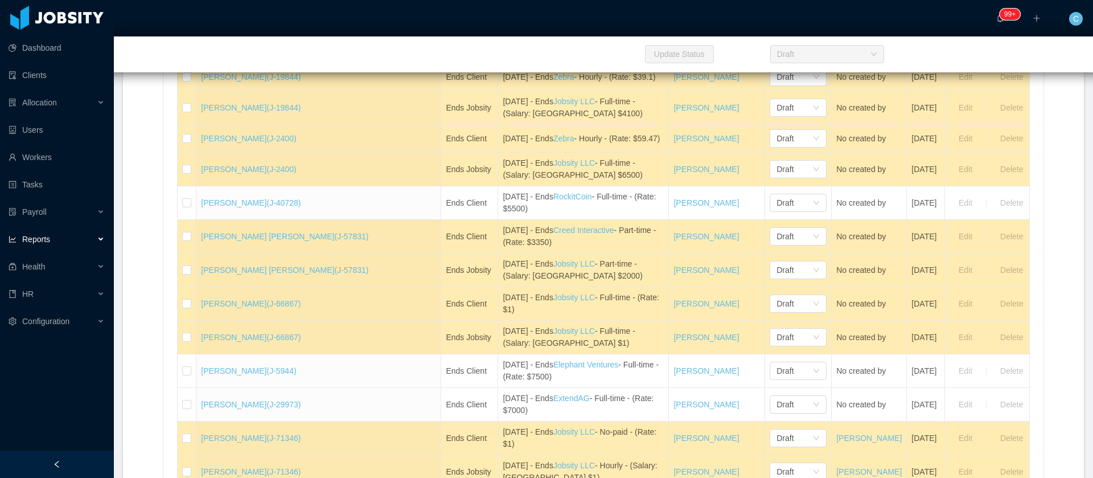
scroll to position [2477, 0]
